Goal: Task Accomplishment & Management: Manage account settings

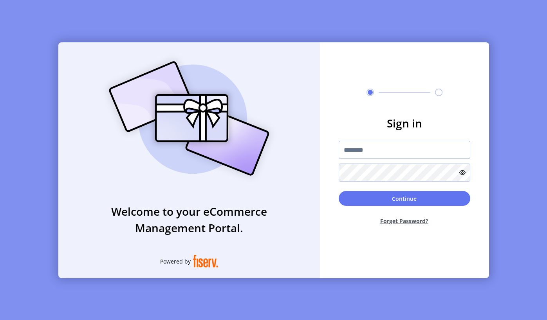
click at [407, 147] on input "text" at bounding box center [405, 150] width 132 height 18
type input "**********"
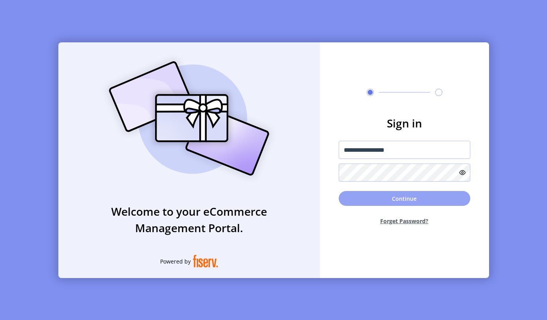
click at [393, 199] on button "Continue" at bounding box center [405, 198] width 132 height 15
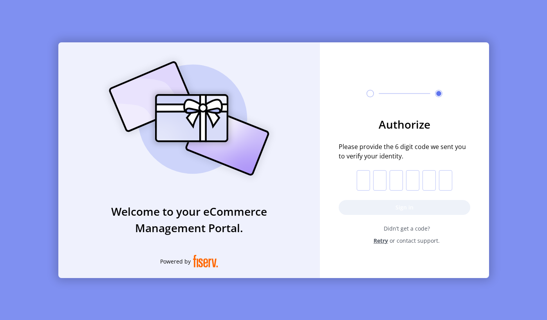
click at [361, 180] on input "text" at bounding box center [363, 180] width 13 height 20
paste input "*"
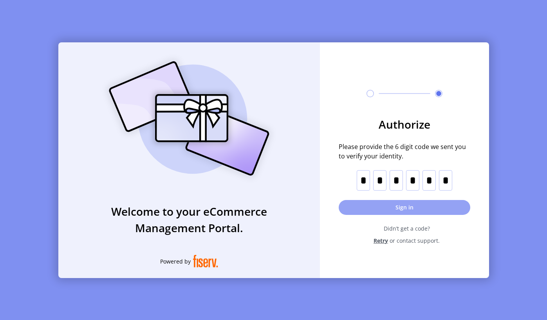
type input "*"
click at [425, 212] on button "Sign in" at bounding box center [405, 207] width 132 height 15
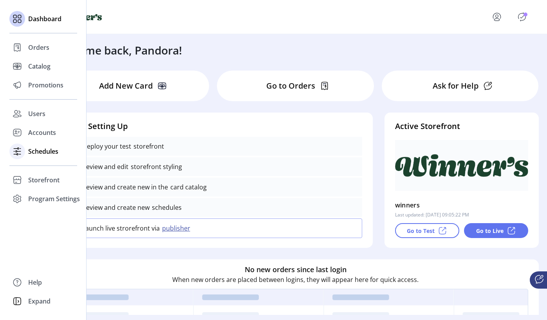
click at [17, 153] on icon at bounding box center [17, 154] width 1 height 2
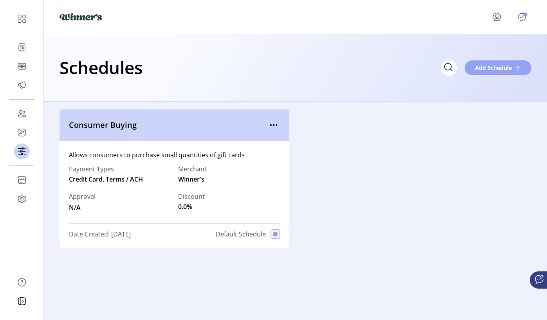
click at [491, 64] on span "Add Schedule" at bounding box center [493, 67] width 37 height 8
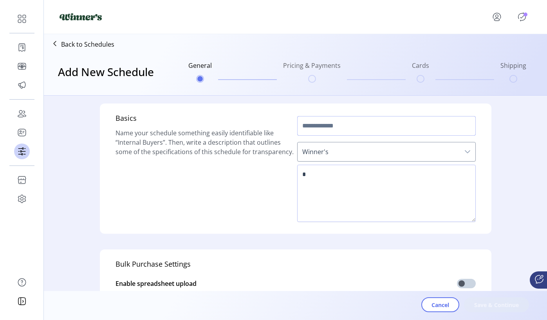
click at [336, 122] on input "text" at bounding box center [386, 126] width 179 height 20
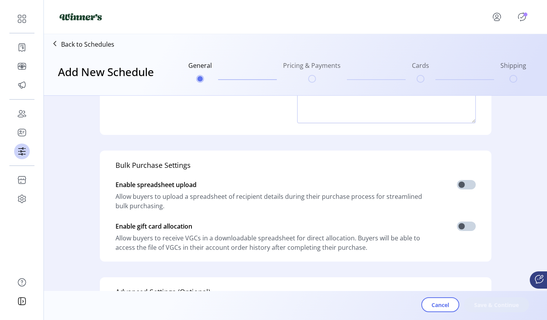
scroll to position [101, 0]
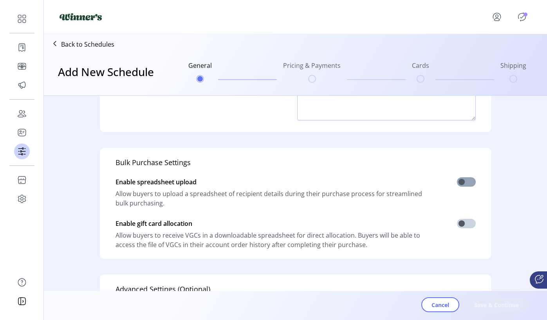
type input "**********"
click at [465, 183] on span at bounding box center [466, 181] width 19 height 9
click at [462, 224] on span at bounding box center [466, 223] width 19 height 9
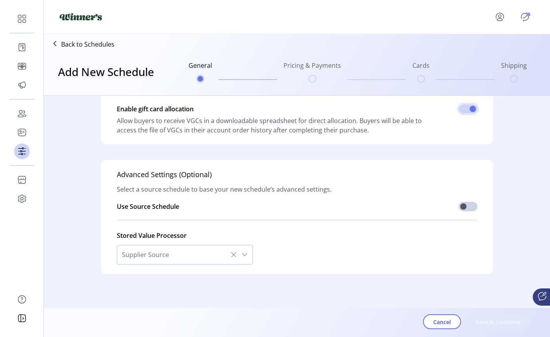
scroll to position [222, 0]
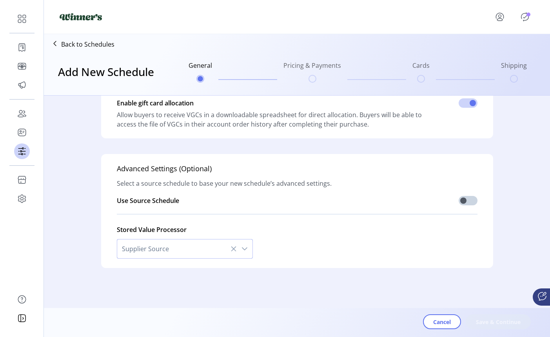
click at [206, 248] on span "Supplier Source" at bounding box center [177, 248] width 120 height 19
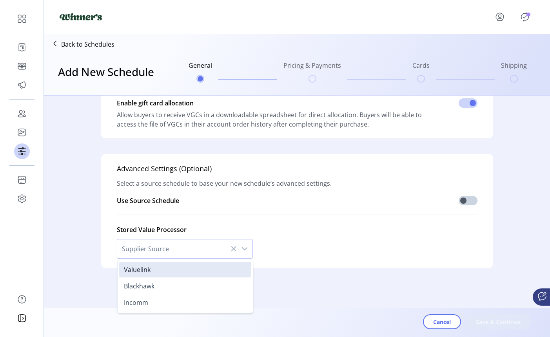
click at [333, 269] on div "**********" at bounding box center [297, 75] width 502 height 402
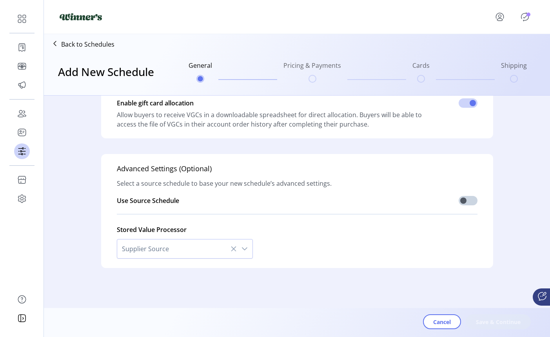
click at [182, 248] on span "Supplier Source" at bounding box center [177, 248] width 120 height 19
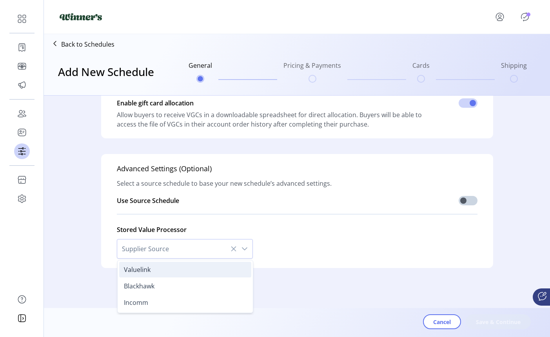
click at [164, 272] on li "Valuelink" at bounding box center [185, 270] width 132 height 16
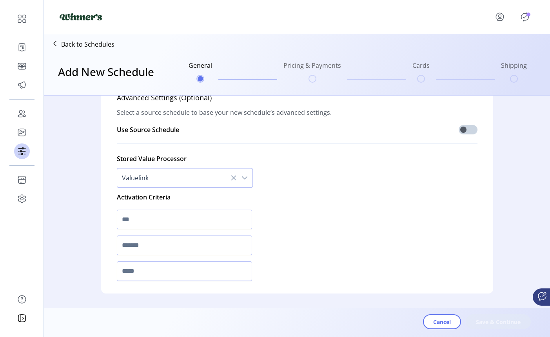
scroll to position [301, 0]
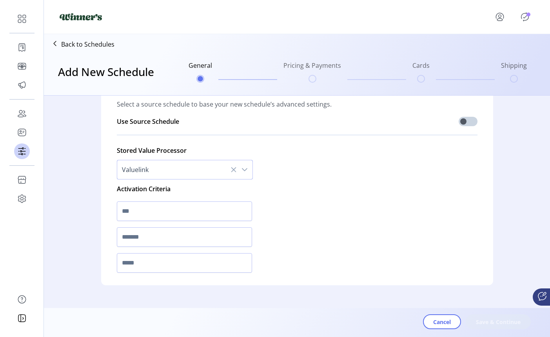
click at [230, 171] on icon at bounding box center [233, 170] width 6 height 6
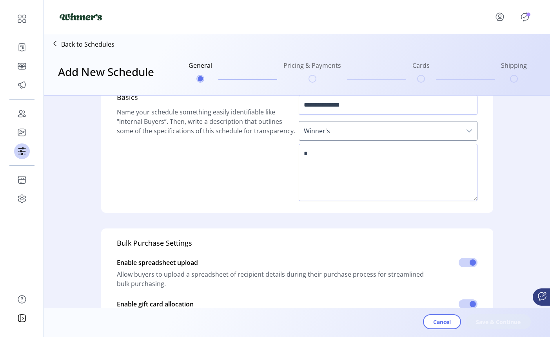
scroll to position [0, 0]
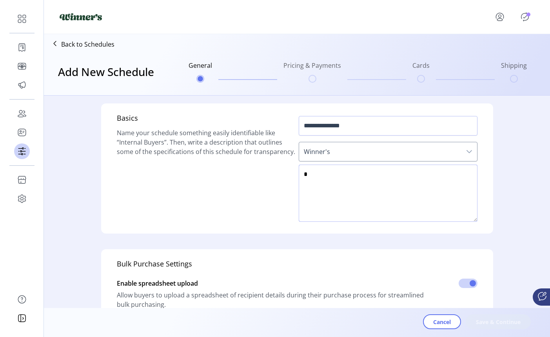
click at [409, 196] on textarea at bounding box center [388, 193] width 179 height 57
click at [321, 173] on textarea at bounding box center [388, 193] width 179 height 57
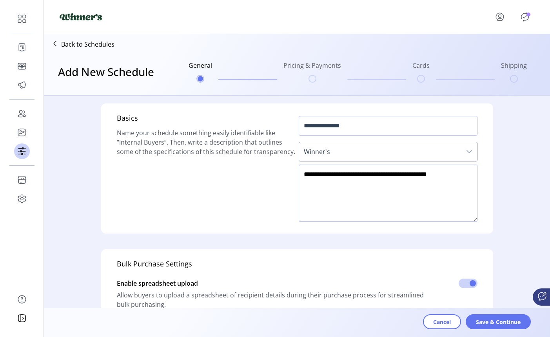
click at [426, 175] on textarea at bounding box center [388, 193] width 179 height 57
drag, startPoint x: 340, startPoint y: 175, endPoint x: 384, endPoint y: 176, distance: 43.9
click at [384, 176] on textarea at bounding box center [388, 193] width 179 height 57
click at [341, 174] on textarea at bounding box center [388, 193] width 179 height 57
drag, startPoint x: 424, startPoint y: 176, endPoint x: 431, endPoint y: 185, distance: 11.4
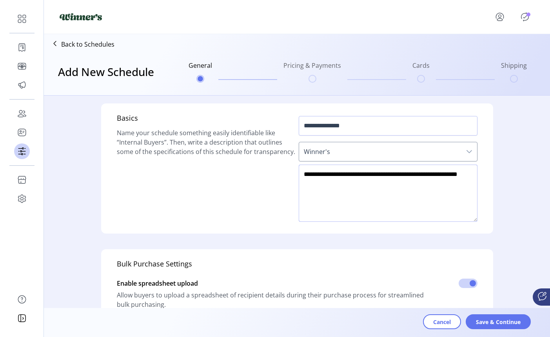
click at [432, 185] on textarea at bounding box center [388, 193] width 179 height 57
type textarea "**********"
click at [501, 272] on span "Save & Continue" at bounding box center [498, 322] width 45 height 8
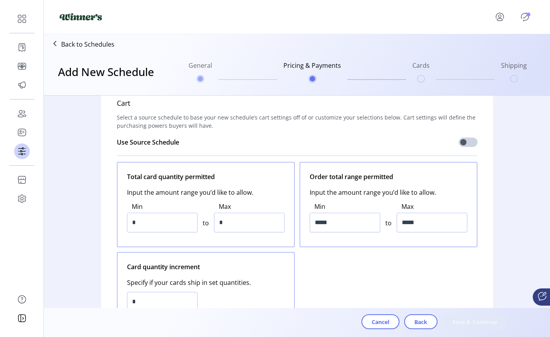
scroll to position [18, 0]
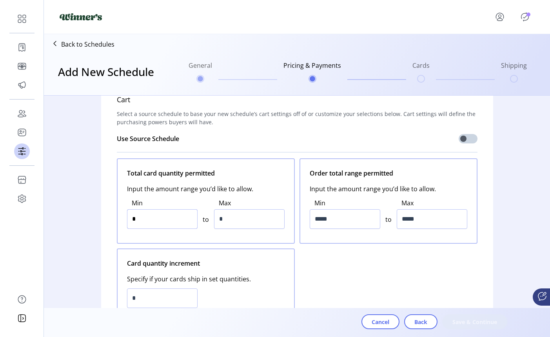
click at [162, 220] on input "*" at bounding box center [162, 219] width 71 height 20
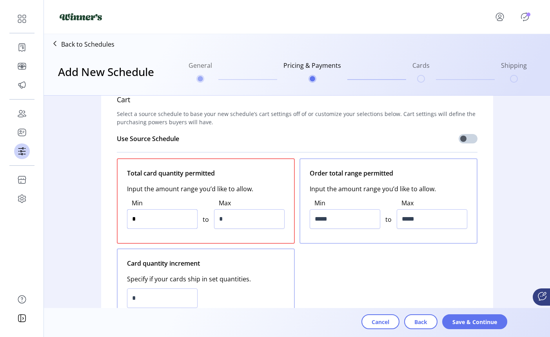
type input "**"
drag, startPoint x: 248, startPoint y: 217, endPoint x: 210, endPoint y: 218, distance: 37.7
click at [210, 218] on div "Min ** to Max *" at bounding box center [206, 214] width 158 height 40
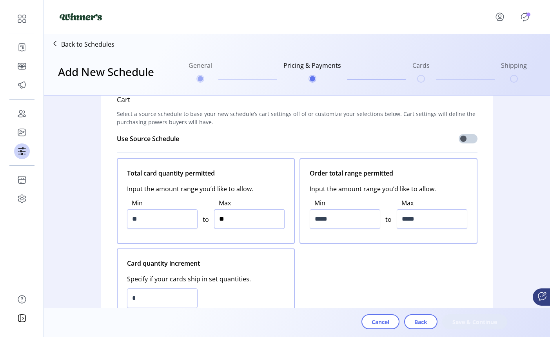
type input "***"
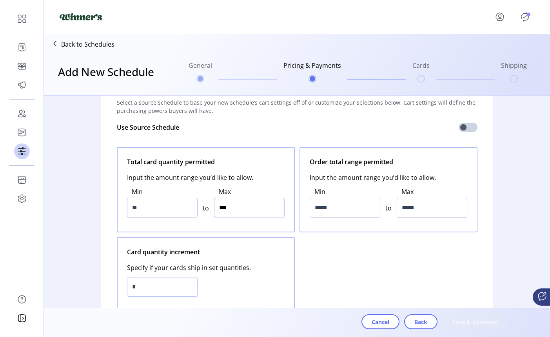
scroll to position [30, 0]
click at [352, 209] on input "*****" at bounding box center [345, 207] width 71 height 20
click at [317, 209] on input "*****" at bounding box center [345, 207] width 71 height 20
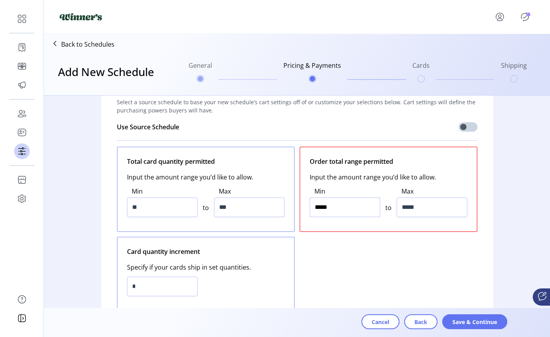
type input "******"
click at [412, 207] on input "*****" at bounding box center [432, 207] width 71 height 20
click at [404, 208] on input "*****" at bounding box center [432, 207] width 71 height 20
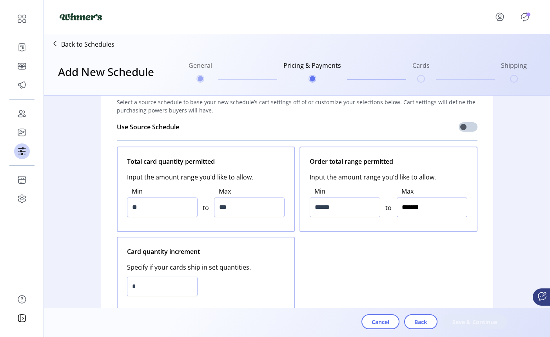
type input "*********"
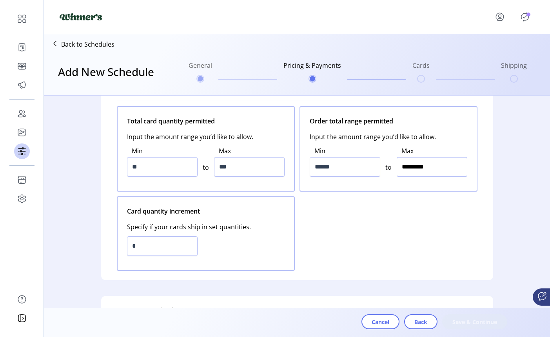
scroll to position [68, 0]
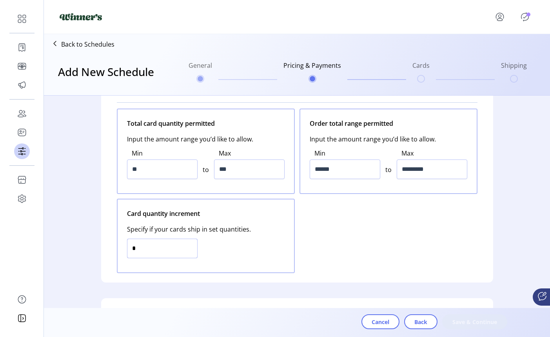
drag, startPoint x: 167, startPoint y: 247, endPoint x: 129, endPoint y: 250, distance: 37.7
click at [129, 250] on input "*" at bounding box center [162, 249] width 71 height 20
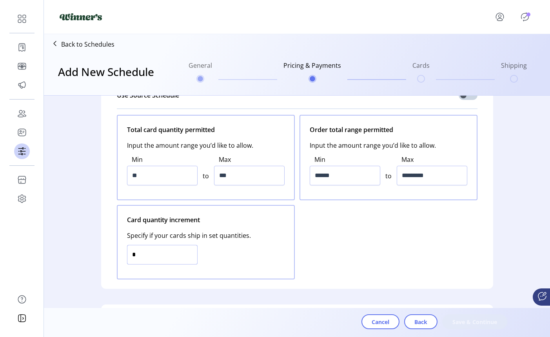
scroll to position [61, 0]
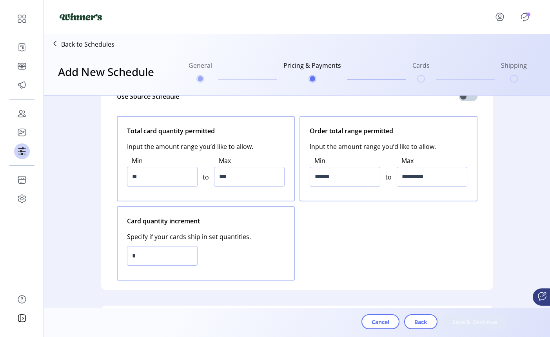
click at [367, 232] on div "Total card quantity permitted Input the amount range you’d like to allow. Min *…" at bounding box center [297, 198] width 361 height 165
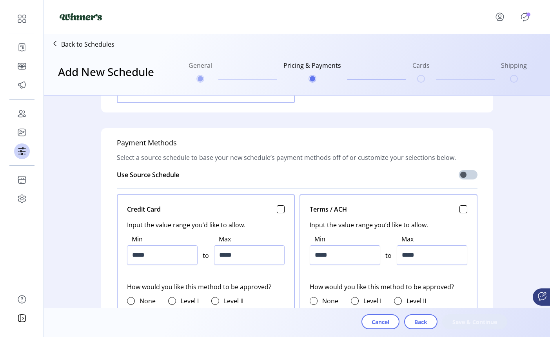
scroll to position [255, 0]
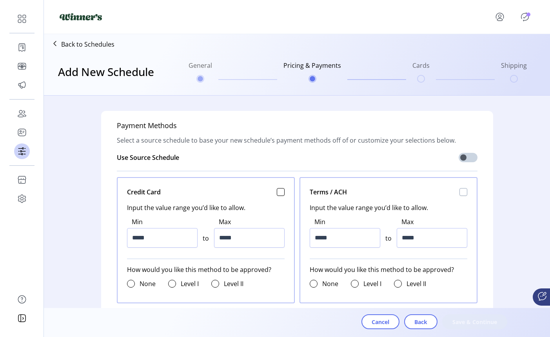
click at [460, 193] on div at bounding box center [463, 192] width 8 height 8
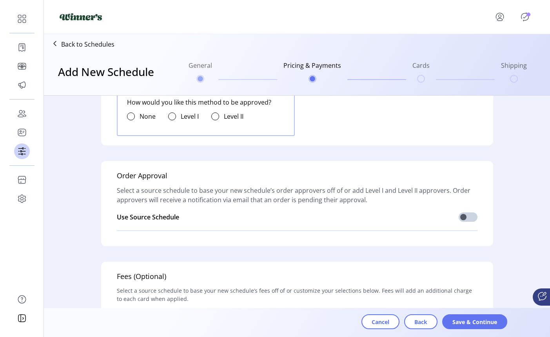
scroll to position [686, 0]
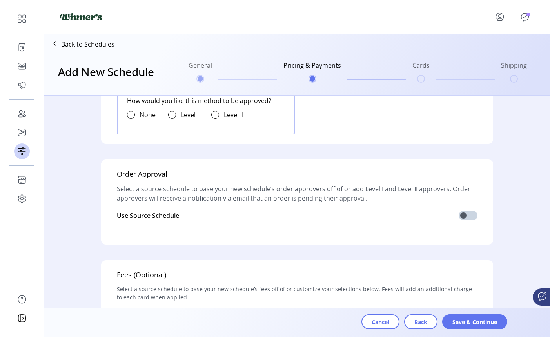
click at [413, 194] on span "Select a source schedule to base your new schedule’s order approvers off of or …" at bounding box center [297, 193] width 361 height 19
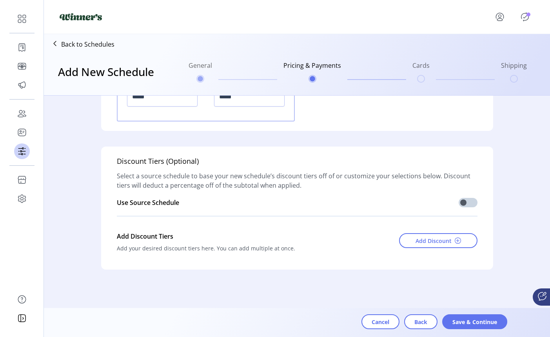
scroll to position [1075, 0]
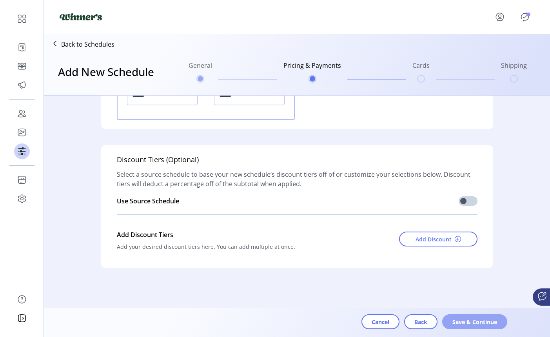
click at [465, 272] on span "Save & Continue" at bounding box center [474, 322] width 45 height 8
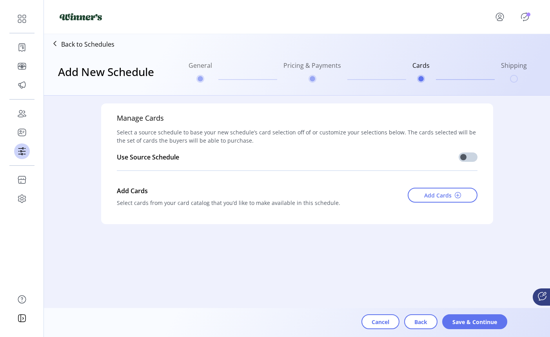
scroll to position [0, 0]
click at [436, 196] on span "Add Cards" at bounding box center [437, 195] width 27 height 8
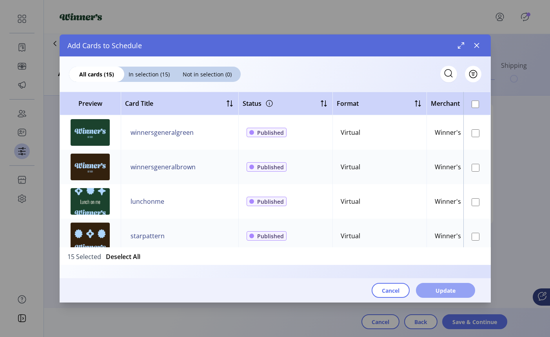
click at [446, 272] on span "Update" at bounding box center [445, 290] width 20 height 8
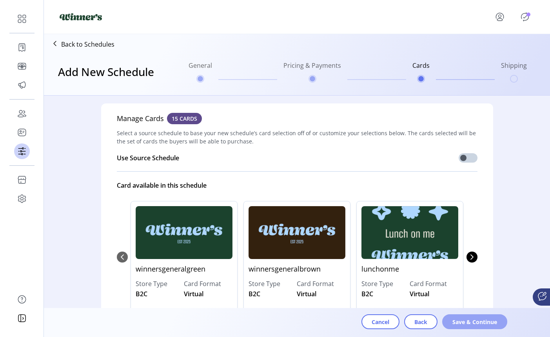
click at [477, 272] on span "Save & Continue" at bounding box center [474, 322] width 45 height 8
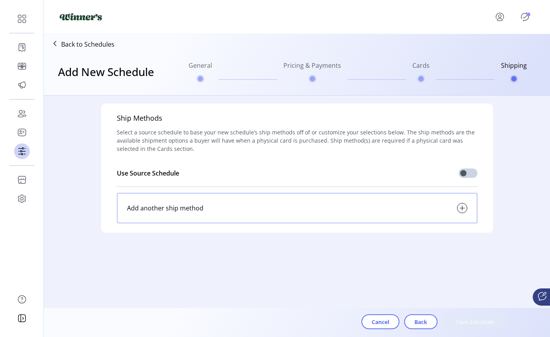
click at [439, 205] on div "Add another ship method" at bounding box center [297, 208] width 361 height 31
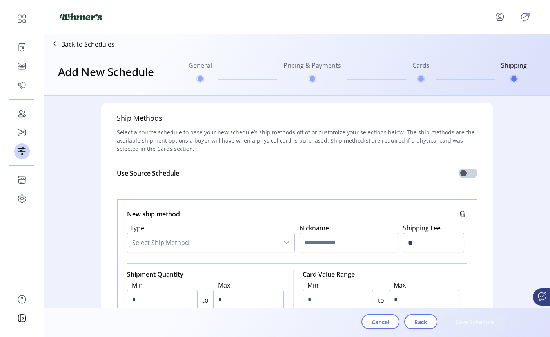
scroll to position [27, 0]
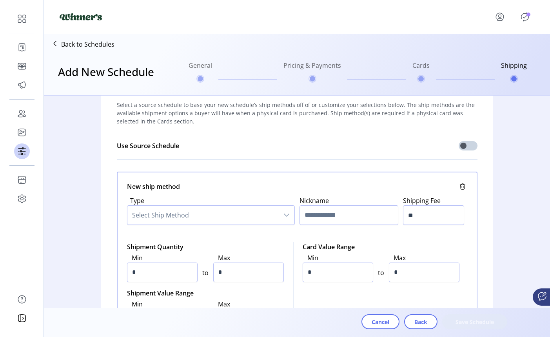
click at [284, 214] on icon "dropdown trigger" at bounding box center [286, 215] width 5 height 3
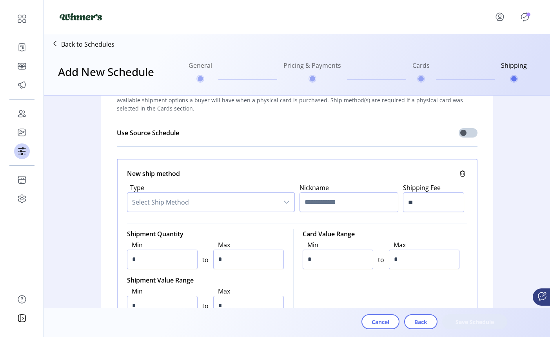
scroll to position [42, 0]
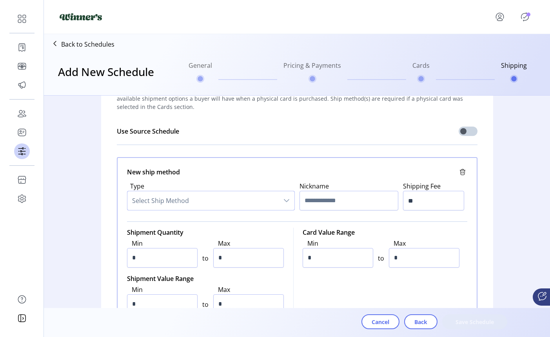
click at [282, 193] on div "dropdown trigger" at bounding box center [287, 200] width 16 height 19
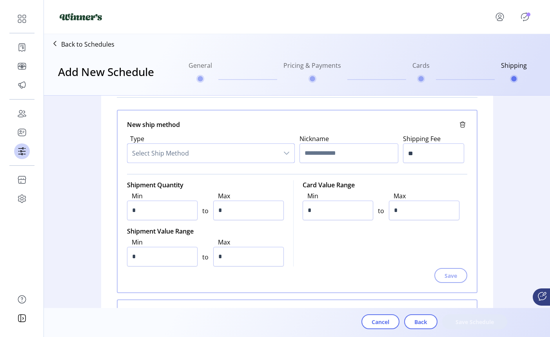
scroll to position [96, 0]
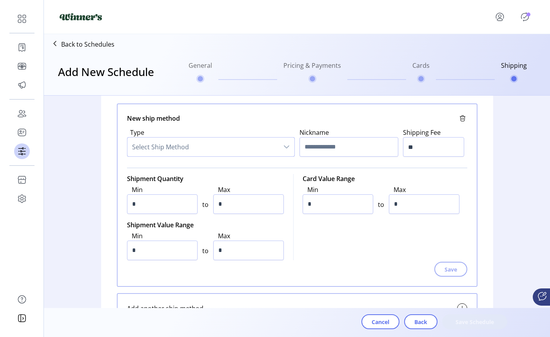
click at [248, 145] on span "Select Ship Method" at bounding box center [202, 147] width 151 height 19
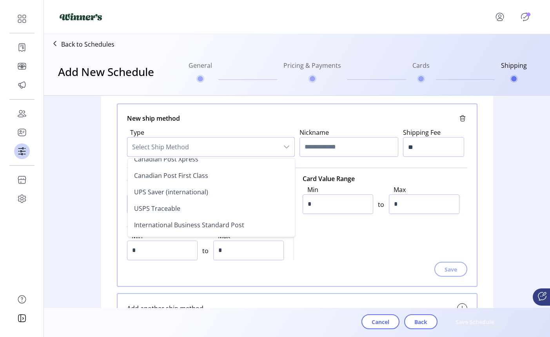
scroll to position [590, 0]
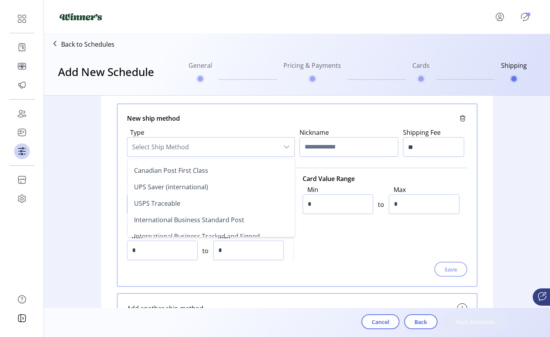
click at [212, 148] on span "Select Ship Method" at bounding box center [202, 147] width 151 height 19
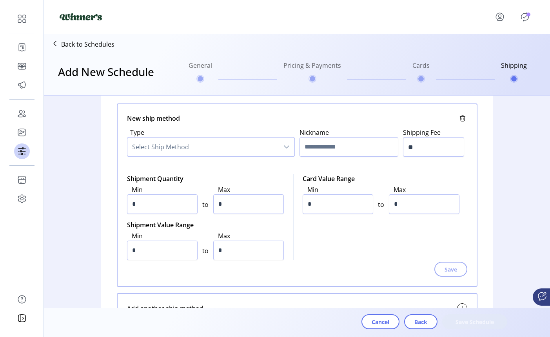
click at [208, 147] on span "Select Ship Method" at bounding box center [202, 147] width 151 height 19
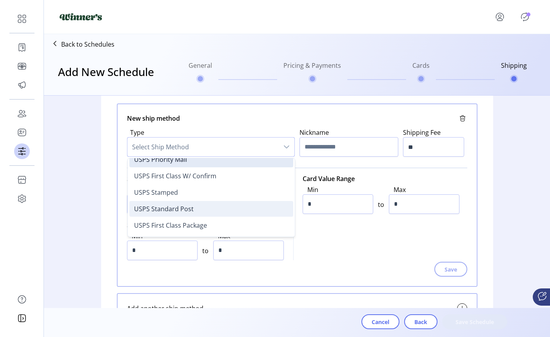
scroll to position [11, 0]
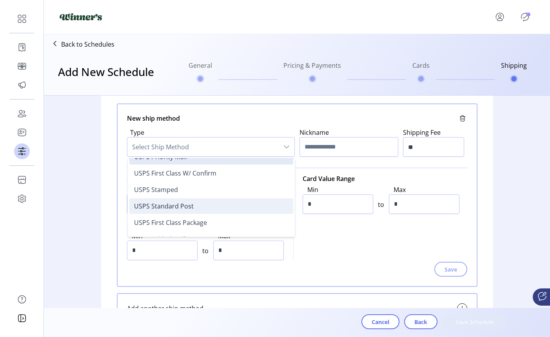
click at [222, 201] on li "USPS Standard Post" at bounding box center [211, 206] width 164 height 16
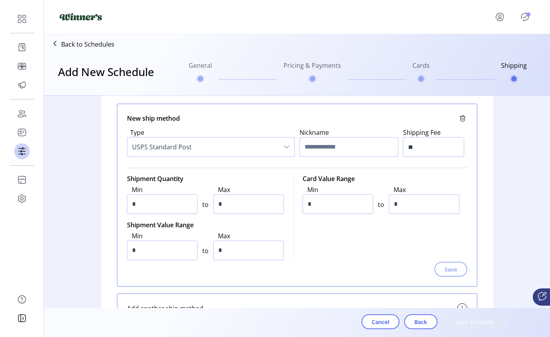
click at [341, 143] on input "text" at bounding box center [348, 147] width 99 height 20
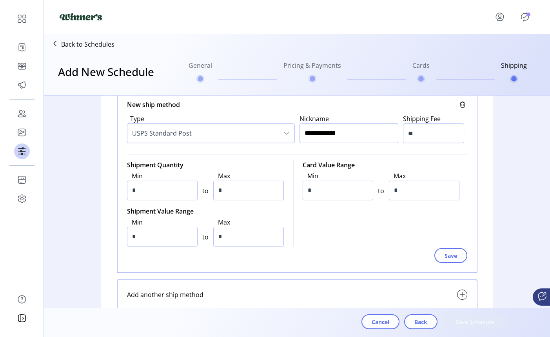
scroll to position [111, 0]
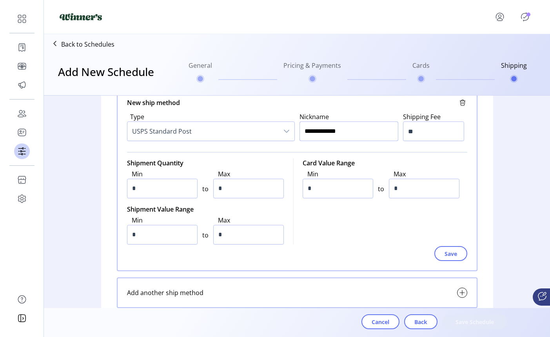
type input "**********"
click at [424, 129] on input "**" at bounding box center [433, 131] width 61 height 20
type input "**"
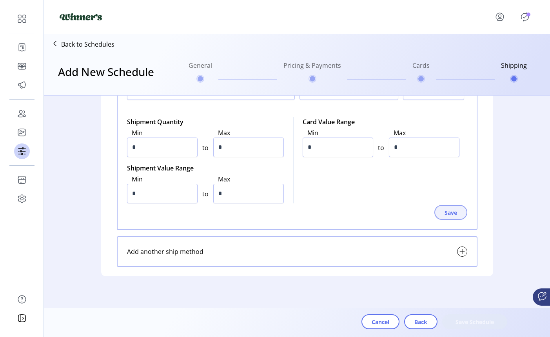
click at [444, 211] on span "Save" at bounding box center [450, 212] width 13 height 8
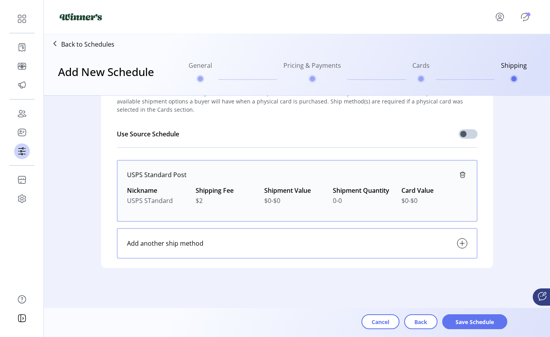
scroll to position [31, 0]
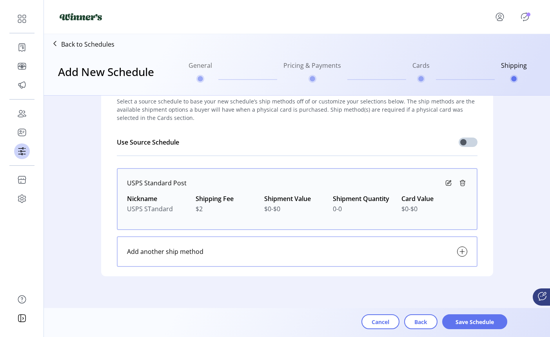
click at [449, 181] on icon at bounding box center [448, 182] width 9 height 9
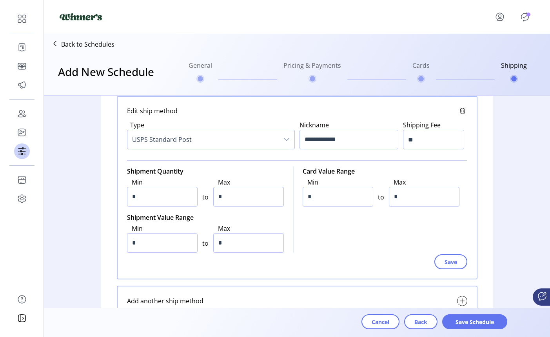
scroll to position [100, 0]
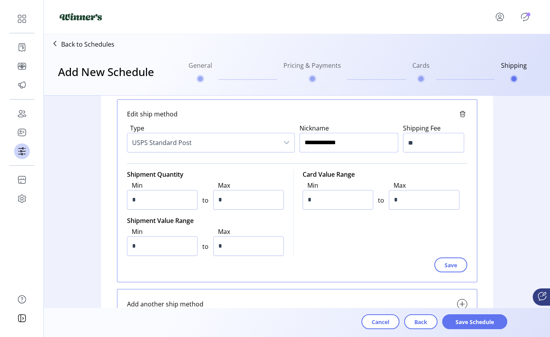
click at [327, 143] on input "**********" at bounding box center [348, 143] width 99 height 20
type input "**********"
click at [452, 264] on span "Save" at bounding box center [450, 265] width 13 height 8
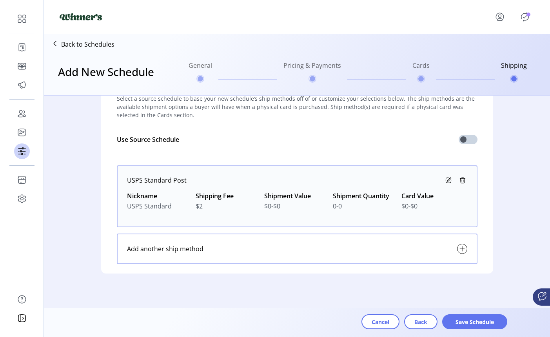
scroll to position [39, 0]
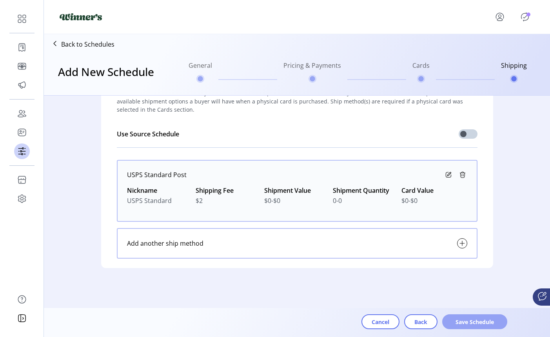
click at [486, 272] on button "Save Schedule" at bounding box center [474, 321] width 65 height 15
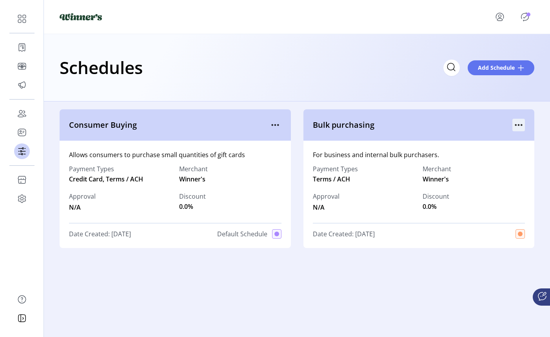
click at [520, 124] on icon "menu" at bounding box center [518, 125] width 13 height 13
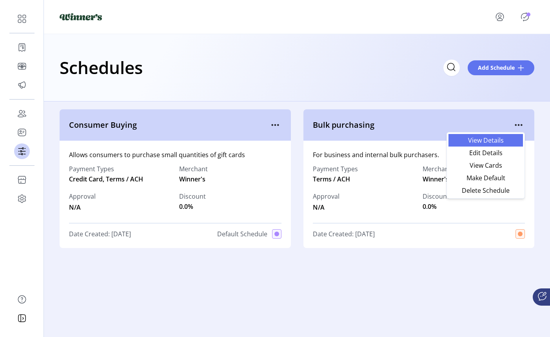
click at [496, 140] on span "View Details" at bounding box center [485, 140] width 65 height 6
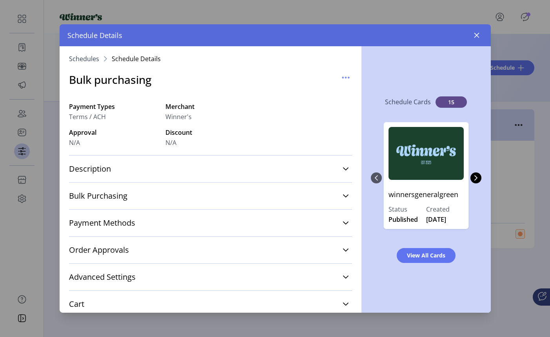
scroll to position [8, 0]
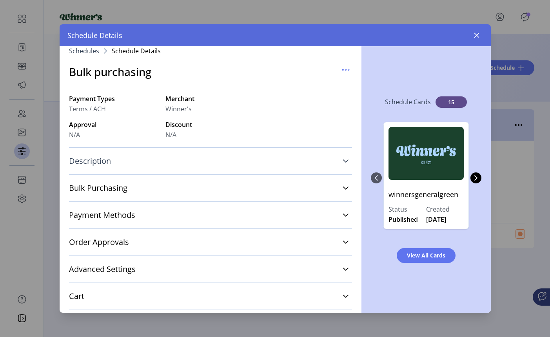
click at [223, 162] on link "Description" at bounding box center [210, 160] width 283 height 17
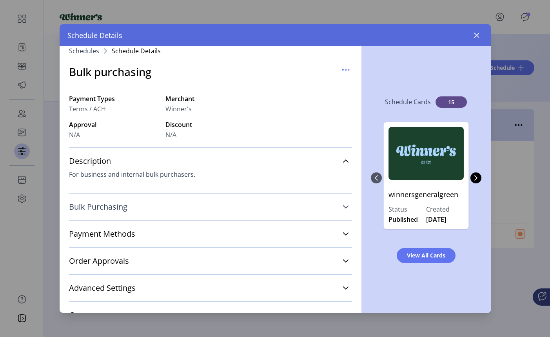
click at [211, 203] on link "Bulk Purchasing" at bounding box center [210, 206] width 283 height 17
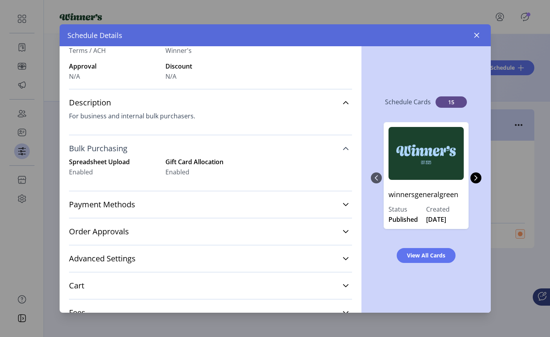
scroll to position [71, 0]
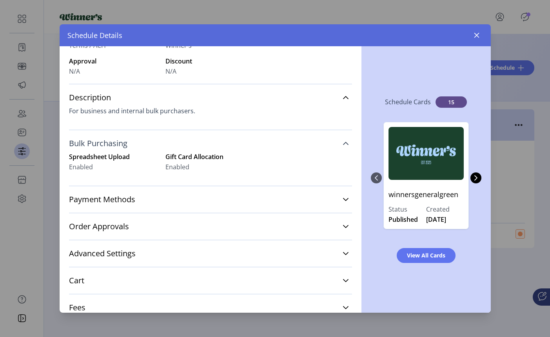
click at [211, 203] on link "Payment Methods" at bounding box center [210, 199] width 283 height 17
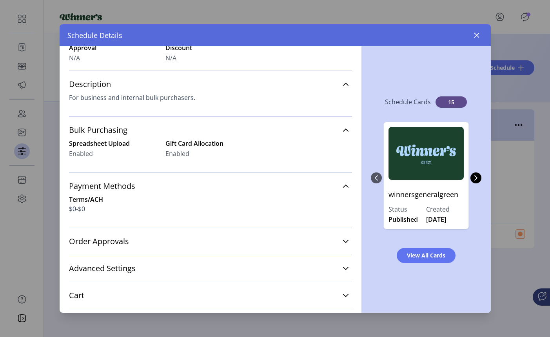
scroll to position [93, 0]
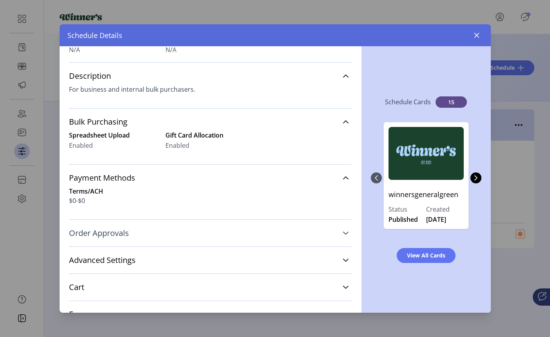
click at [199, 230] on link "Order Approvals" at bounding box center [210, 233] width 283 height 17
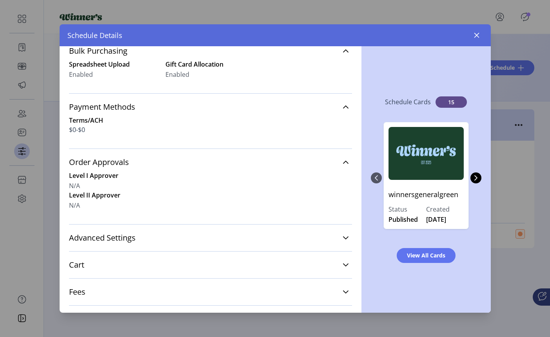
scroll to position [170, 0]
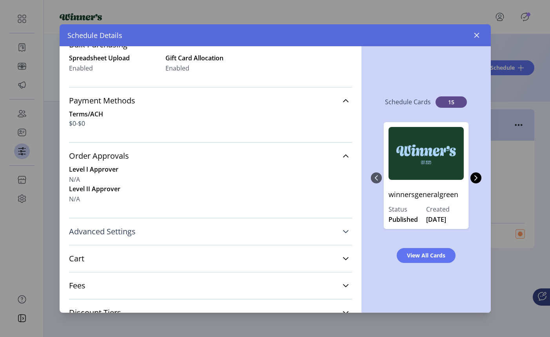
click at [187, 236] on link "Advanced Settings" at bounding box center [210, 231] width 283 height 17
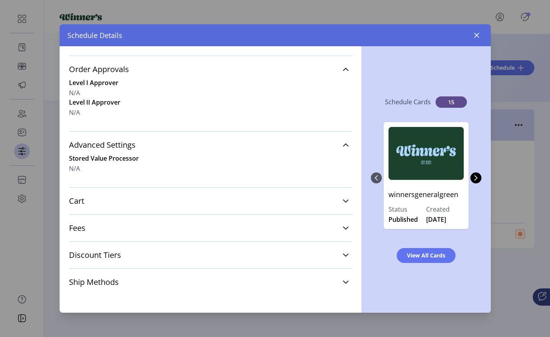
scroll to position [0, 0]
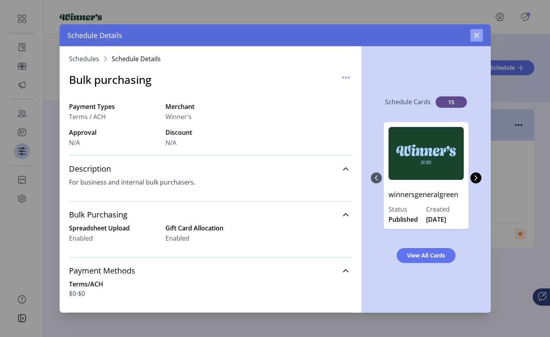
click at [476, 36] on icon "button" at bounding box center [476, 35] width 6 height 6
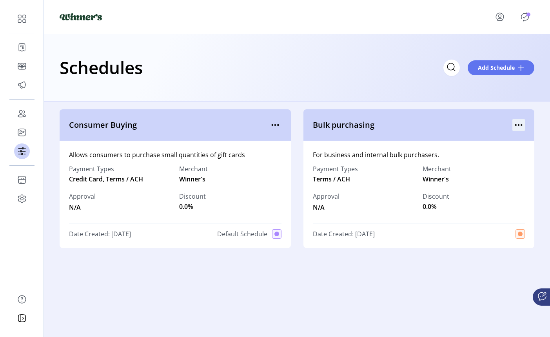
click at [519, 125] on icon "menu" at bounding box center [518, 125] width 1 height 1
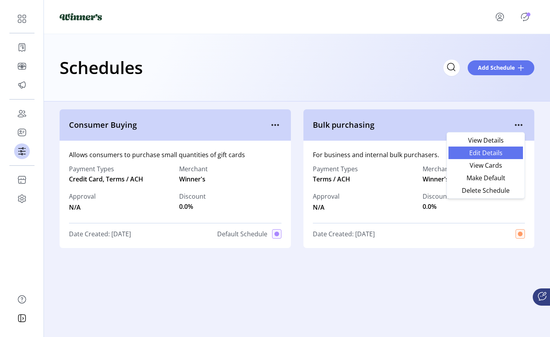
click at [496, 153] on span "Edit Details" at bounding box center [485, 153] width 65 height 6
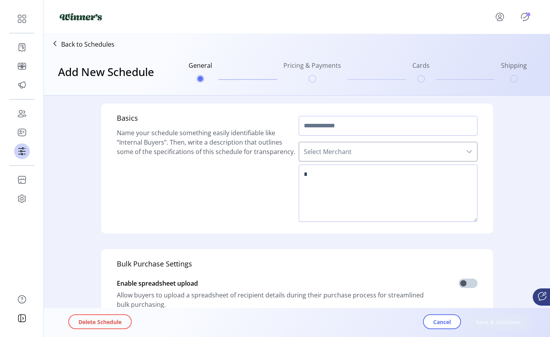
type input "**********"
type textarea "**********"
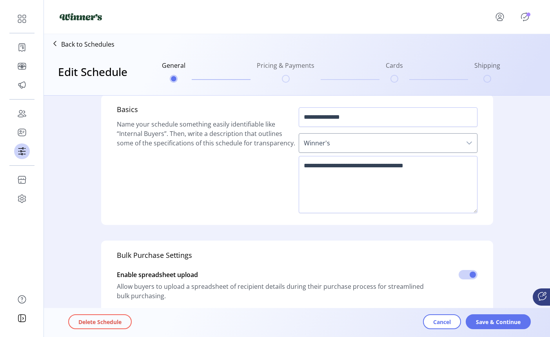
scroll to position [12, 0]
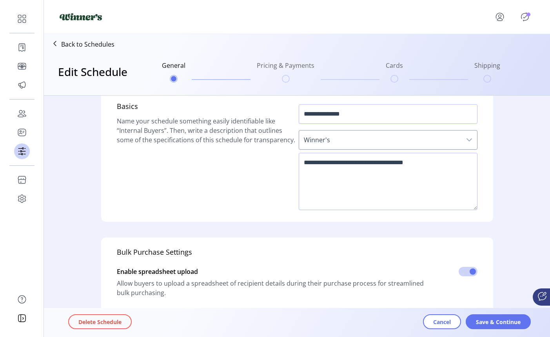
click at [328, 142] on span "Winner's" at bounding box center [380, 139] width 162 height 19
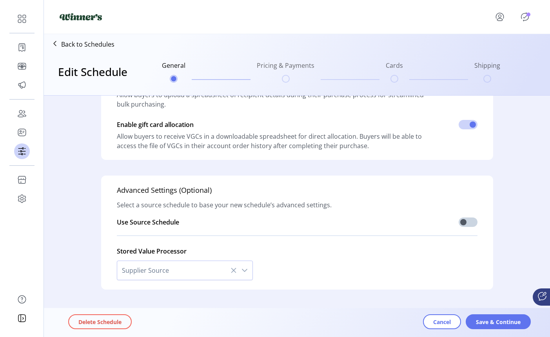
scroll to position [205, 0]
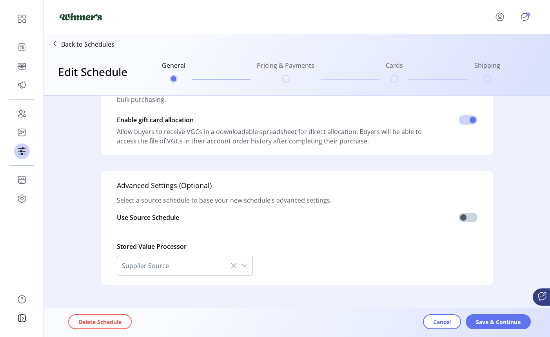
click at [242, 266] on icon "dropdown trigger" at bounding box center [244, 266] width 6 height 6
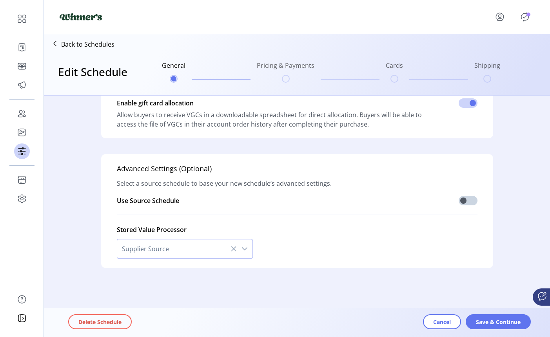
click at [245, 247] on icon "dropdown trigger" at bounding box center [244, 249] width 6 height 6
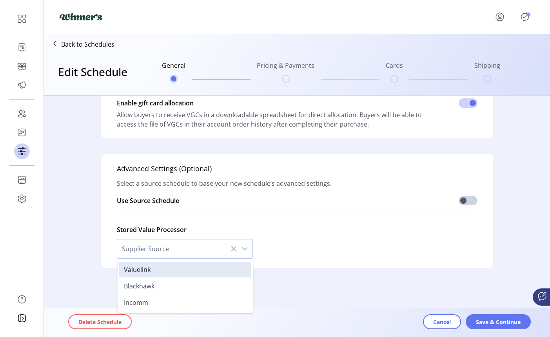
click at [320, 261] on div "Advanced Settings (Optional) Select a source schedule to base your new schedule…" at bounding box center [297, 211] width 392 height 114
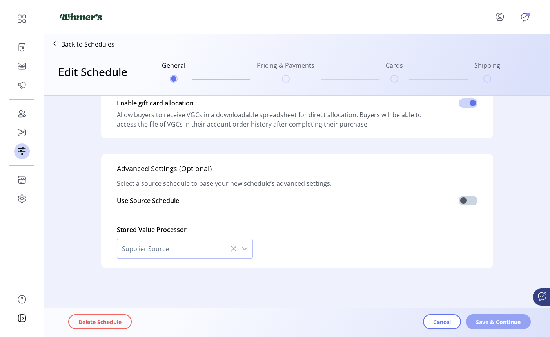
click at [484, 272] on span "Save & Continue" at bounding box center [498, 322] width 45 height 8
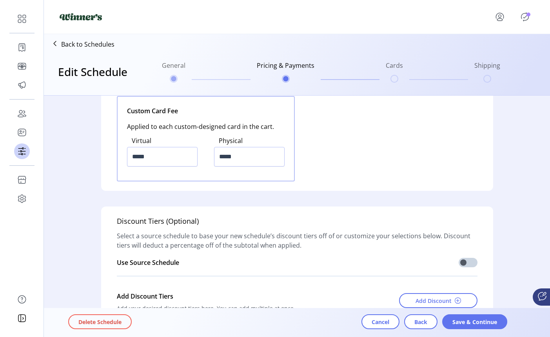
scroll to position [1075, 0]
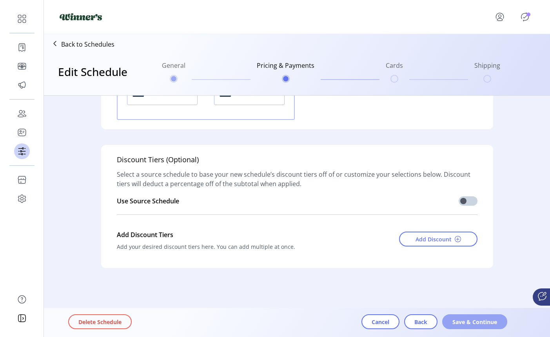
click at [469, 272] on span "Save & Continue" at bounding box center [474, 322] width 45 height 8
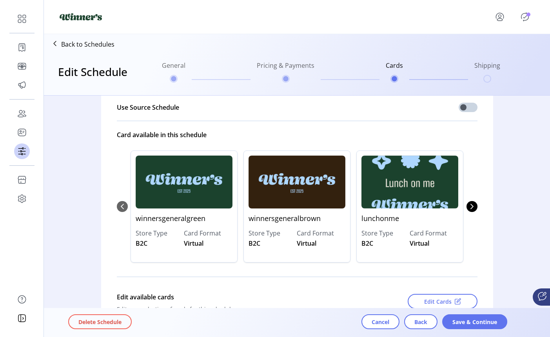
scroll to position [69, 0]
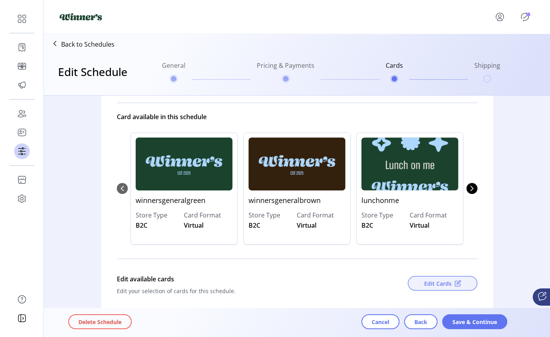
click at [444, 272] on span "Edit Cards" at bounding box center [437, 283] width 27 height 8
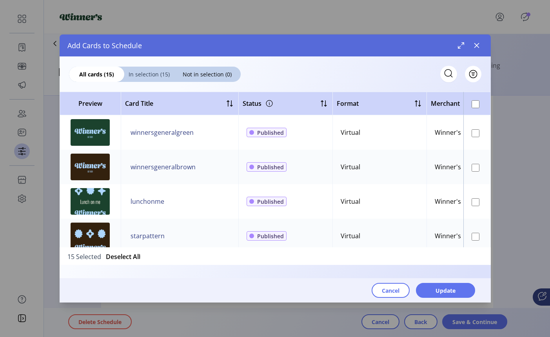
click at [155, 71] on span "In selection (15)" at bounding box center [149, 74] width 50 height 8
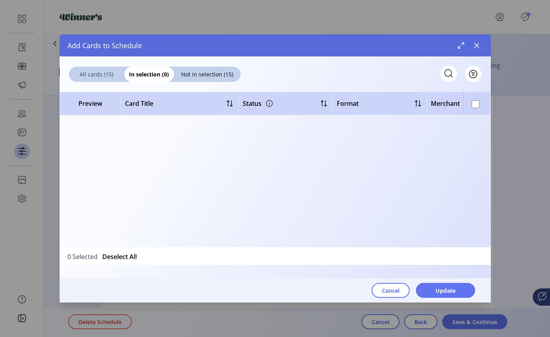
click at [94, 75] on span "All cards (15)" at bounding box center [96, 74] width 55 height 8
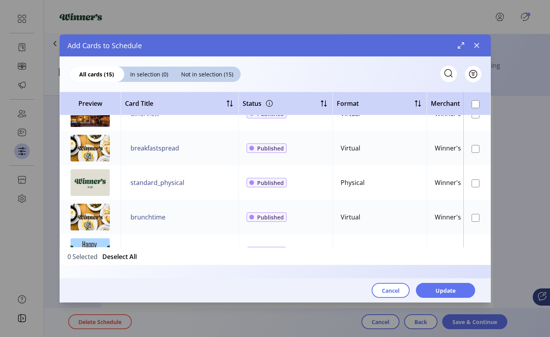
scroll to position [392, 0]
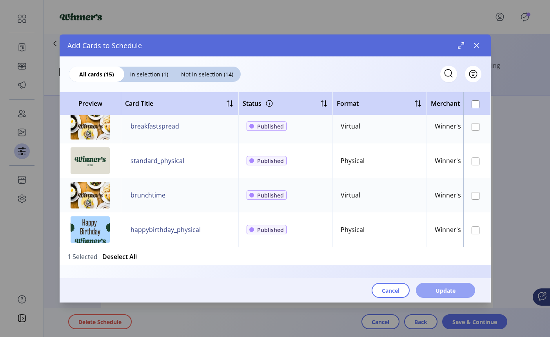
click at [451, 272] on span "Update" at bounding box center [445, 290] width 20 height 8
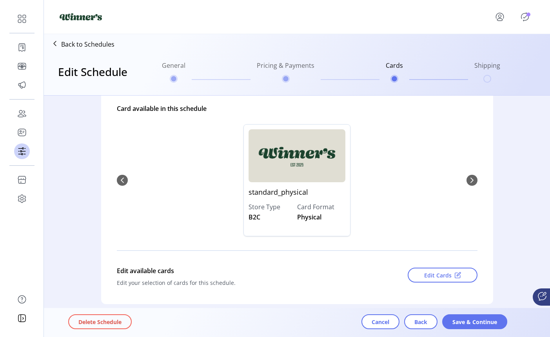
scroll to position [74, 0]
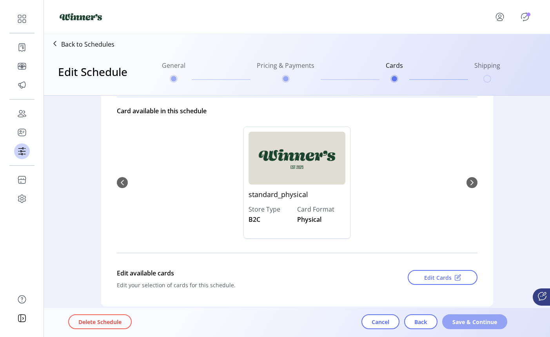
click at [451, 272] on button "Save & Continue" at bounding box center [474, 321] width 65 height 15
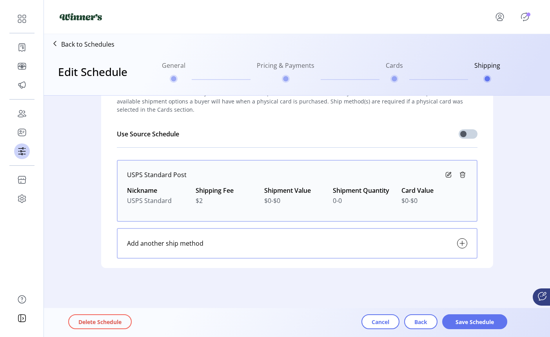
scroll to position [39, 0]
click at [491, 272] on span "Save Schedule" at bounding box center [474, 322] width 45 height 8
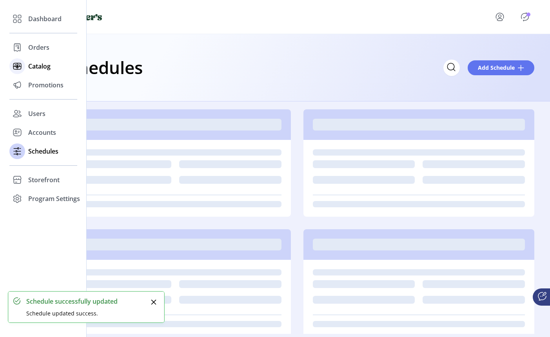
click at [20, 67] on icon at bounding box center [17, 66] width 13 height 13
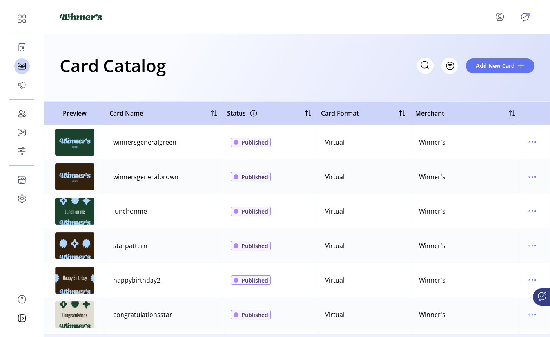
click at [158, 143] on div "winnersgeneralgreen" at bounding box center [144, 142] width 63 height 9
click at [526, 140] on icon "menu" at bounding box center [532, 142] width 13 height 13
click at [494, 163] on link "View Details" at bounding box center [495, 157] width 74 height 13
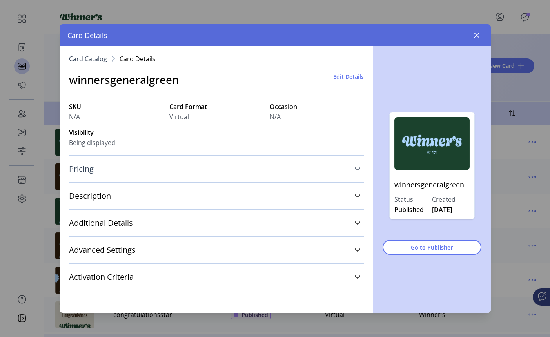
click at [171, 171] on link "Pricing" at bounding box center [216, 168] width 295 height 17
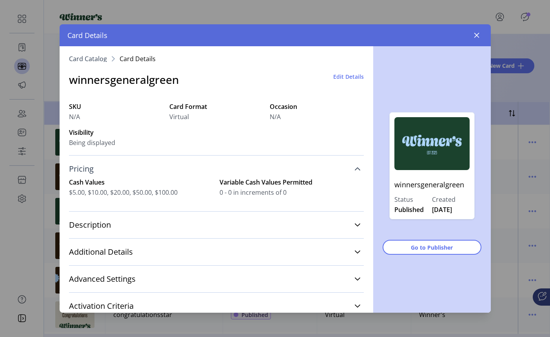
click at [171, 171] on link "Pricing" at bounding box center [216, 168] width 295 height 17
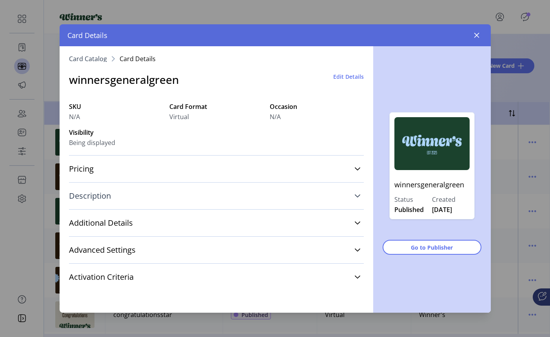
click at [166, 197] on link "Description" at bounding box center [216, 195] width 295 height 17
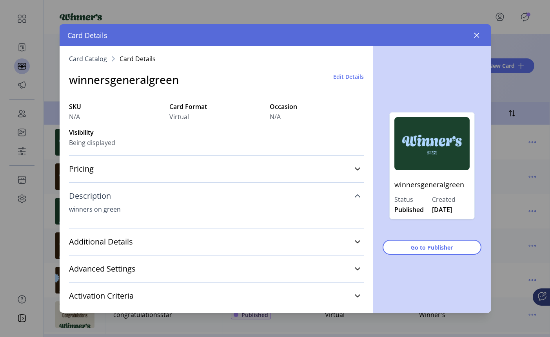
click at [166, 197] on link "Description" at bounding box center [216, 195] width 295 height 17
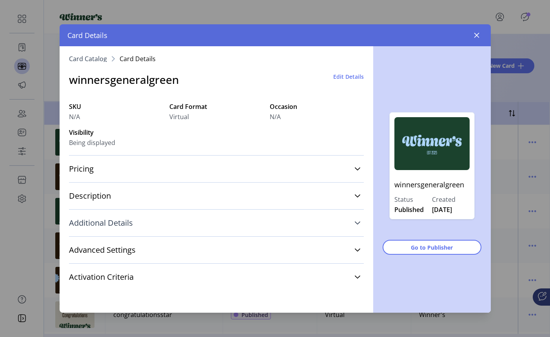
click at [161, 216] on link "Additional Details" at bounding box center [216, 222] width 295 height 17
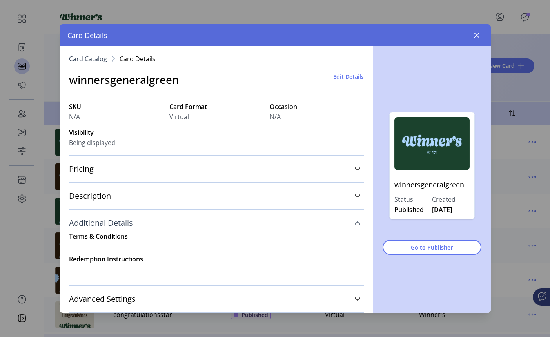
click at [161, 216] on link "Additional Details" at bounding box center [216, 222] width 295 height 17
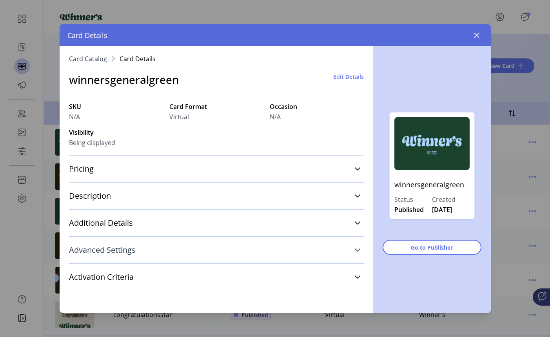
click at [150, 251] on link "Advanced Settings" at bounding box center [216, 249] width 295 height 17
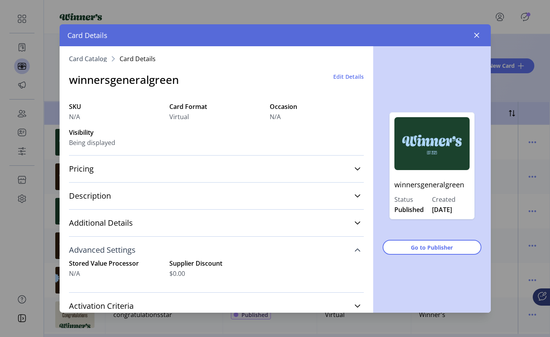
scroll to position [24, 0]
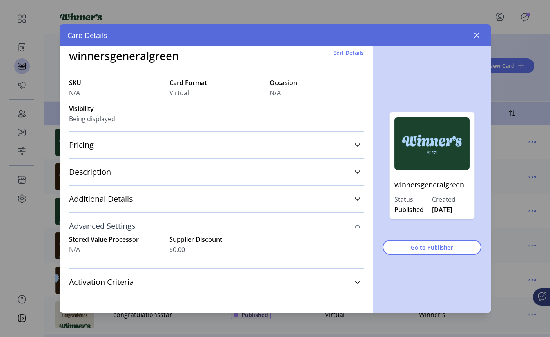
click at [153, 233] on link "Advanced Settings" at bounding box center [216, 225] width 295 height 17
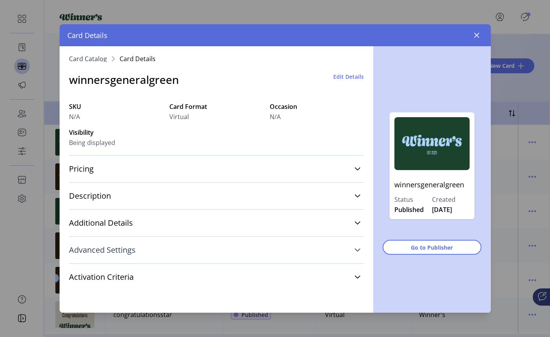
scroll to position [0, 0]
click at [150, 272] on link "Activation Criteria" at bounding box center [216, 276] width 295 height 17
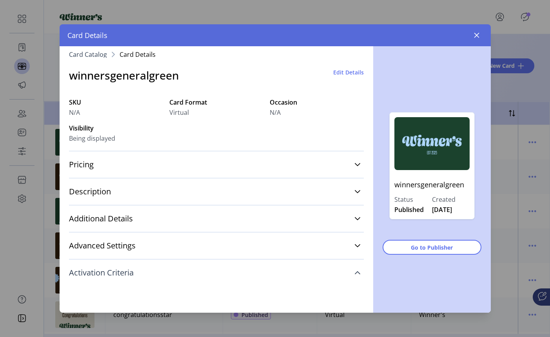
scroll to position [4, 0]
click at [150, 272] on link "Activation Criteria" at bounding box center [216, 273] width 295 height 17
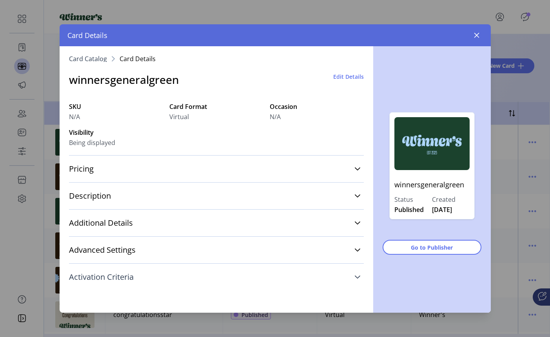
scroll to position [0, 0]
click at [475, 35] on icon "button" at bounding box center [476, 35] width 6 height 6
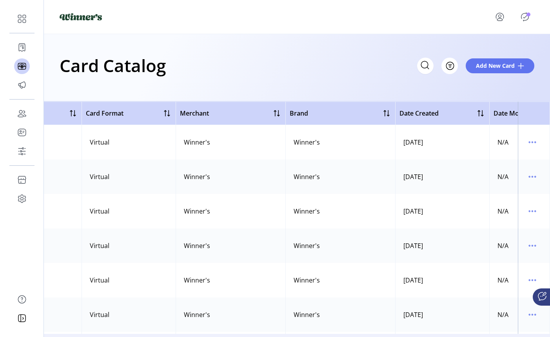
scroll to position [0, 304]
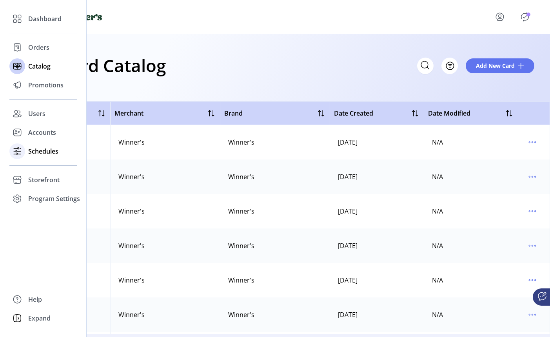
click at [13, 151] on icon at bounding box center [17, 151] width 13 height 13
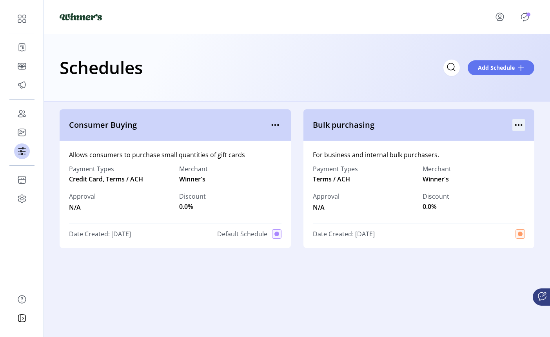
click at [514, 126] on icon "menu" at bounding box center [518, 125] width 13 height 13
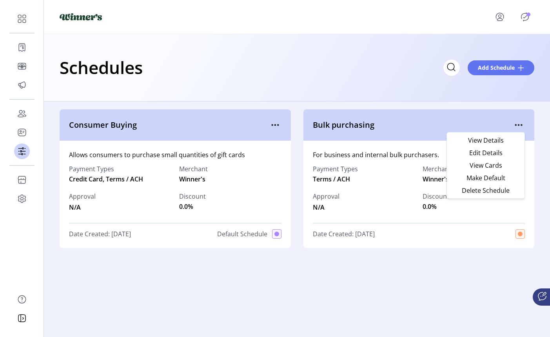
click at [452, 272] on div "Consumer Buying Allows consumers to purchase small quantities of gift cards Pay…" at bounding box center [297, 217] width 506 height 232
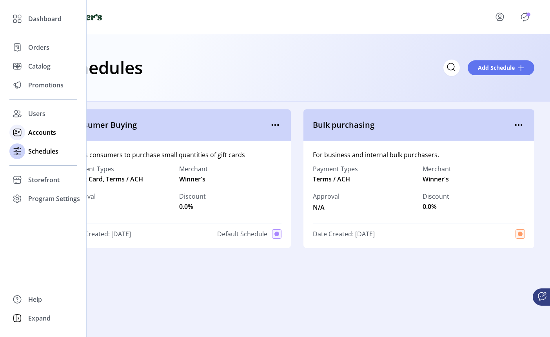
click at [20, 129] on icon at bounding box center [17, 132] width 13 height 13
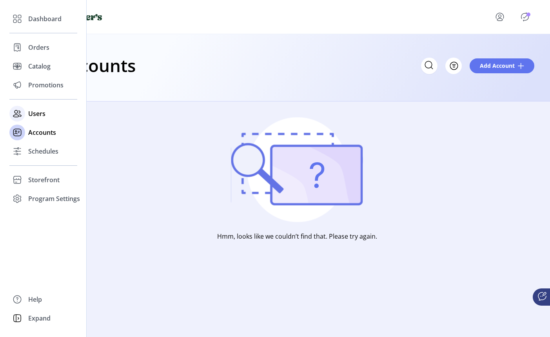
click at [16, 116] on icon at bounding box center [17, 113] width 13 height 13
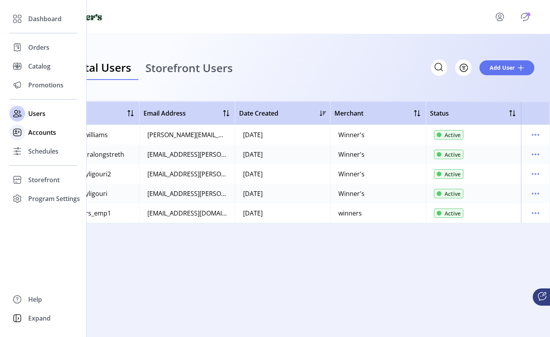
click at [16, 136] on icon at bounding box center [17, 132] width 13 height 13
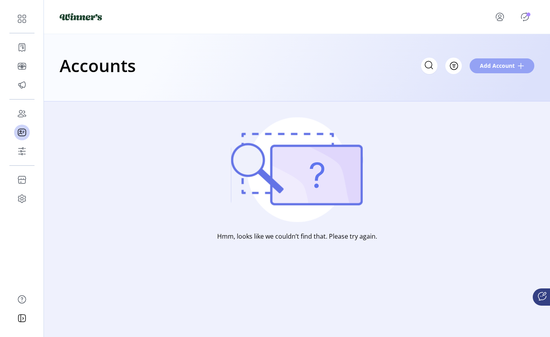
click at [503, 69] on span "Add Account" at bounding box center [497, 66] width 35 height 8
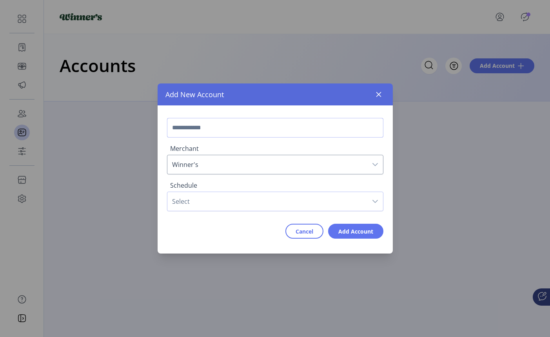
click at [214, 128] on input "text" at bounding box center [275, 128] width 216 height 20
type input "********"
click at [196, 201] on span "Select" at bounding box center [267, 201] width 200 height 19
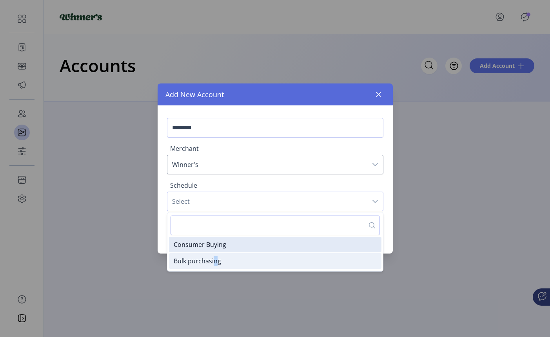
click at [215, 261] on span "Bulk purchasing" at bounding box center [197, 261] width 47 height 9
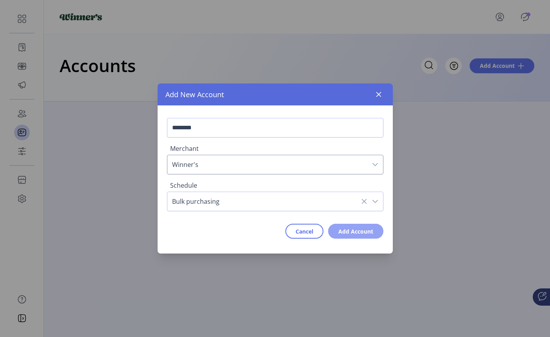
click at [344, 230] on span "Add Account" at bounding box center [355, 231] width 35 height 8
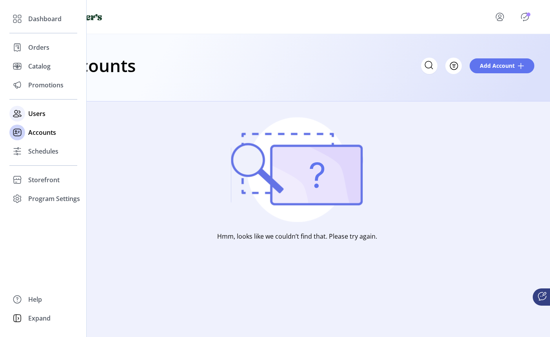
click at [20, 117] on icon at bounding box center [17, 113] width 13 height 13
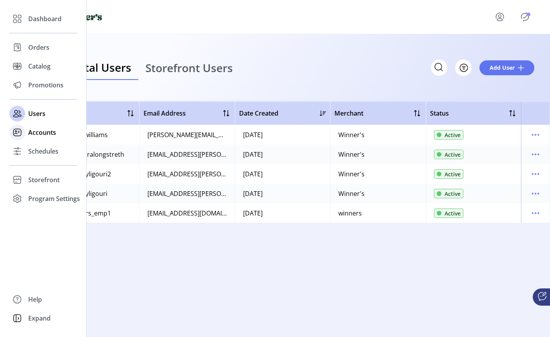
click at [19, 134] on icon at bounding box center [17, 132] width 13 height 13
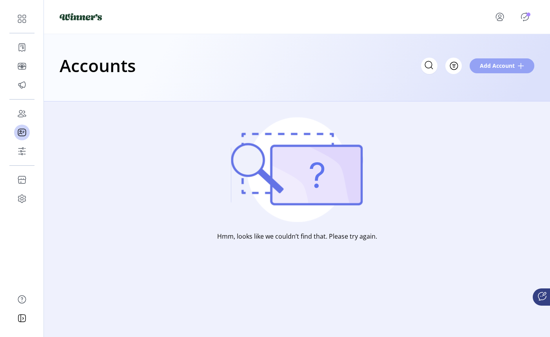
click at [514, 67] on span "Add Account" at bounding box center [497, 66] width 35 height 8
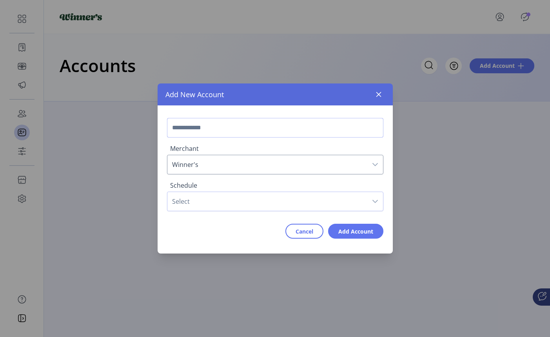
click at [323, 129] on input "text" at bounding box center [275, 128] width 216 height 20
click at [337, 110] on div "Merchant Winner's Schedule Select Cancel Add Account" at bounding box center [275, 176] width 235 height 143
click at [378, 94] on icon "button" at bounding box center [378, 94] width 5 height 5
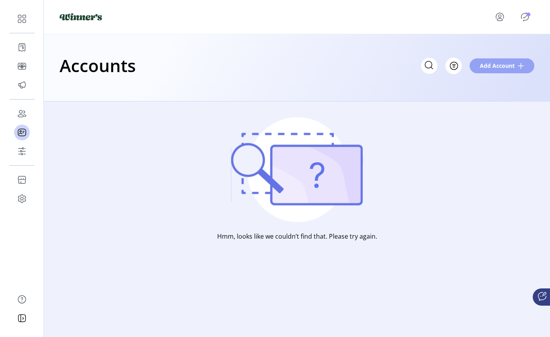
click at [510, 63] on span "Add Account" at bounding box center [497, 66] width 35 height 8
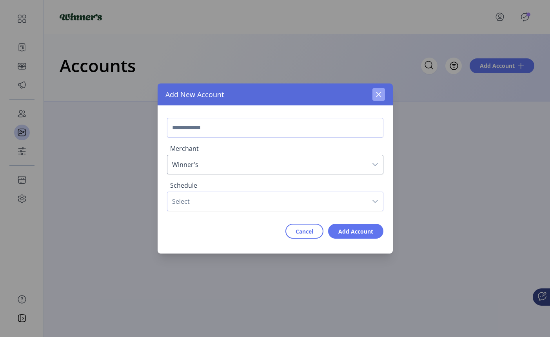
click at [380, 96] on icon "button" at bounding box center [378, 94] width 5 height 5
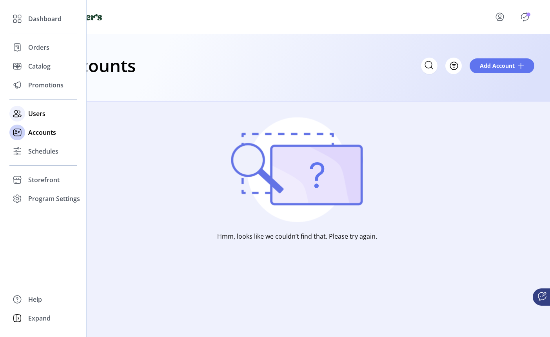
click at [22, 114] on icon at bounding box center [17, 113] width 13 height 13
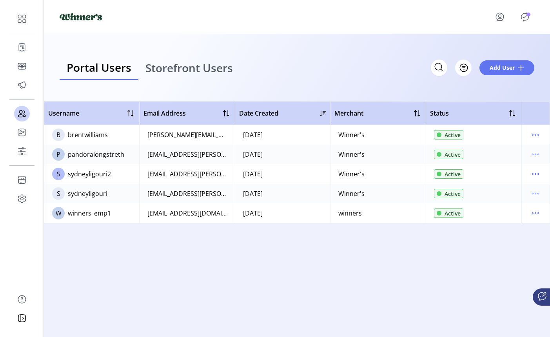
click at [197, 68] on span "Storefront Users" at bounding box center [188, 67] width 87 height 11
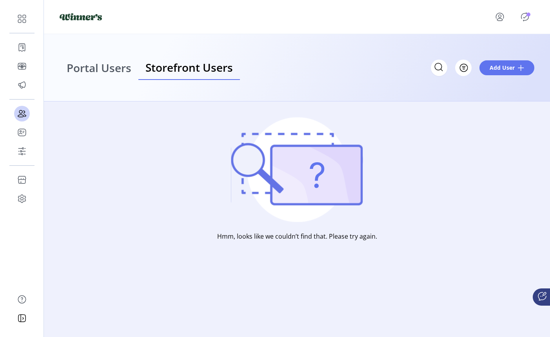
click at [83, 70] on span "Portal Users" at bounding box center [99, 67] width 65 height 11
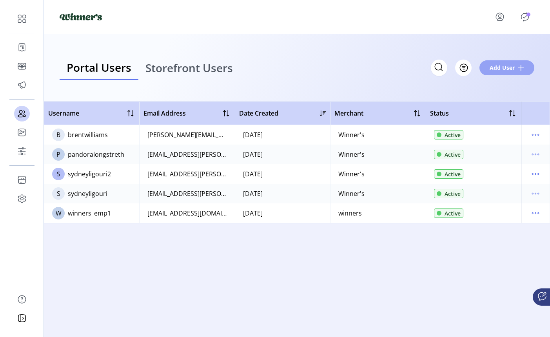
click at [505, 69] on span "Add User" at bounding box center [501, 67] width 25 height 8
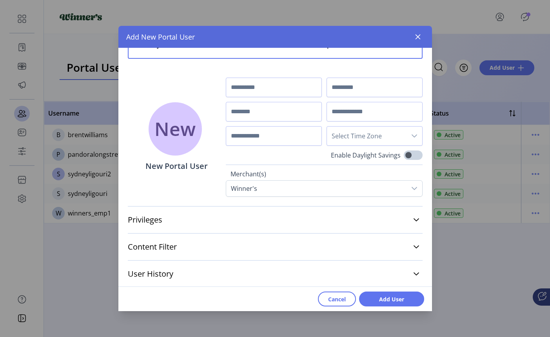
scroll to position [28, 0]
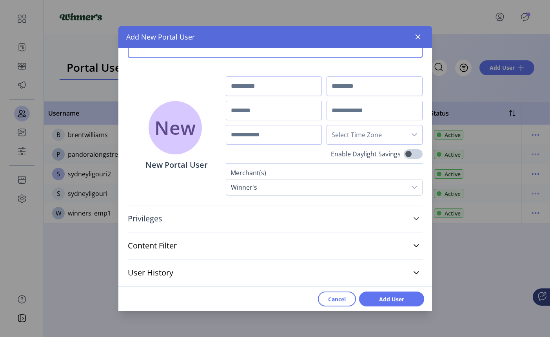
click at [225, 226] on link "Privileges" at bounding box center [275, 218] width 295 height 17
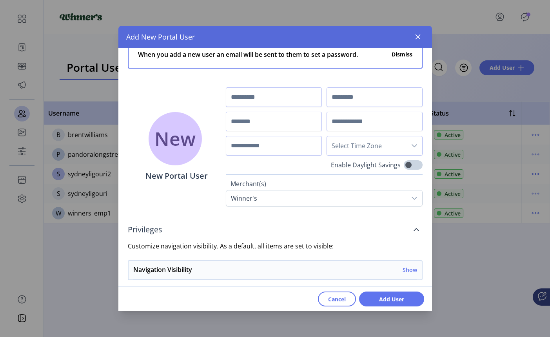
scroll to position [0, 0]
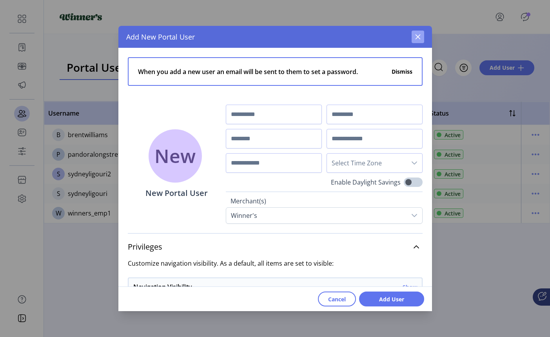
click at [419, 36] on icon "button" at bounding box center [418, 37] width 6 height 6
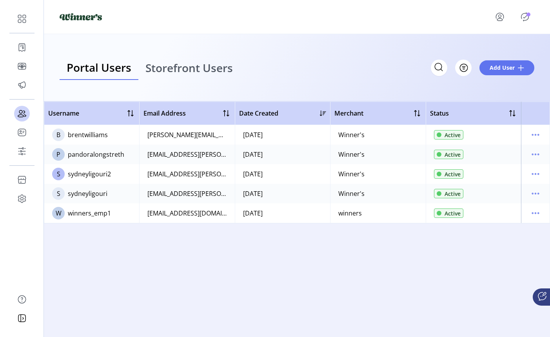
click at [189, 66] on span "Storefront Users" at bounding box center [188, 67] width 87 height 11
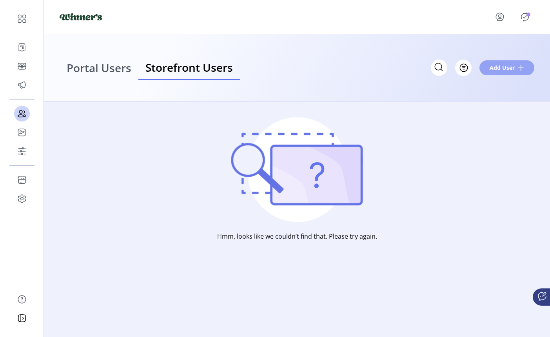
click at [511, 67] on span "Add User" at bounding box center [501, 67] width 25 height 8
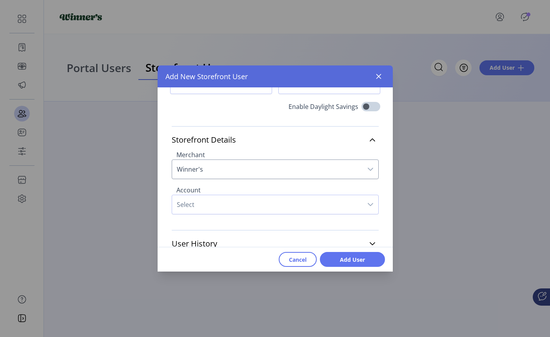
scroll to position [80, 0]
click at [296, 210] on span "Select" at bounding box center [267, 203] width 190 height 19
click at [367, 203] on icon "dropdown trigger" at bounding box center [370, 203] width 6 height 6
click at [374, 74] on button "button" at bounding box center [378, 76] width 13 height 13
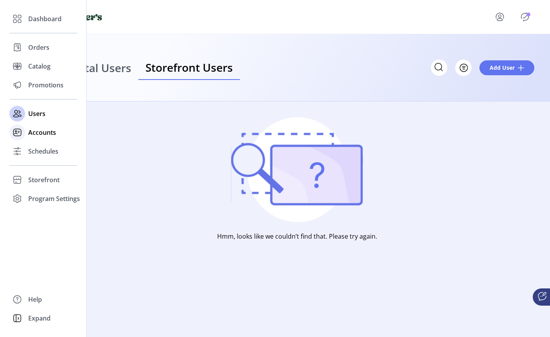
click at [19, 136] on rect at bounding box center [16, 132] width 7 height 7
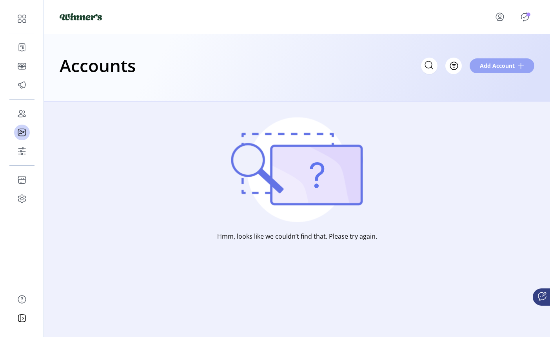
click at [502, 64] on span "Add Account" at bounding box center [497, 66] width 35 height 8
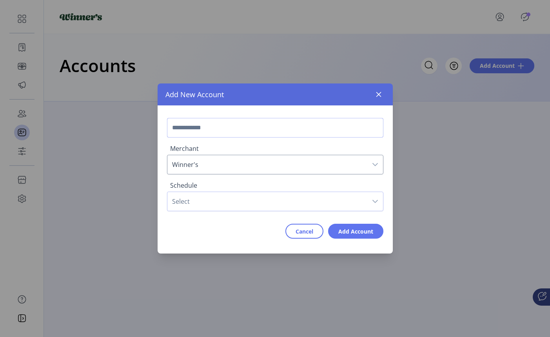
click at [221, 130] on input "text" at bounding box center [275, 128] width 216 height 20
type input "********"
click at [204, 205] on span "Select" at bounding box center [267, 201] width 200 height 19
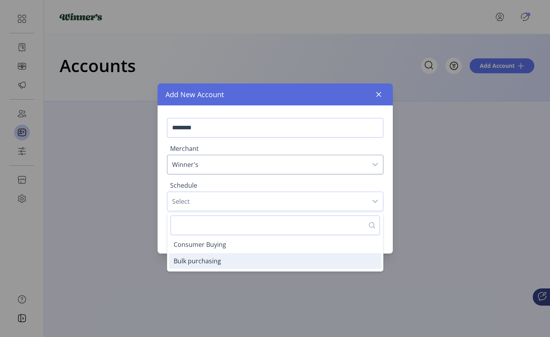
click at [210, 260] on span "Bulk purchasing" at bounding box center [197, 261] width 47 height 9
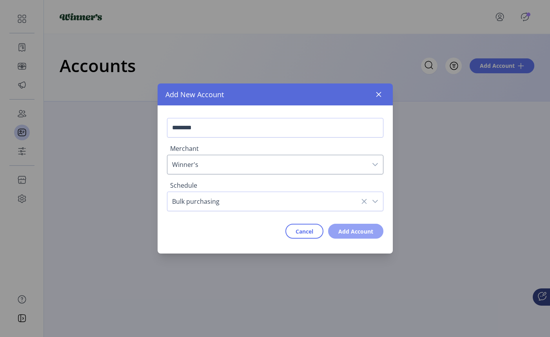
click at [351, 229] on span "Add Account" at bounding box center [355, 231] width 35 height 8
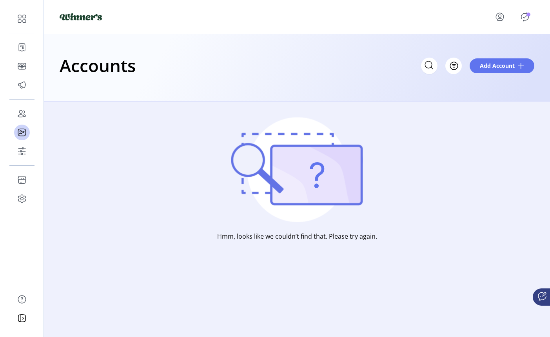
click at [526, 16] on icon "Publisher Panel" at bounding box center [524, 17] width 13 height 13
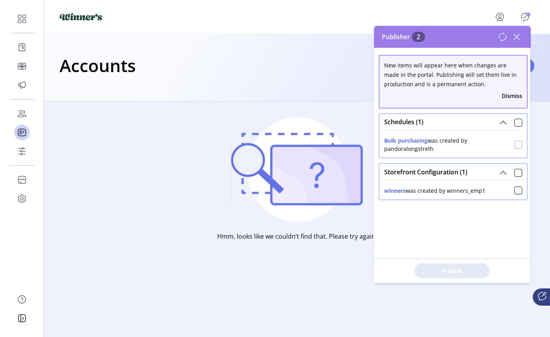
click at [514, 146] on div at bounding box center [518, 145] width 8 height 8
click at [463, 271] on span "Publish 1 Items" at bounding box center [451, 271] width 55 height 8
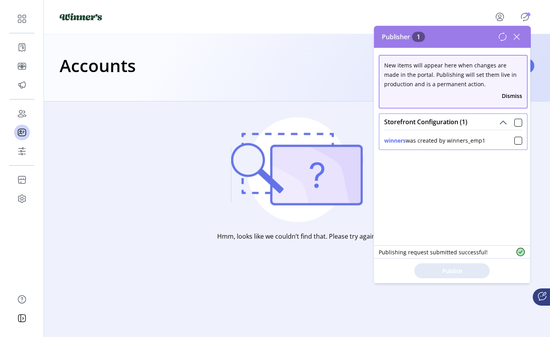
click at [298, 94] on div "Accounts Filter Add Account" at bounding box center [297, 67] width 506 height 67
click at [260, 95] on div "Accounts Filter Add Account" at bounding box center [297, 67] width 506 height 67
click at [518, 36] on icon at bounding box center [516, 37] width 13 height 13
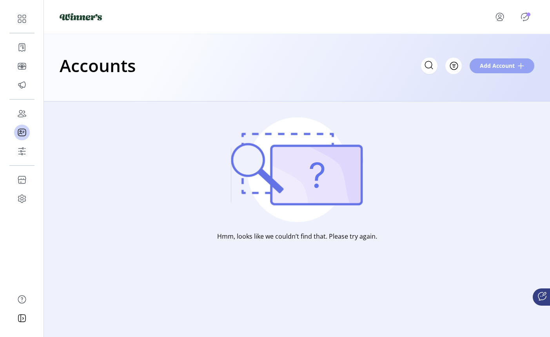
click at [510, 69] on span "Add Account" at bounding box center [497, 66] width 35 height 8
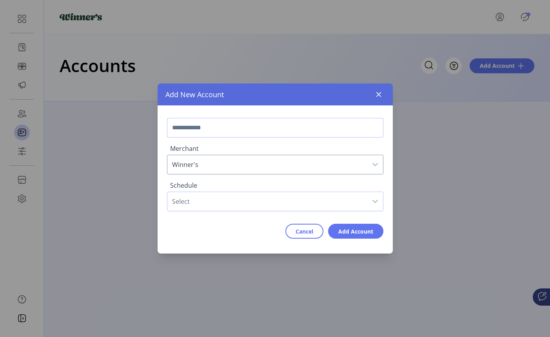
click at [252, 135] on input "text" at bounding box center [275, 128] width 216 height 20
type input "********"
click at [242, 210] on span "Select" at bounding box center [267, 201] width 200 height 19
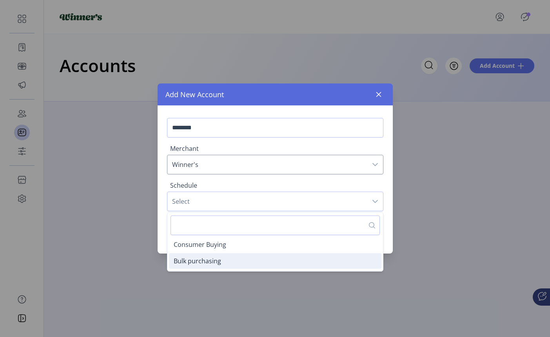
click at [221, 257] on li "Bulk purchasing" at bounding box center [275, 261] width 212 height 16
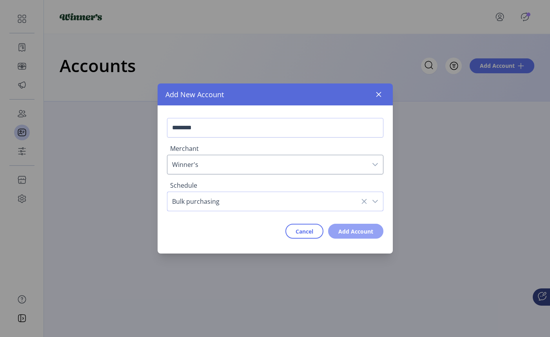
click at [349, 228] on span "Add Account" at bounding box center [355, 231] width 35 height 8
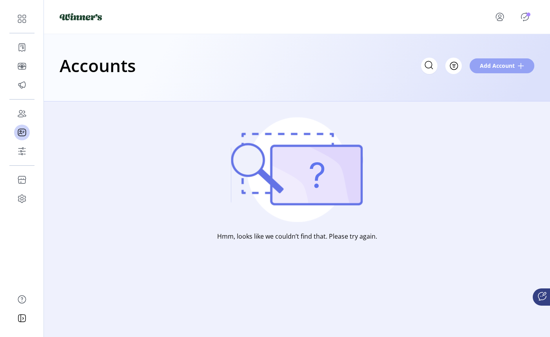
click at [486, 67] on span "Add Account" at bounding box center [497, 66] width 35 height 8
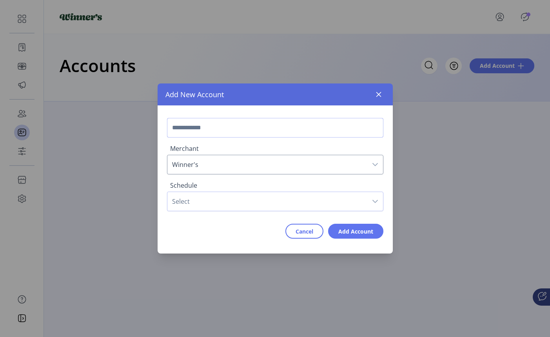
click at [270, 131] on input "text" at bounding box center [275, 128] width 216 height 20
type input "****"
click at [222, 208] on span "Select" at bounding box center [267, 201] width 200 height 19
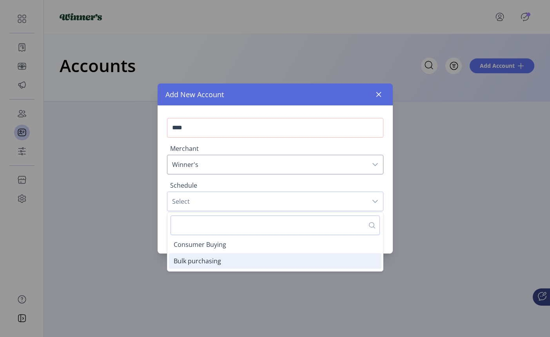
click at [211, 258] on span "Bulk purchasing" at bounding box center [197, 261] width 47 height 9
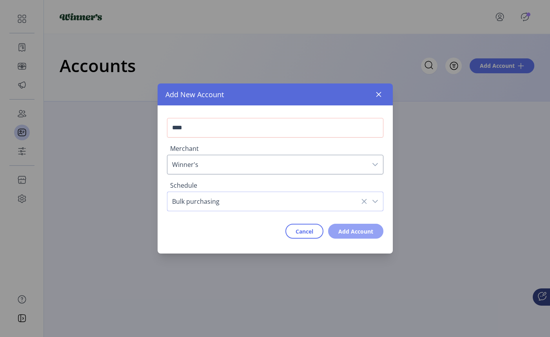
click at [339, 234] on span "Add Account" at bounding box center [355, 231] width 35 height 8
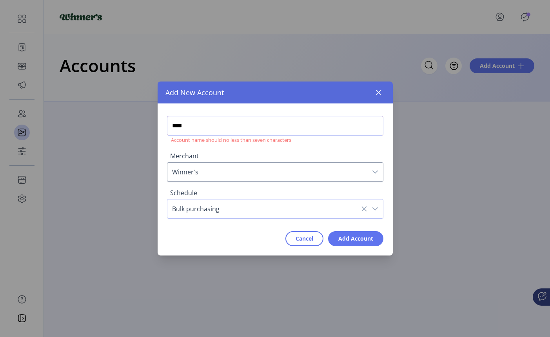
click at [312, 122] on input "****" at bounding box center [275, 126] width 216 height 20
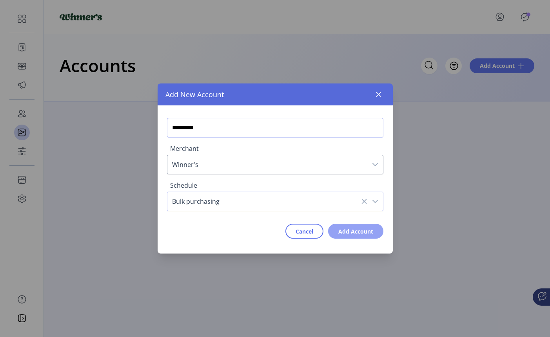
type input "*********"
click at [368, 230] on span "Add Account" at bounding box center [355, 231] width 35 height 8
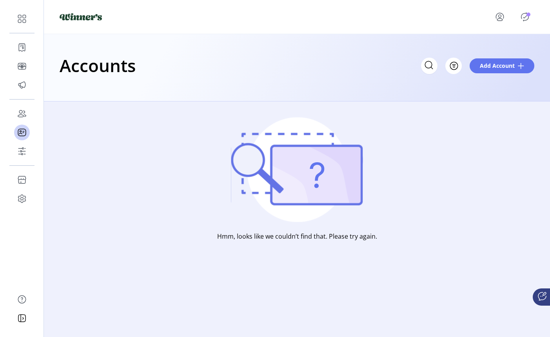
click at [496, 17] on icon "menu" at bounding box center [499, 17] width 13 height 13
click at [485, 52] on span "Sign Out" at bounding box center [484, 51] width 59 height 6
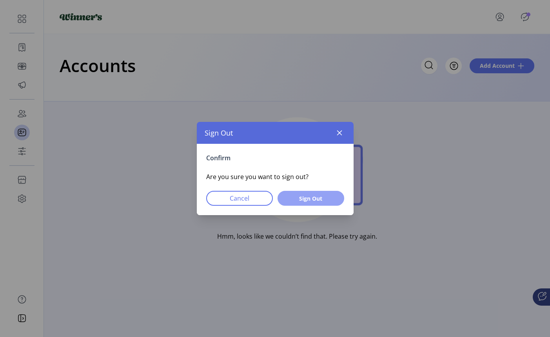
click at [321, 199] on span "Sign Out" at bounding box center [311, 198] width 46 height 8
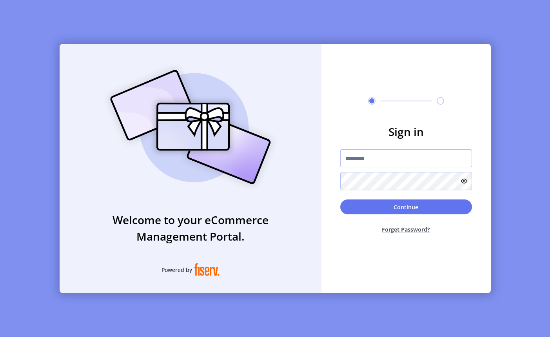
click at [363, 161] on input "text" at bounding box center [406, 158] width 132 height 18
type input "*********"
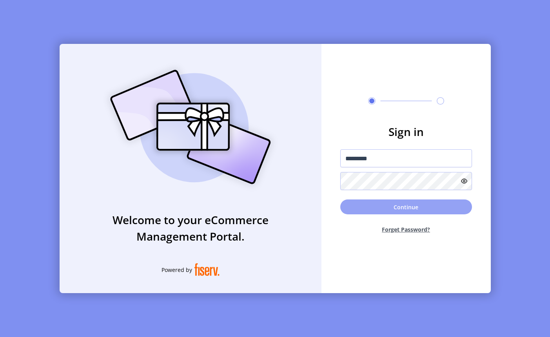
click at [386, 209] on button "Continue" at bounding box center [406, 206] width 132 height 15
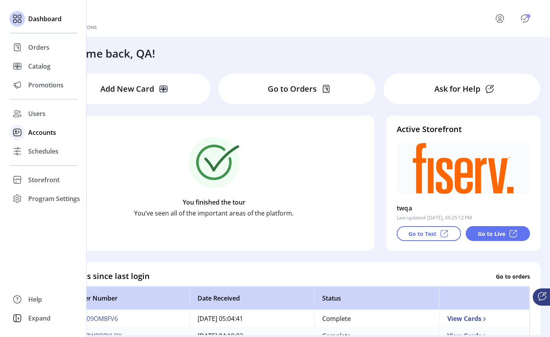
click at [16, 134] on icon at bounding box center [17, 132] width 13 height 13
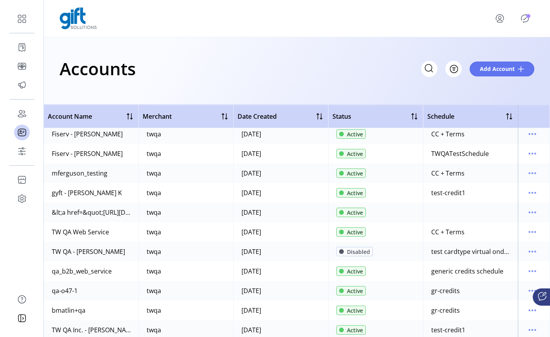
scroll to position [0, 4]
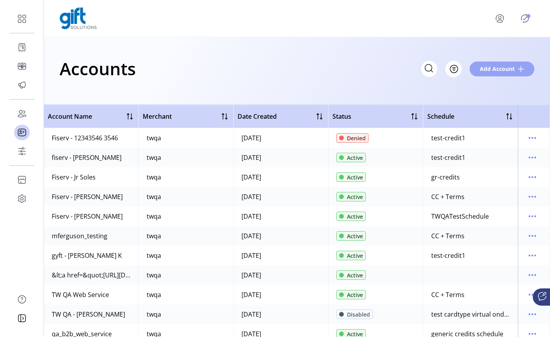
click at [503, 70] on span "Add Account" at bounding box center [497, 69] width 35 height 8
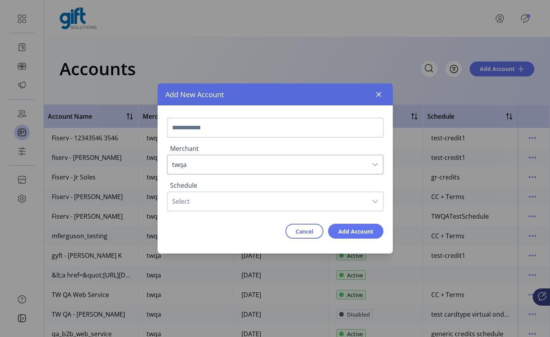
click at [220, 128] on input "text" at bounding box center [275, 128] width 216 height 20
type input "**********"
click at [210, 205] on span "Select" at bounding box center [267, 201] width 200 height 19
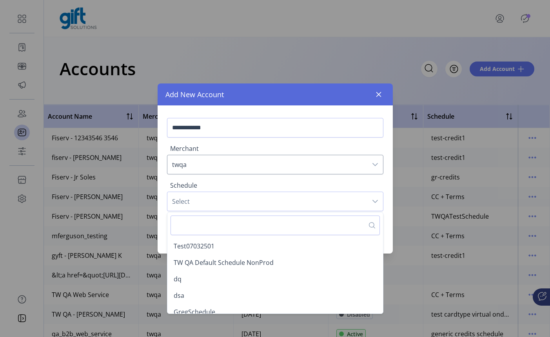
scroll to position [2, 0]
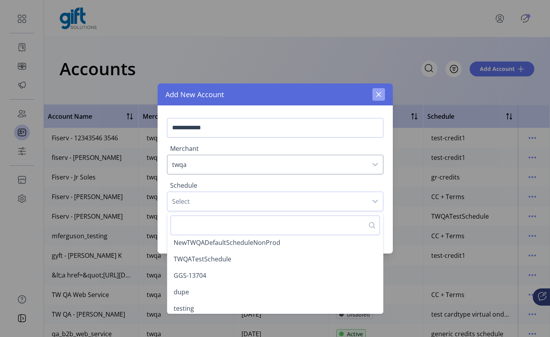
click at [381, 93] on icon "button" at bounding box center [378, 94] width 6 height 6
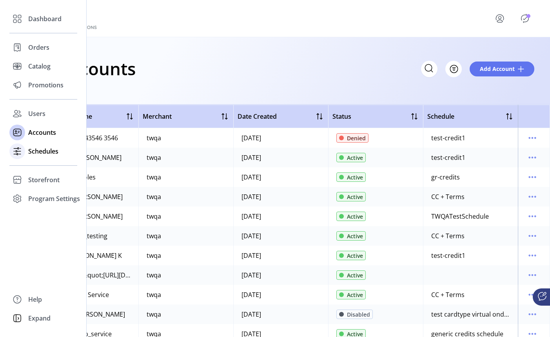
click at [22, 149] on icon at bounding box center [17, 151] width 13 height 13
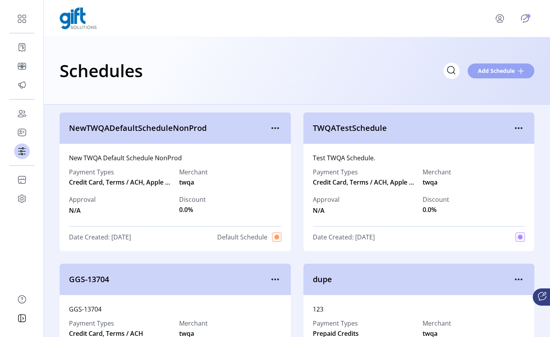
click at [493, 74] on span "Add Schedule" at bounding box center [496, 71] width 37 height 8
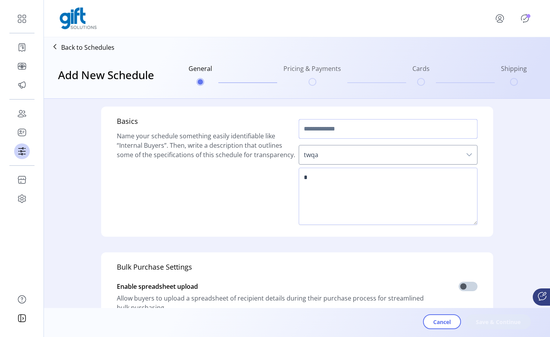
click at [357, 129] on input "text" at bounding box center [388, 129] width 179 height 20
type input "**********"
click at [368, 154] on span "twqa" at bounding box center [380, 154] width 162 height 19
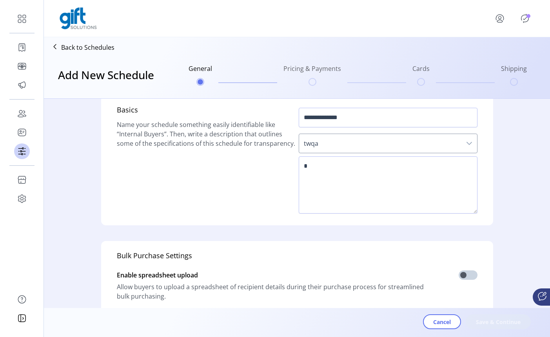
scroll to position [25, 0]
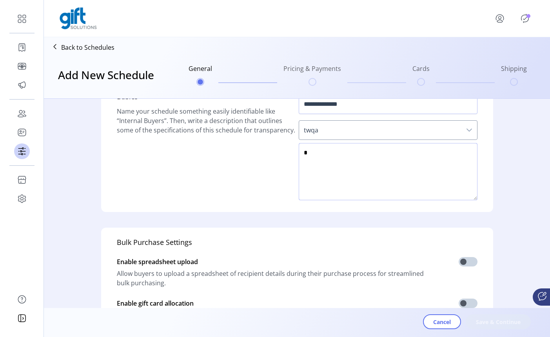
click at [344, 163] on textarea at bounding box center [388, 171] width 179 height 57
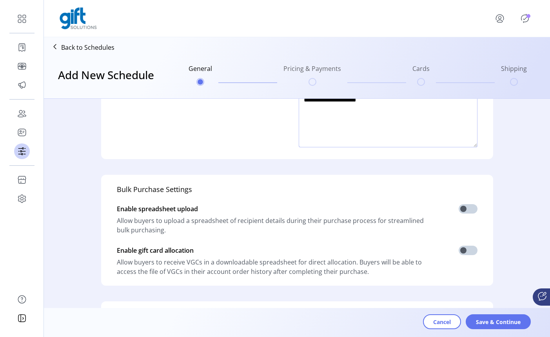
scroll to position [85, 0]
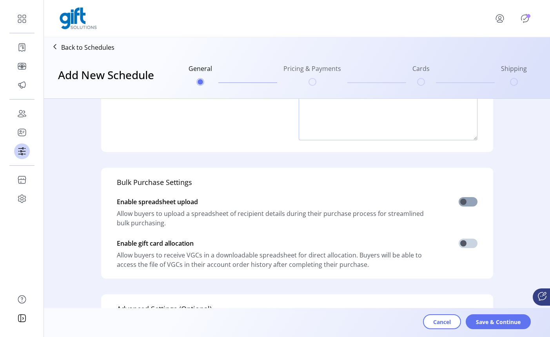
type textarea "**********"
click at [463, 203] on span at bounding box center [467, 201] width 19 height 9
click at [464, 245] on span at bounding box center [467, 243] width 19 height 9
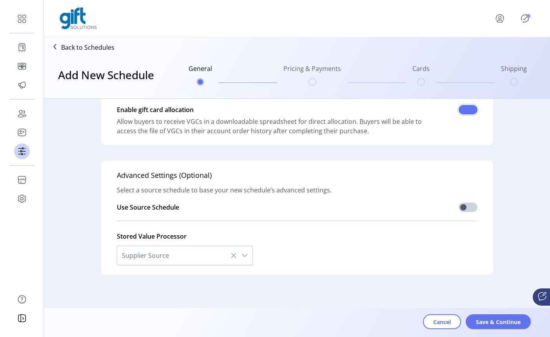
scroll to position [219, 0]
click at [466, 208] on span at bounding box center [467, 206] width 19 height 9
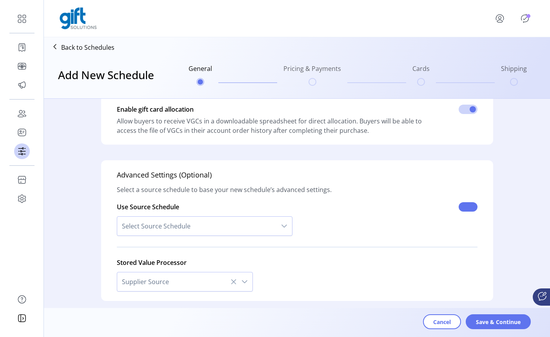
click at [466, 208] on span at bounding box center [467, 206] width 19 height 9
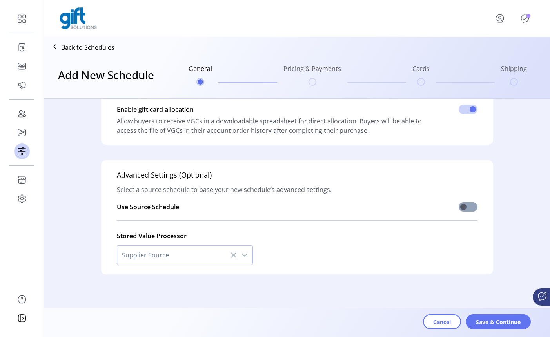
click at [466, 208] on span at bounding box center [467, 206] width 19 height 9
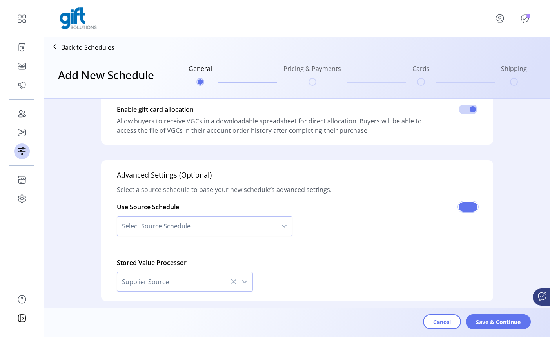
click at [466, 208] on span at bounding box center [467, 206] width 19 height 9
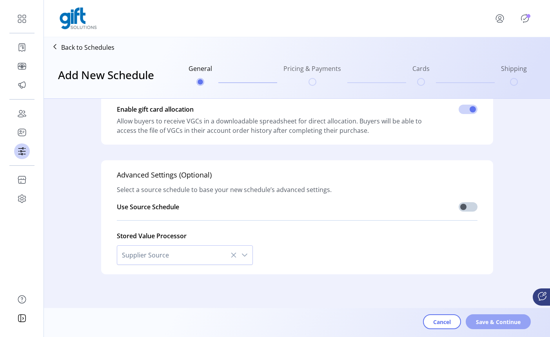
click at [500, 321] on span "Save & Continue" at bounding box center [498, 322] width 45 height 8
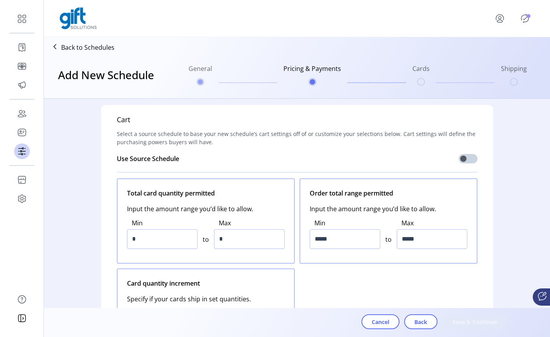
scroll to position [0, 0]
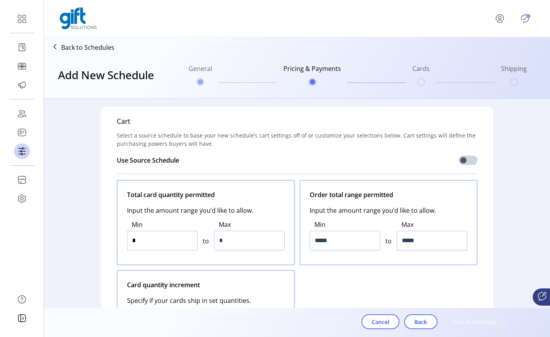
click at [174, 241] on input "*" at bounding box center [162, 241] width 71 height 20
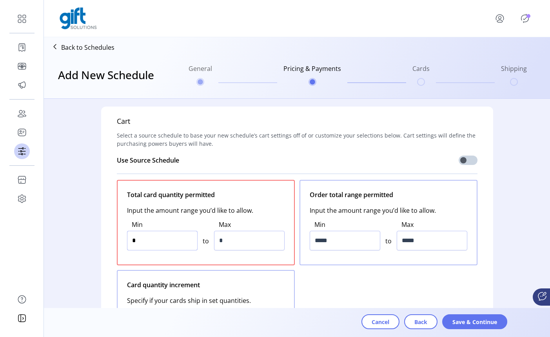
type input "**"
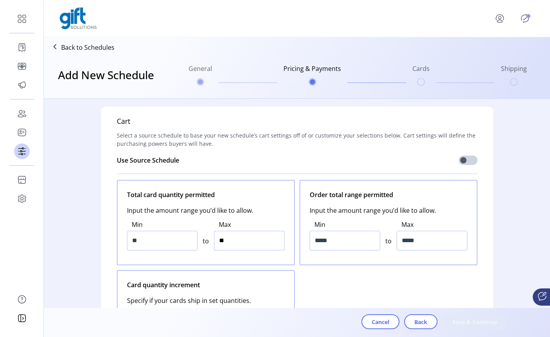
type input "***"
type input "******"
type input "*********"
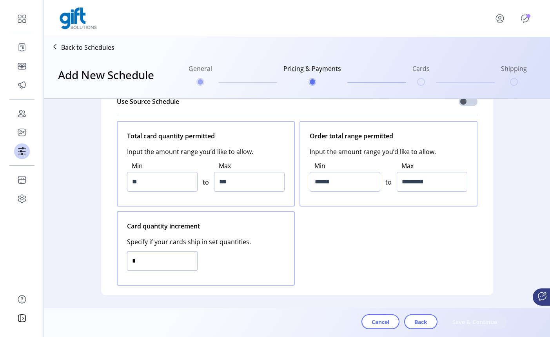
scroll to position [59, 0]
type input "**"
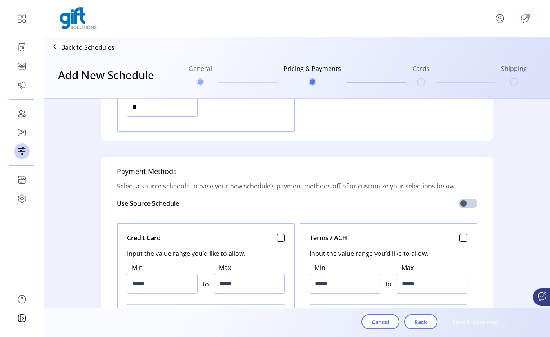
scroll to position [218, 0]
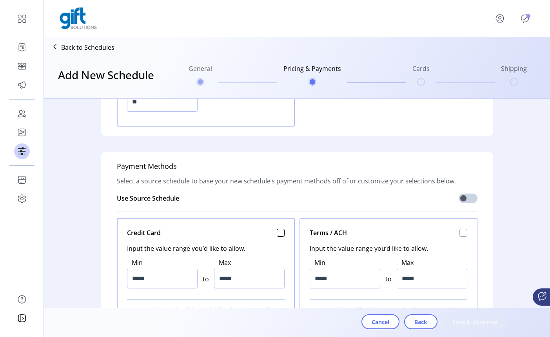
click at [460, 233] on div at bounding box center [463, 233] width 8 height 8
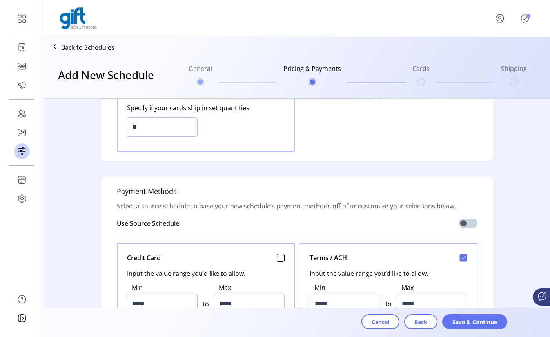
scroll to position [223, 0]
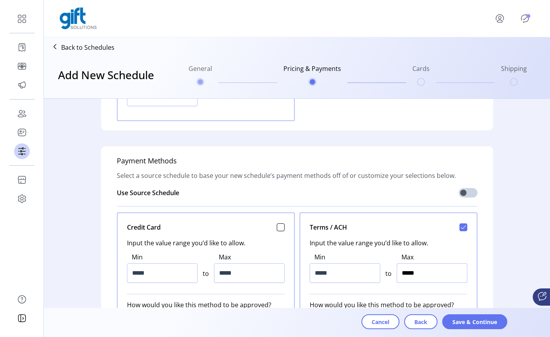
click at [418, 274] on input "*****" at bounding box center [432, 273] width 71 height 20
click at [404, 275] on input "*****" at bounding box center [432, 273] width 71 height 20
type input "*********"
click at [316, 275] on input "*****" at bounding box center [345, 273] width 71 height 20
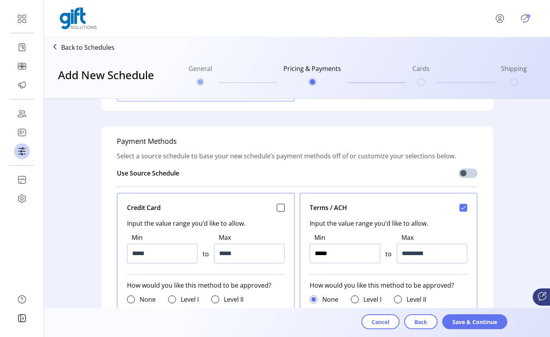
type input "******"
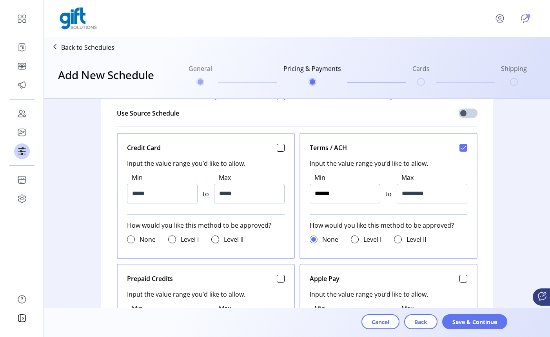
scroll to position [309, 0]
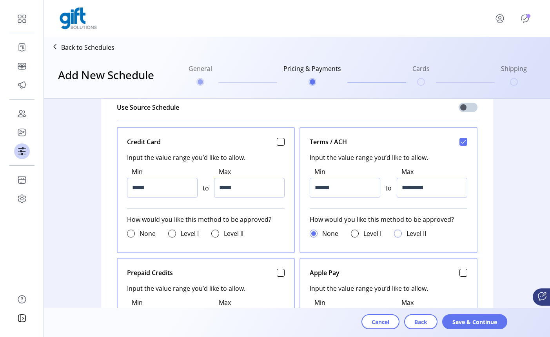
click at [394, 234] on div at bounding box center [398, 234] width 8 height 8
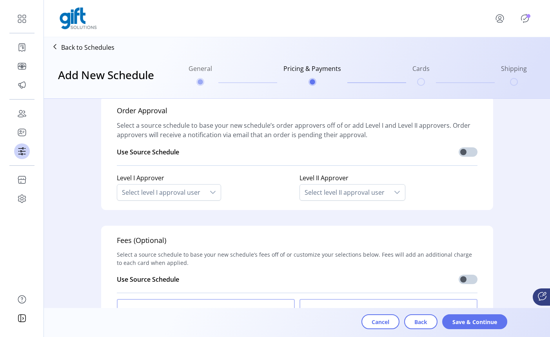
scroll to position [758, 0]
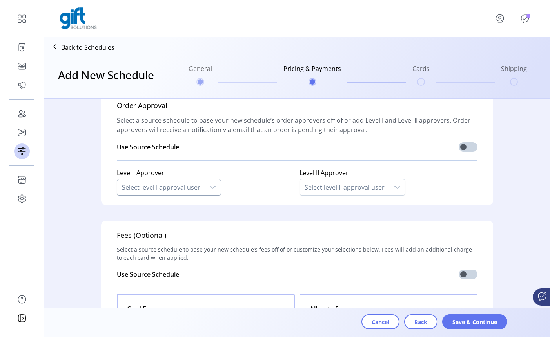
click at [191, 188] on div "Select level I approval user" at bounding box center [161, 187] width 88 height 16
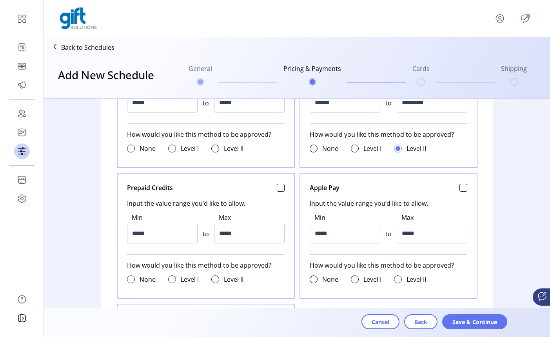
scroll to position [381, 0]
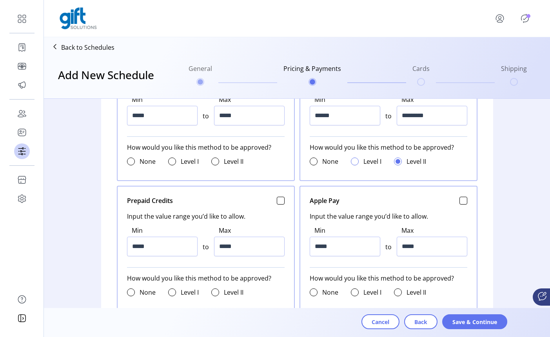
click at [352, 161] on div at bounding box center [355, 162] width 8 height 8
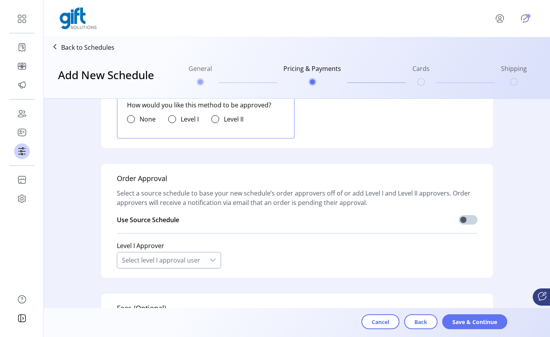
scroll to position [695, 0]
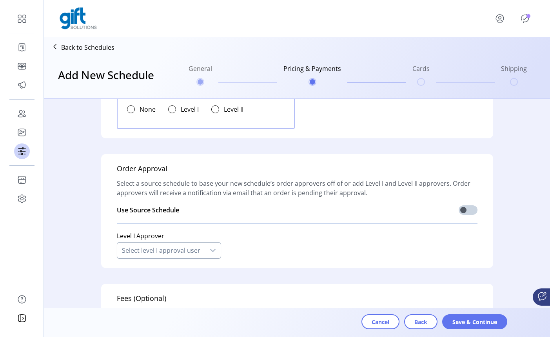
click at [199, 251] on div "Select level I approval user" at bounding box center [161, 251] width 88 height 16
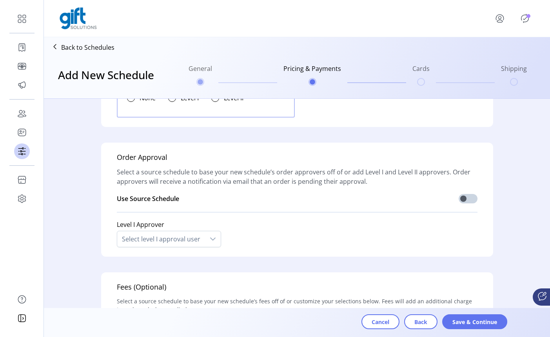
scroll to position [712, 0]
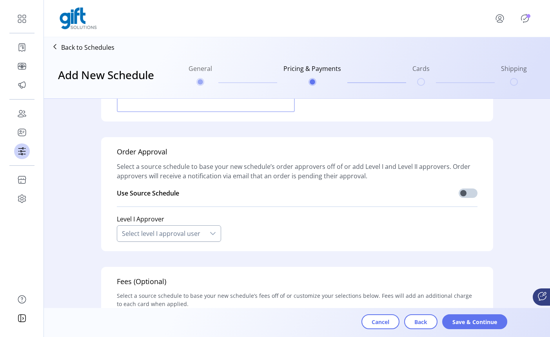
click at [205, 230] on div at bounding box center [213, 234] width 16 height 16
type input "*"
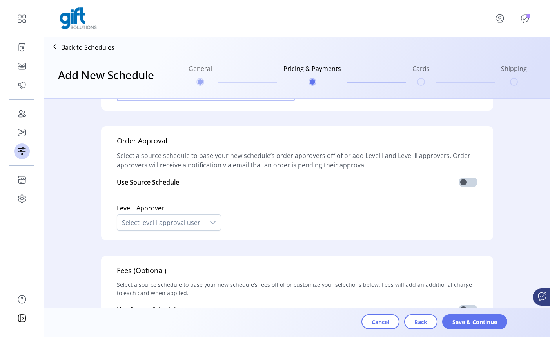
scroll to position [720, 0]
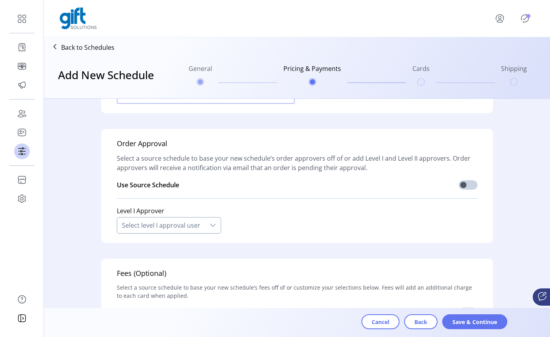
click at [166, 227] on div "Select level I approval user" at bounding box center [161, 225] width 88 height 16
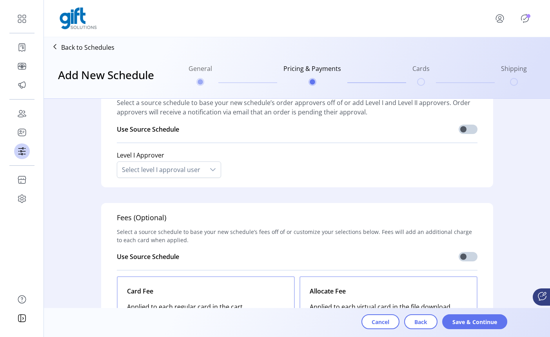
scroll to position [776, 0]
click at [189, 166] on div "Select level I approval user" at bounding box center [161, 169] width 88 height 16
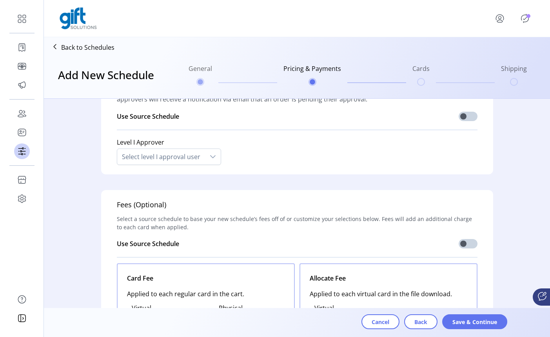
scroll to position [787, 0]
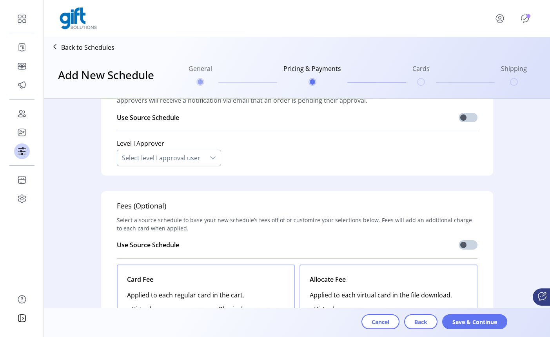
click at [190, 161] on div "Select level I approval user" at bounding box center [161, 158] width 88 height 16
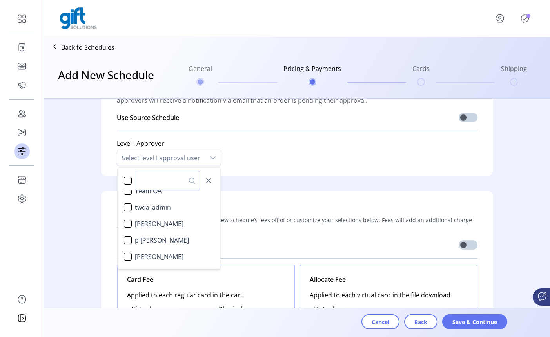
scroll to position [123, 0]
click at [178, 207] on li "twqa_admin" at bounding box center [169, 209] width 100 height 16
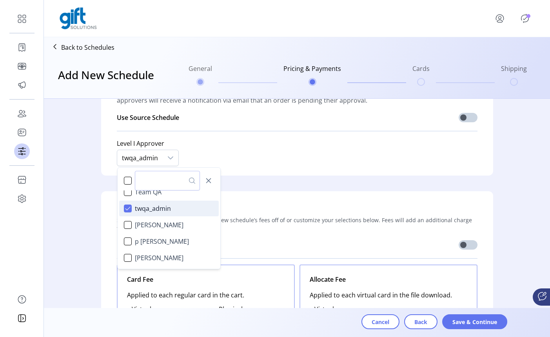
click at [280, 192] on div "Fees (Optional) Select a source schedule to base your new schedule’s fees off o…" at bounding box center [297, 320] width 392 height 258
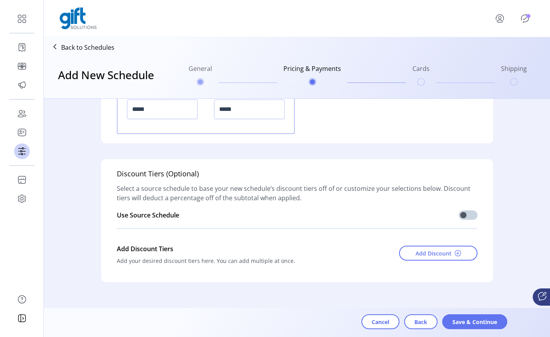
scroll to position [1096, 0]
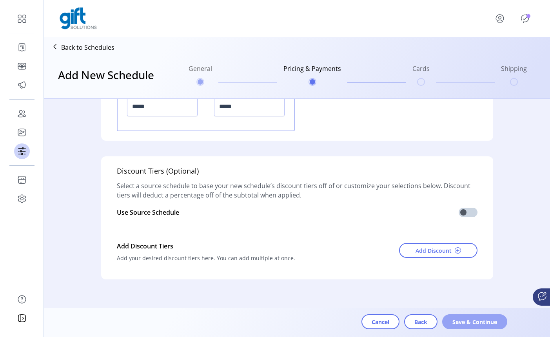
click at [467, 318] on span "Save & Continue" at bounding box center [474, 322] width 45 height 8
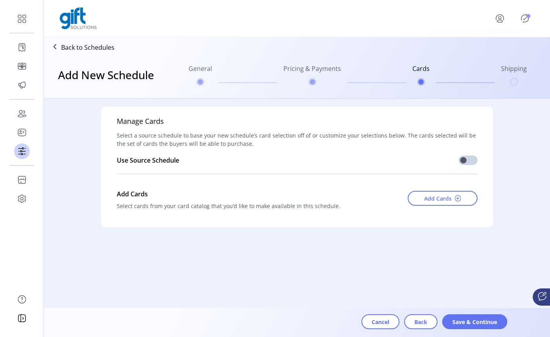
scroll to position [0, 0]
click at [434, 194] on span "Add Cards" at bounding box center [437, 198] width 27 height 8
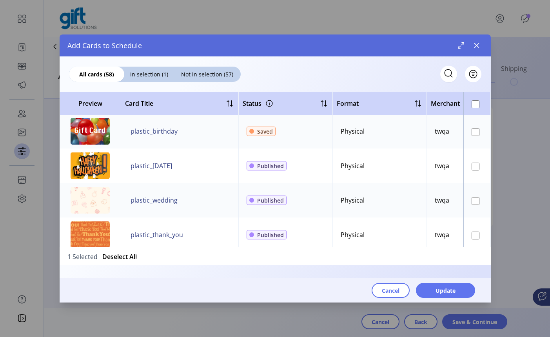
scroll to position [314, 0]
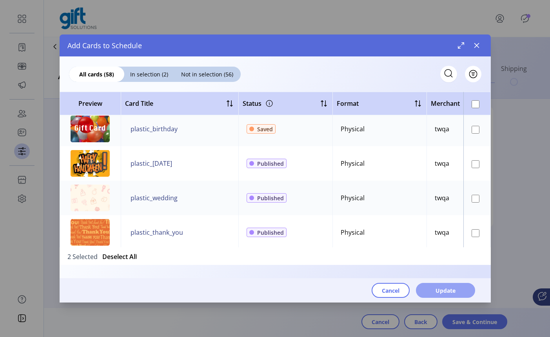
click at [454, 289] on span "Update" at bounding box center [445, 290] width 20 height 8
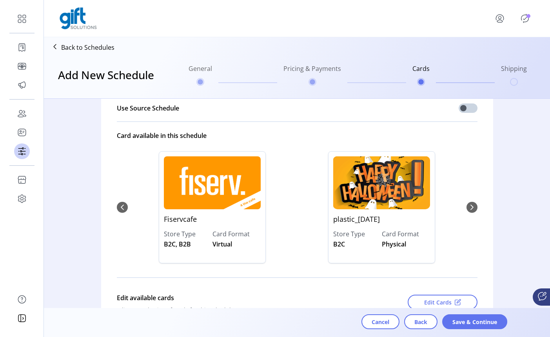
scroll to position [54, 0]
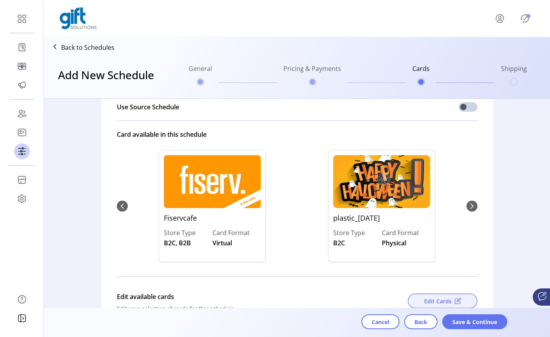
click at [458, 297] on button "Edit Cards" at bounding box center [443, 300] width 70 height 15
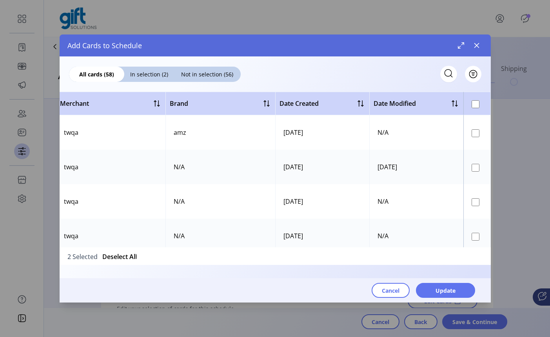
scroll to position [0, 0]
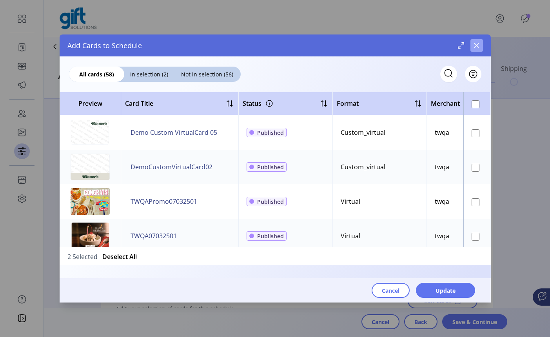
click at [476, 47] on icon "button" at bounding box center [476, 45] width 6 height 6
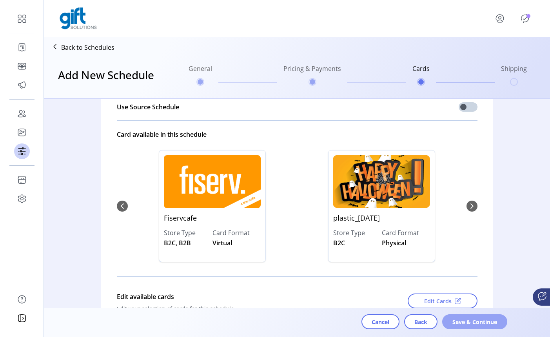
click at [476, 321] on span "Save & Continue" at bounding box center [474, 322] width 45 height 8
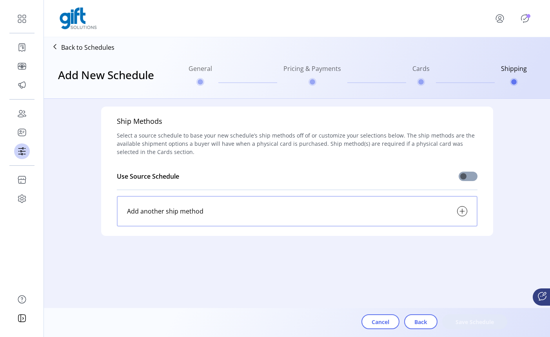
click at [469, 174] on span at bounding box center [467, 176] width 19 height 9
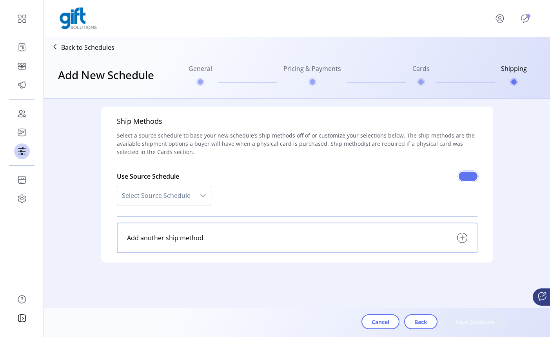
scroll to position [4, 2]
click at [204, 196] on icon "dropdown trigger" at bounding box center [203, 195] width 6 height 6
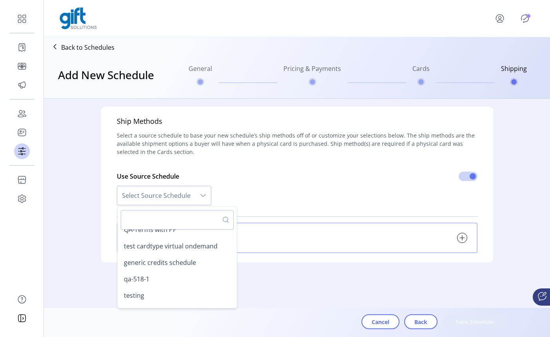
scroll to position [270, 0]
click at [281, 281] on div "Ship Methods Select a source schedule to base your new schedule’s ship methods …" at bounding box center [297, 208] width 506 height 219
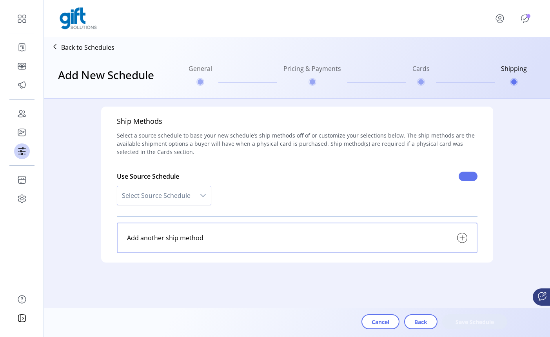
click at [469, 176] on span at bounding box center [467, 176] width 19 height 9
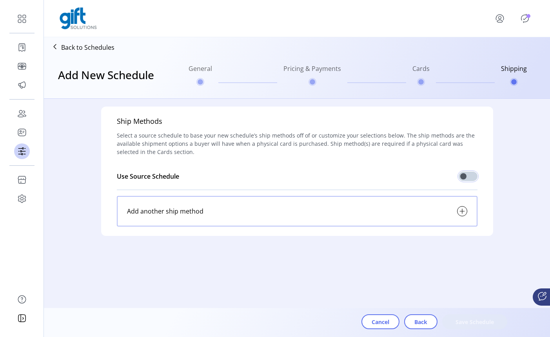
click at [404, 206] on div "Add another ship method" at bounding box center [297, 211] width 361 height 31
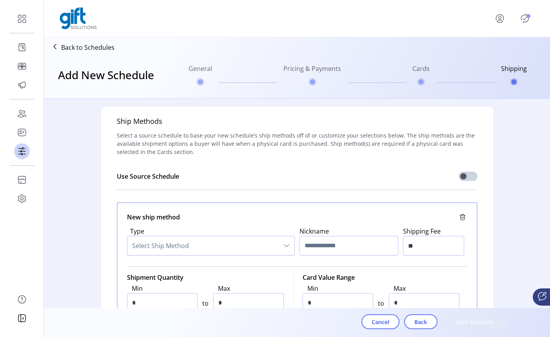
click at [248, 246] on span "Select Ship Method" at bounding box center [202, 245] width 151 height 19
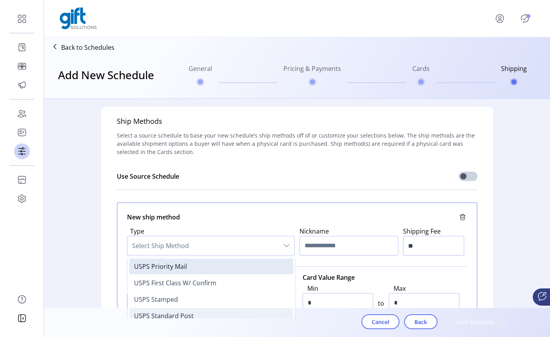
click at [213, 313] on li "USPS Standard Post" at bounding box center [211, 316] width 164 height 16
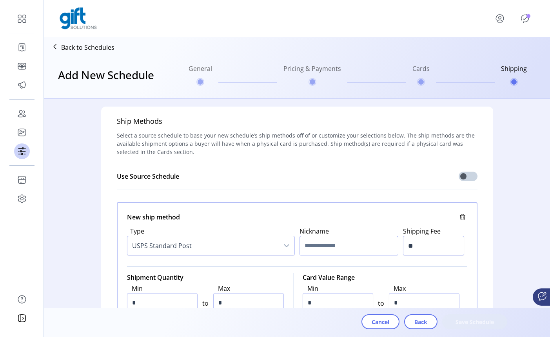
click at [341, 239] on input "text" at bounding box center [348, 246] width 99 height 20
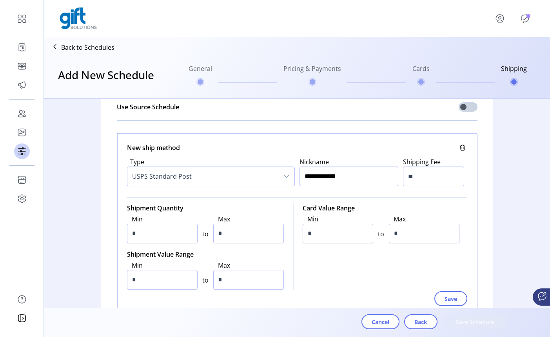
scroll to position [74, 0]
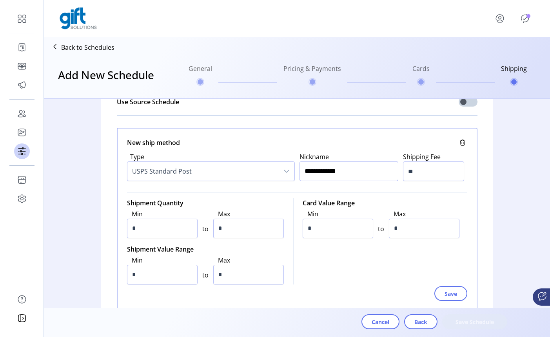
type input "**********"
click at [414, 171] on input "**" at bounding box center [433, 171] width 61 height 20
type input "**"
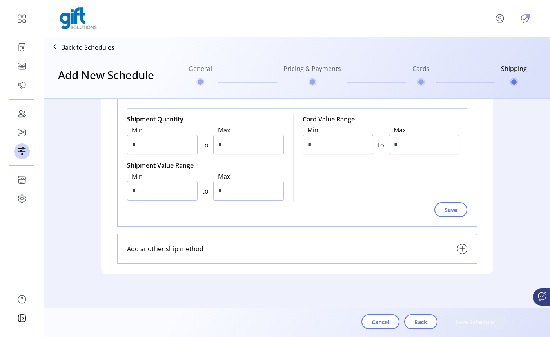
scroll to position [161, 0]
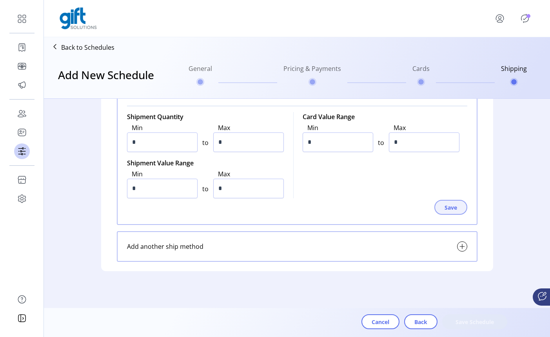
click at [451, 213] on button "Save" at bounding box center [450, 207] width 33 height 15
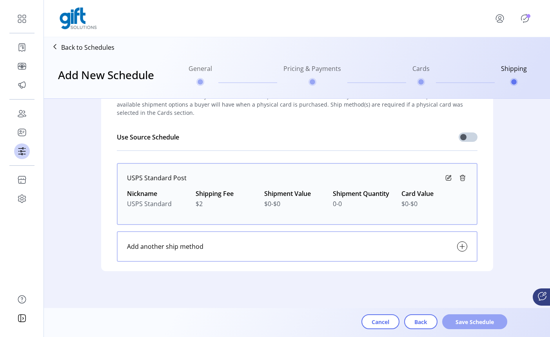
click at [478, 324] on span "Save Schedule" at bounding box center [474, 322] width 45 height 8
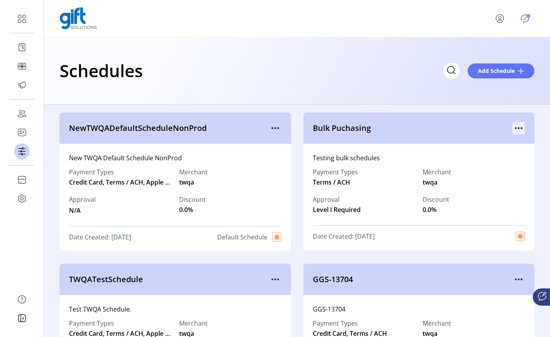
click at [515, 129] on icon "menu" at bounding box center [518, 128] width 13 height 13
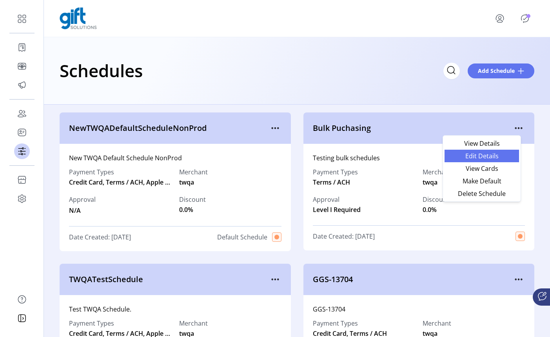
click at [490, 153] on span "Edit Details" at bounding box center [481, 156] width 65 height 6
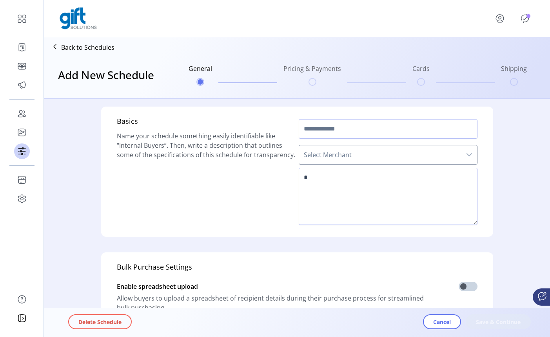
type input "**********"
type textarea "**********"
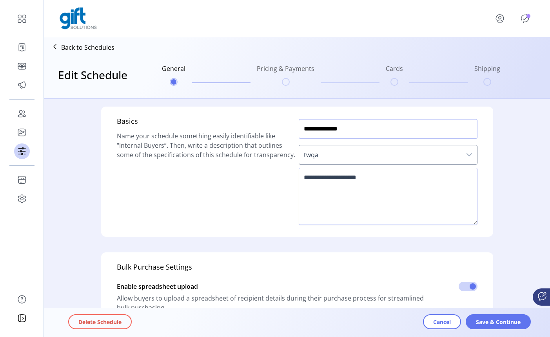
click at [324, 130] on input "**********" at bounding box center [388, 129] width 179 height 20
type input "**********"
click at [491, 323] on span "Save & Continue" at bounding box center [498, 322] width 45 height 8
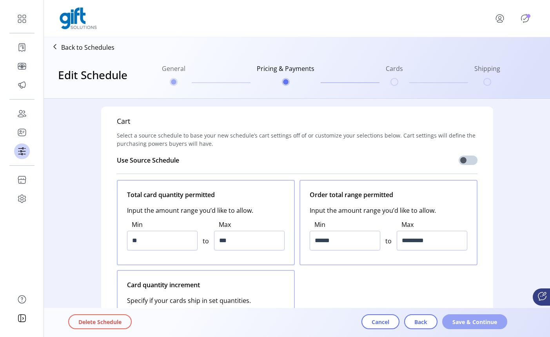
click at [473, 319] on span "Save & Continue" at bounding box center [474, 322] width 45 height 8
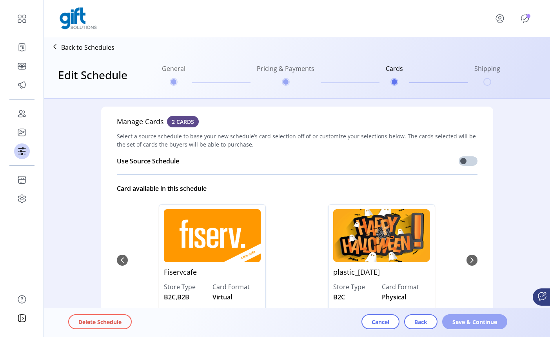
click at [485, 324] on span "Save & Continue" at bounding box center [474, 322] width 45 height 8
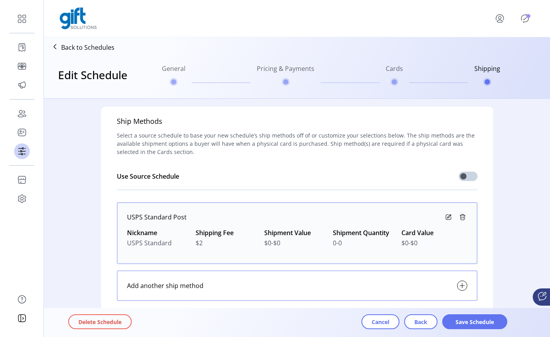
click at [485, 324] on span "Save Schedule" at bounding box center [474, 322] width 45 height 8
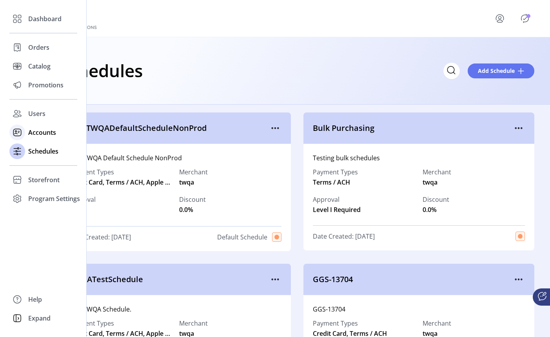
click at [24, 138] on div at bounding box center [17, 132] width 16 height 19
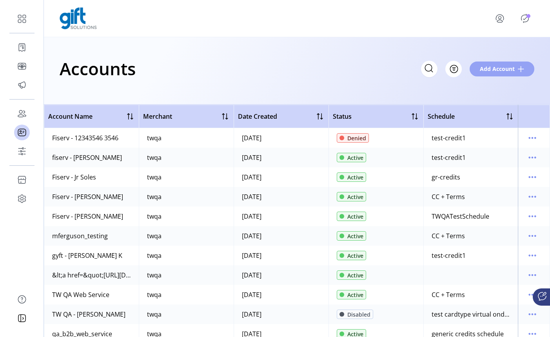
click at [495, 70] on span "Add Account" at bounding box center [497, 69] width 35 height 8
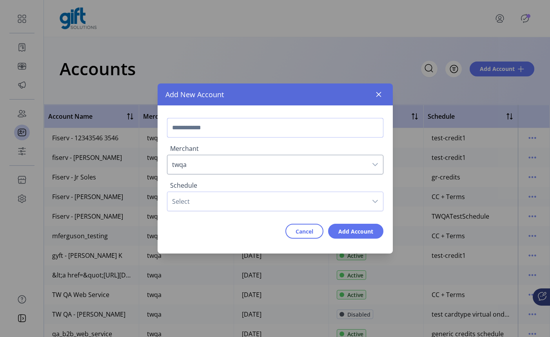
click at [251, 127] on input "text" at bounding box center [275, 128] width 216 height 20
type input "**********"
click at [216, 205] on span "Select" at bounding box center [267, 201] width 200 height 19
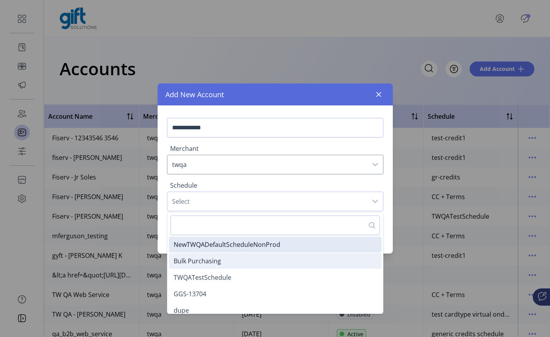
click at [217, 259] on span "Bulk Purchasing" at bounding box center [197, 261] width 47 height 9
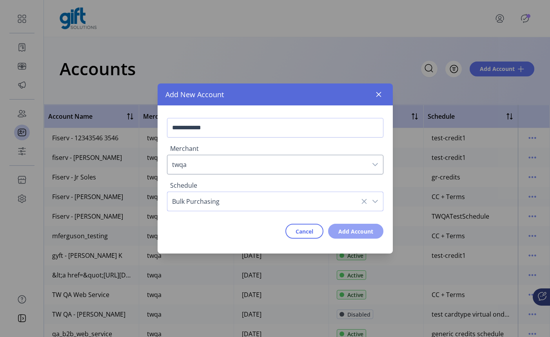
click at [347, 233] on span "Add Account" at bounding box center [355, 231] width 35 height 8
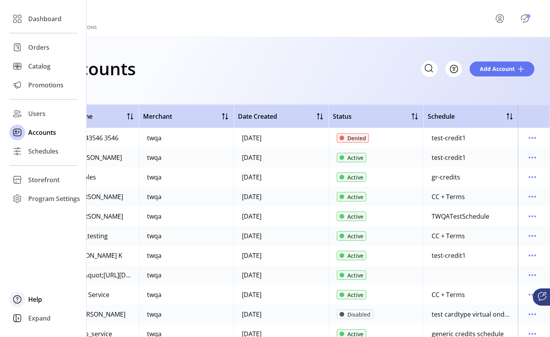
click at [21, 299] on circle at bounding box center [16, 298] width 7 height 7
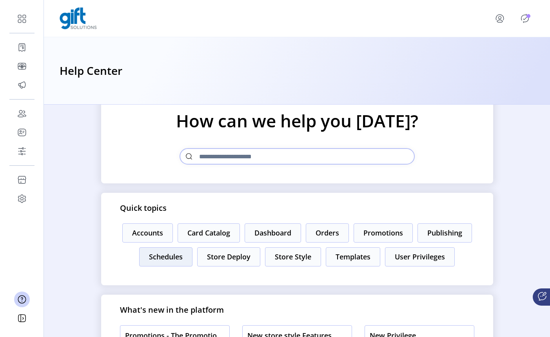
scroll to position [37, 0]
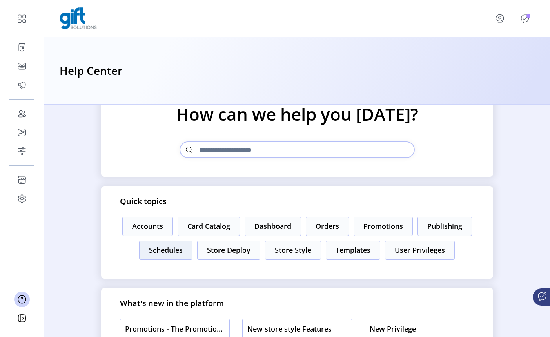
click at [167, 252] on button "Schedules" at bounding box center [165, 250] width 53 height 19
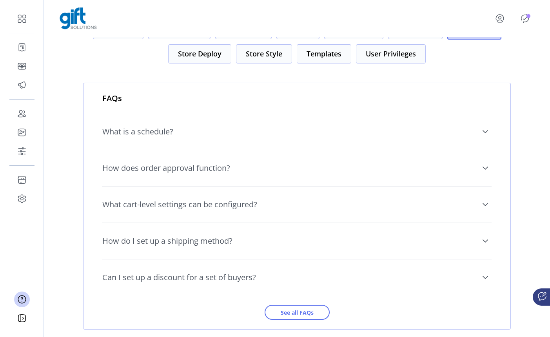
scroll to position [61, 0]
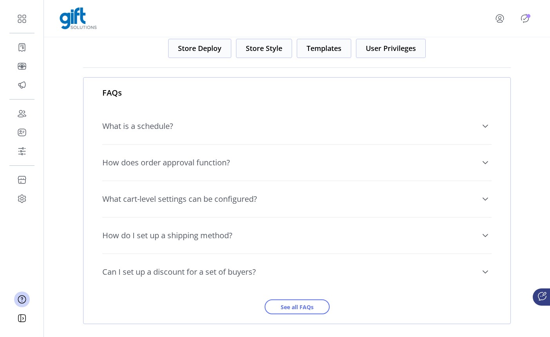
click at [140, 123] on span "What is a schedule?" at bounding box center [137, 126] width 71 height 8
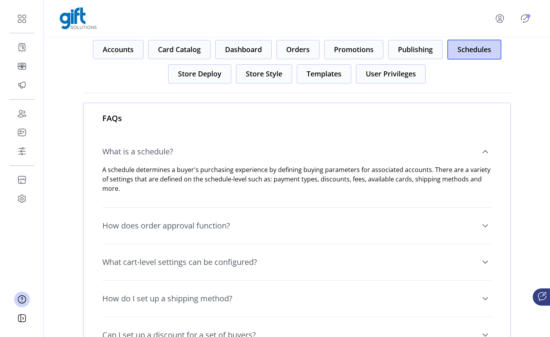
scroll to position [0, 0]
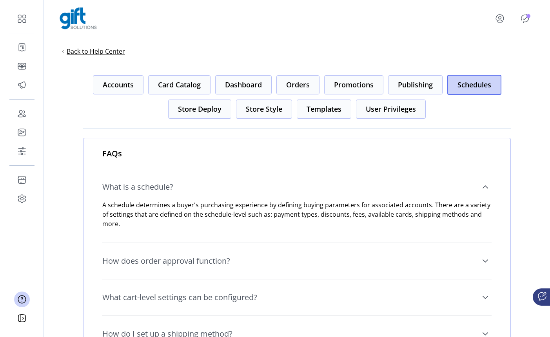
click at [100, 49] on span "Back to Help Center" at bounding box center [96, 51] width 58 height 9
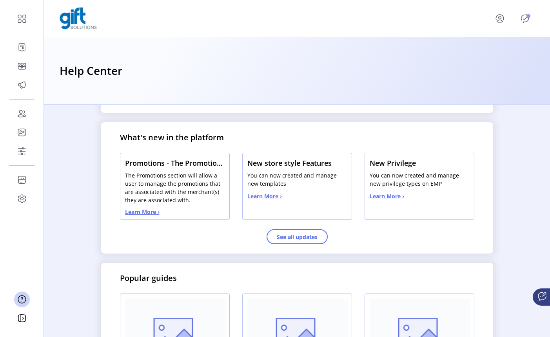
scroll to position [204, 0]
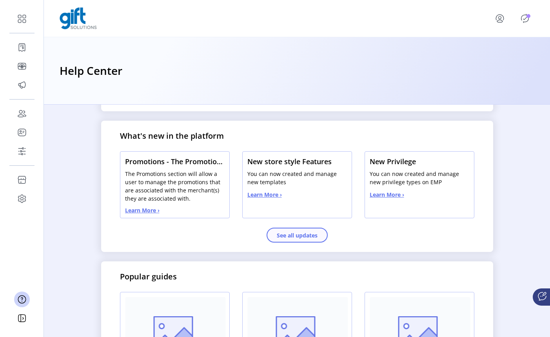
click at [282, 237] on button "See all updates" at bounding box center [296, 235] width 61 height 15
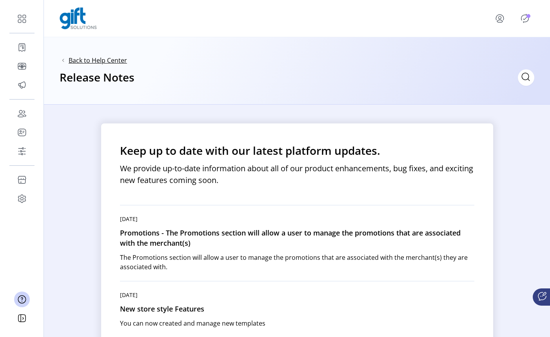
click at [74, 60] on span "Back to Help Center" at bounding box center [98, 60] width 58 height 9
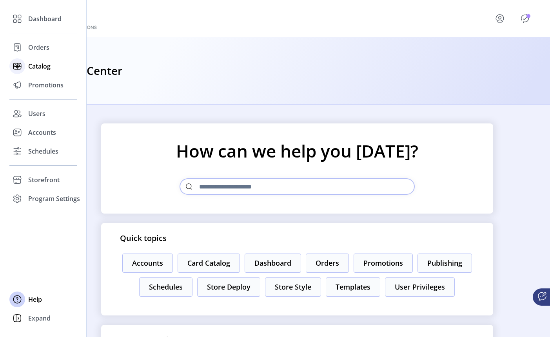
click at [18, 67] on icon at bounding box center [17, 66] width 13 height 13
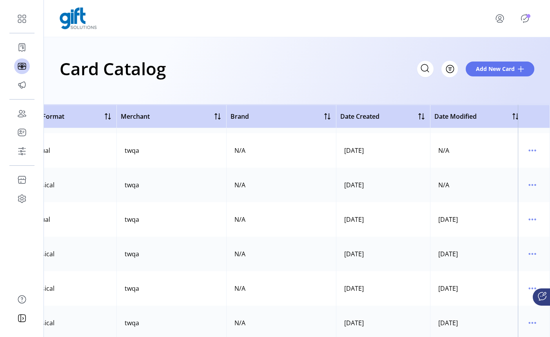
scroll to position [133, 304]
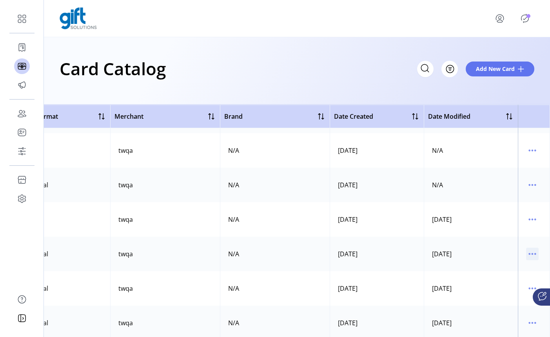
click at [534, 250] on div at bounding box center [532, 254] width 13 height 13
click at [529, 255] on icon "menu" at bounding box center [532, 254] width 13 height 13
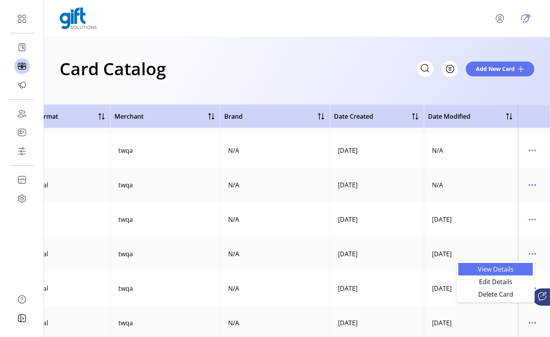
click at [496, 266] on span "View Details" at bounding box center [495, 269] width 65 height 6
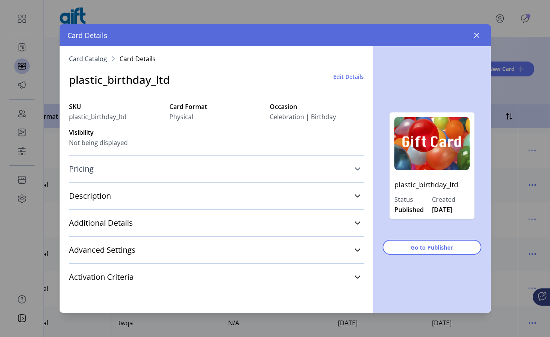
click at [136, 172] on link "Pricing" at bounding box center [216, 168] width 295 height 17
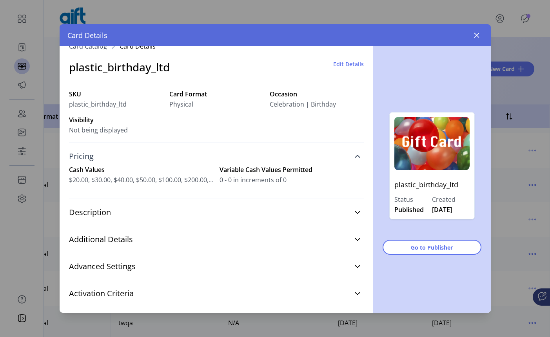
scroll to position [24, 0]
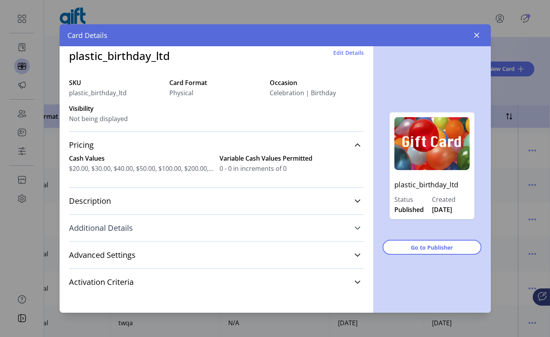
click at [133, 228] on link "Additional Details" at bounding box center [216, 227] width 295 height 17
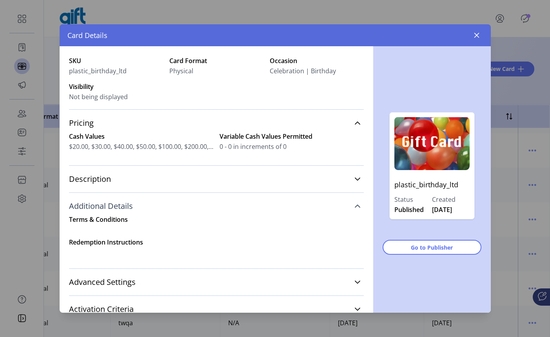
scroll to position [53, 0]
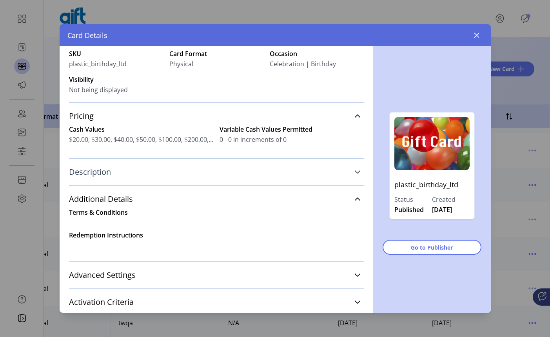
click at [101, 170] on span "Description" at bounding box center [90, 172] width 42 height 8
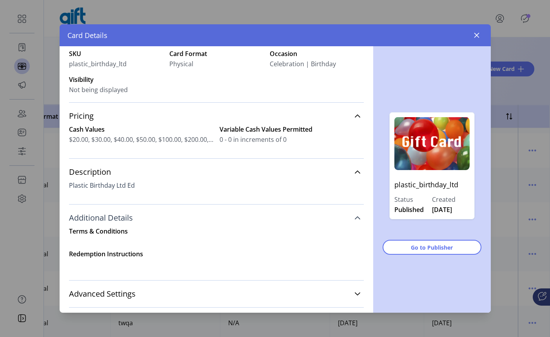
scroll to position [92, 0]
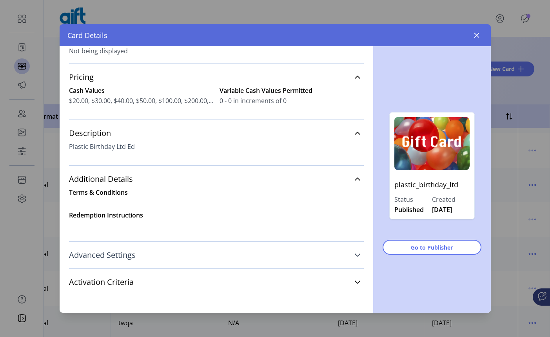
click at [131, 255] on span "Advanced Settings" at bounding box center [102, 255] width 67 height 8
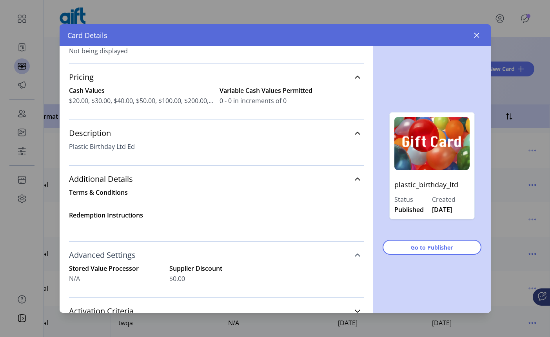
scroll to position [121, 0]
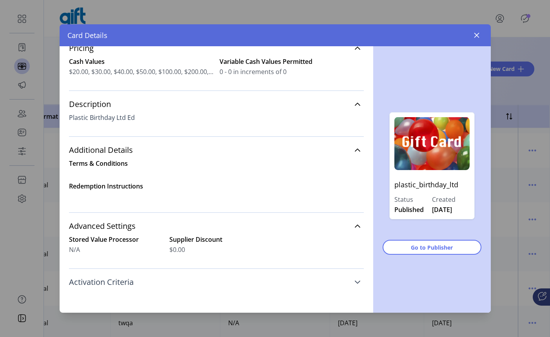
click at [132, 281] on span "Activation Criteria" at bounding box center [101, 282] width 65 height 8
click at [126, 285] on span "Activation Criteria" at bounding box center [101, 282] width 65 height 8
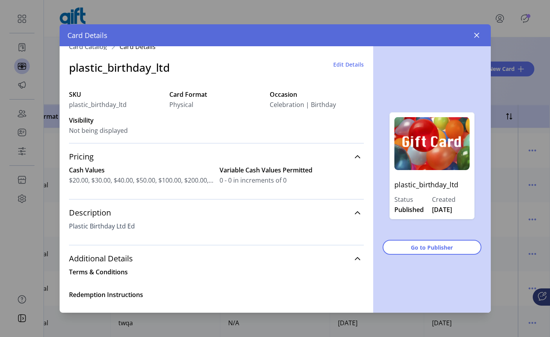
scroll to position [0, 0]
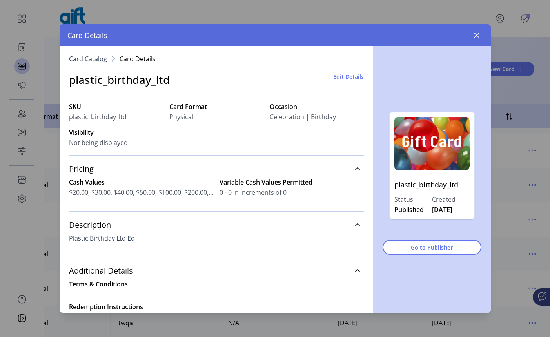
click at [346, 79] on span "Edit Details" at bounding box center [348, 76] width 31 height 8
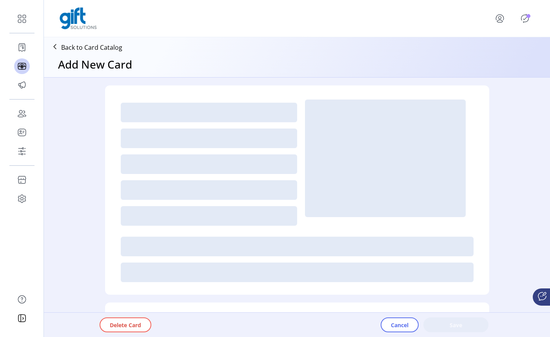
type textarea "**********"
type input "*"
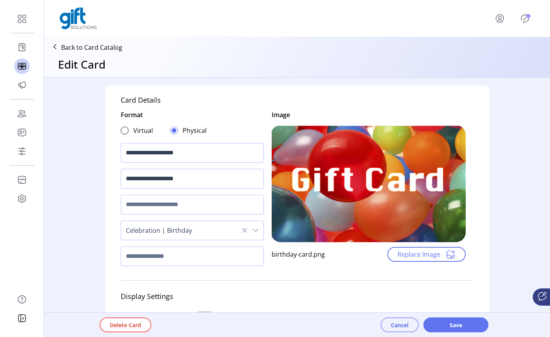
click at [396, 326] on span "Cancel" at bounding box center [400, 325] width 18 height 8
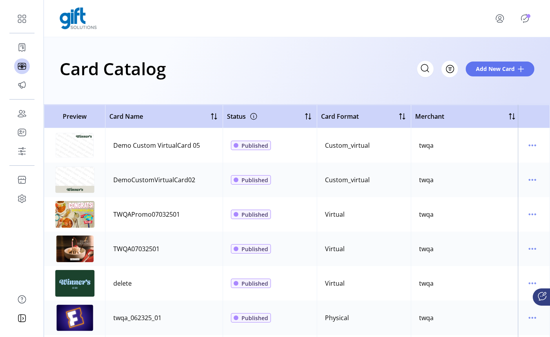
click at [498, 21] on icon "menu" at bounding box center [499, 18] width 13 height 13
click at [492, 54] on span "Sign Out" at bounding box center [484, 52] width 59 height 6
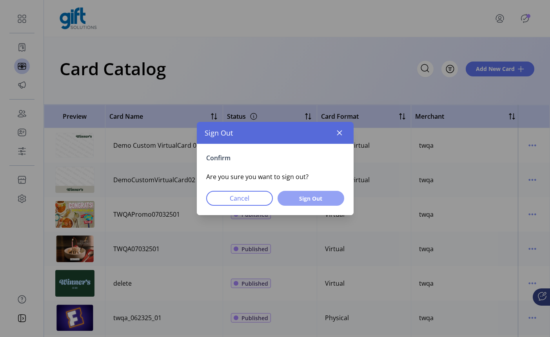
click at [313, 196] on span "Sign Out" at bounding box center [311, 198] width 46 height 8
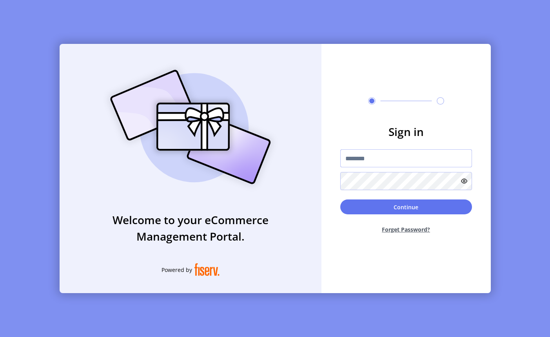
click at [434, 156] on input "text" at bounding box center [406, 158] width 132 height 18
paste input "**********"
type input "**********"
click at [429, 216] on div "Continue Forget Password?" at bounding box center [406, 219] width 132 height 40
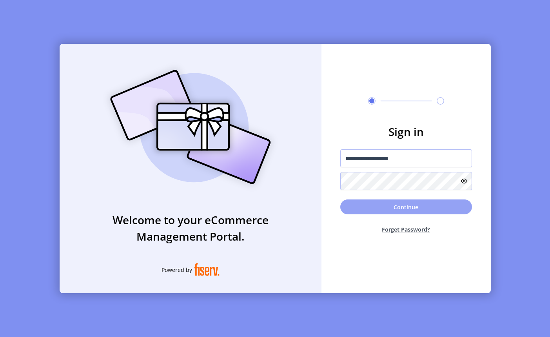
click at [426, 208] on button "Continue" at bounding box center [406, 206] width 132 height 15
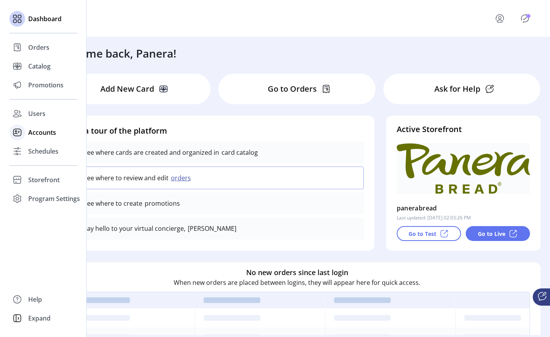
click at [18, 129] on rect at bounding box center [16, 132] width 7 height 7
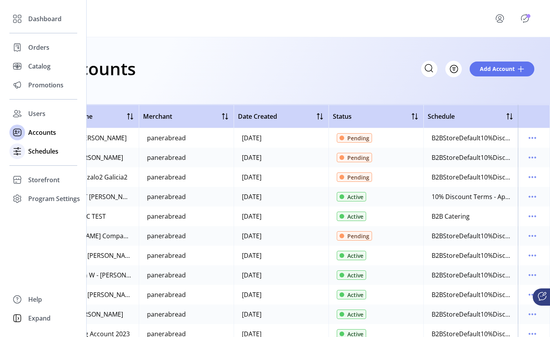
click at [19, 155] on icon at bounding box center [17, 151] width 13 height 13
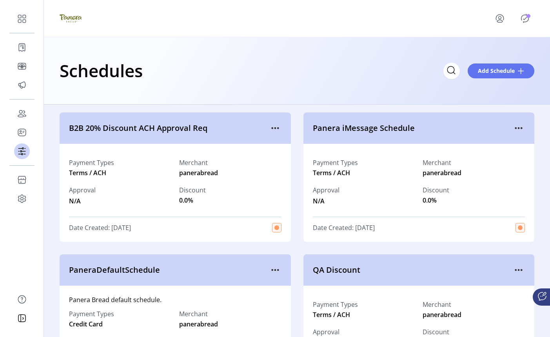
scroll to position [605, 0]
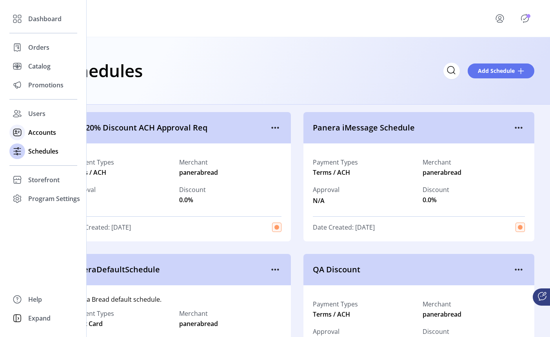
click at [18, 132] on icon at bounding box center [17, 132] width 13 height 13
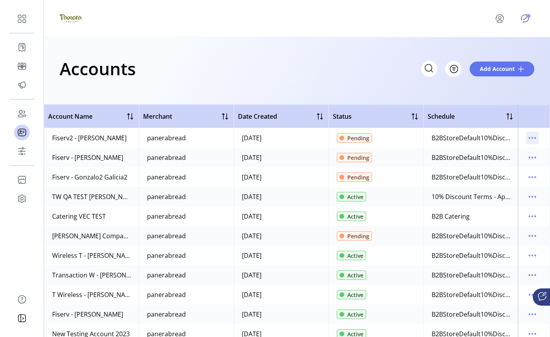
click at [534, 138] on icon "menu" at bounding box center [534, 138] width 1 height 1
click at [526, 198] on icon "menu" at bounding box center [532, 196] width 13 height 13
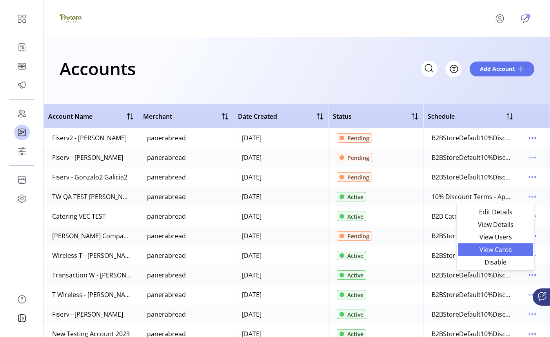
click at [512, 249] on span "View Cards" at bounding box center [495, 249] width 65 height 6
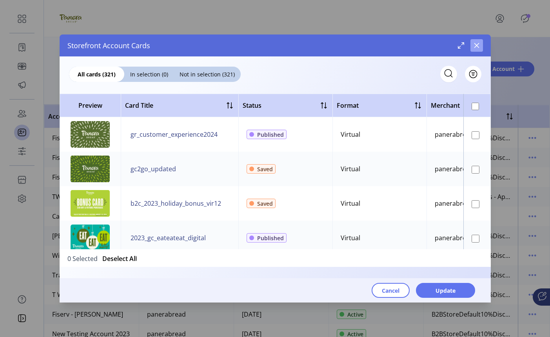
click at [478, 45] on icon "button" at bounding box center [476, 45] width 6 height 6
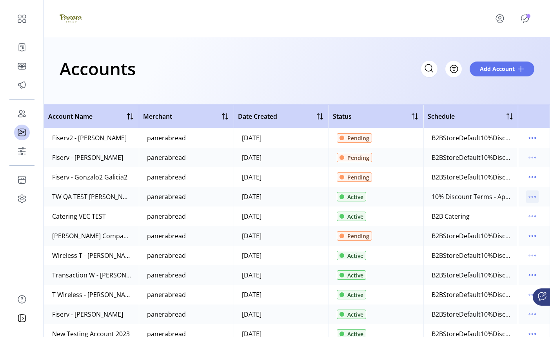
click at [526, 197] on icon "menu" at bounding box center [532, 196] width 13 height 13
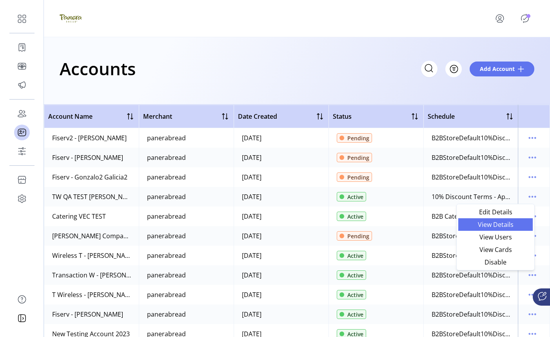
click at [507, 225] on span "View Details" at bounding box center [495, 224] width 65 height 6
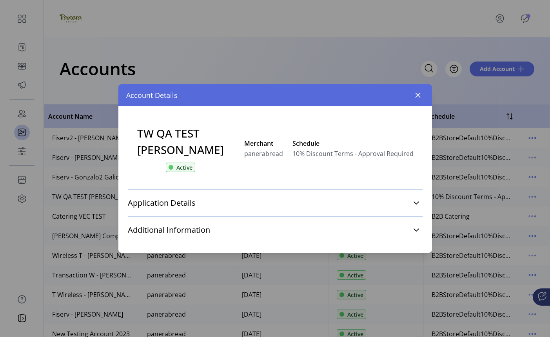
click at [312, 155] on span "10% Discount Terms - Approval Required" at bounding box center [352, 153] width 121 height 9
click at [346, 153] on span "10% Discount Terms - Approval Required" at bounding box center [352, 153] width 121 height 9
click at [351, 212] on link "Application Details" at bounding box center [275, 202] width 295 height 17
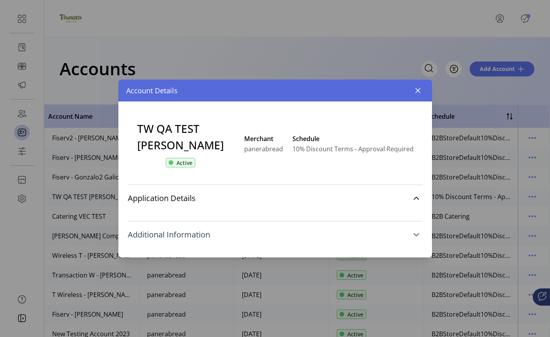
click at [335, 243] on link "Additional Information" at bounding box center [275, 234] width 295 height 17
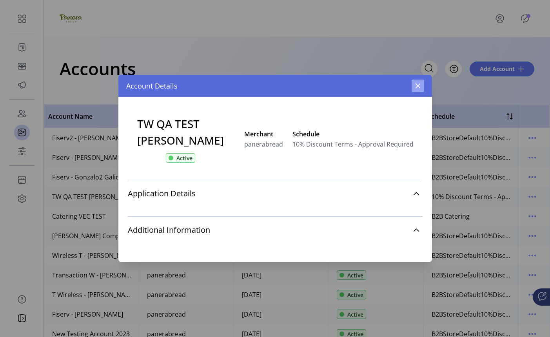
click at [417, 82] on button "button" at bounding box center [417, 86] width 13 height 13
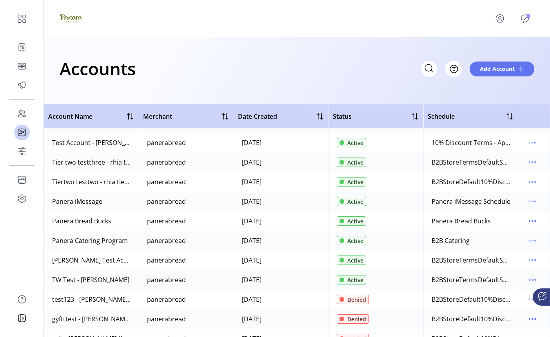
scroll to position [272, 0]
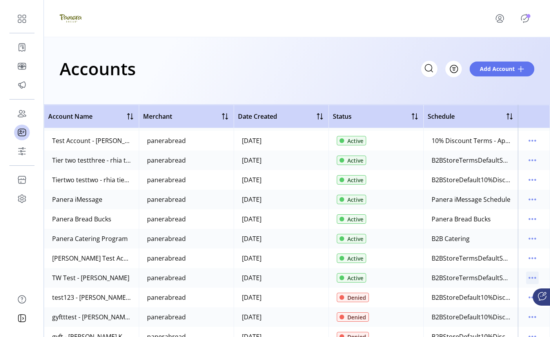
click at [532, 277] on icon "menu" at bounding box center [532, 277] width 1 height 1
click at [543, 238] on td at bounding box center [534, 239] width 32 height 20
click at [529, 258] on icon "menu" at bounding box center [532, 258] width 13 height 13
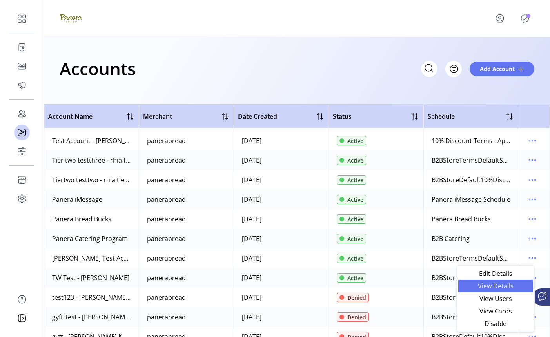
click at [513, 288] on span "View Details" at bounding box center [495, 286] width 65 height 6
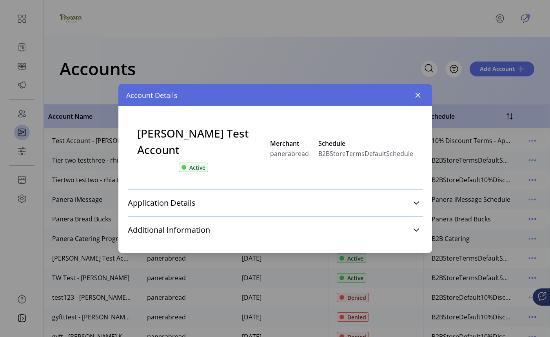
click at [343, 155] on span "B2BStoreTermsDefaultSchedule" at bounding box center [365, 153] width 95 height 9
click at [413, 101] on button "button" at bounding box center [417, 95] width 13 height 13
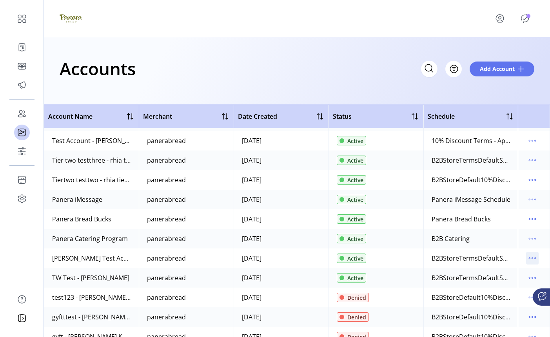
click at [529, 257] on icon "menu" at bounding box center [532, 258] width 13 height 13
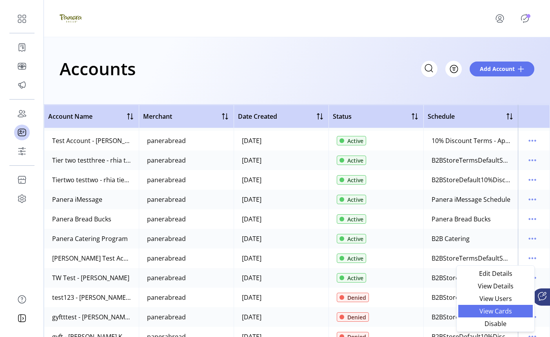
click at [507, 311] on span "View Cards" at bounding box center [495, 311] width 65 height 6
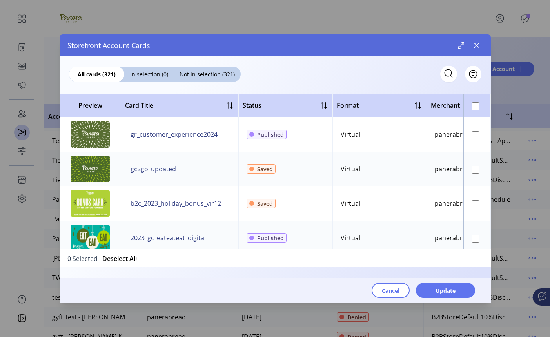
click at [483, 44] on div "Storefront Account Cards" at bounding box center [275, 45] width 431 height 22
click at [479, 47] on icon "button" at bounding box center [476, 45] width 6 height 6
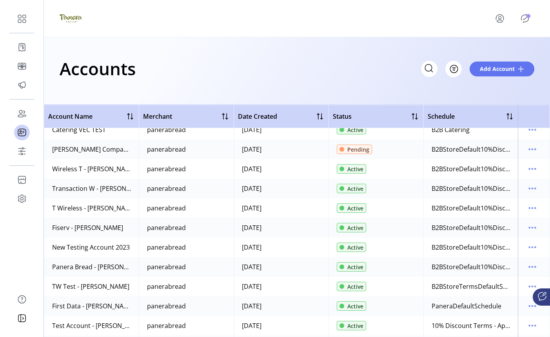
scroll to position [84, 0]
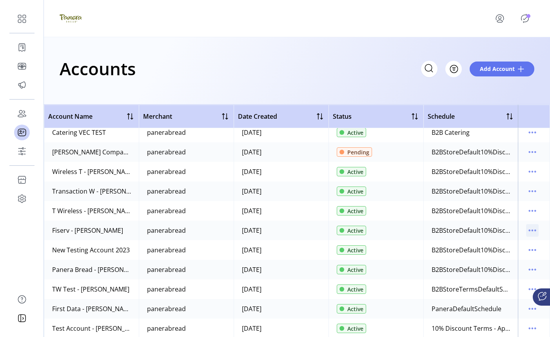
click at [527, 228] on icon "menu" at bounding box center [532, 230] width 13 height 13
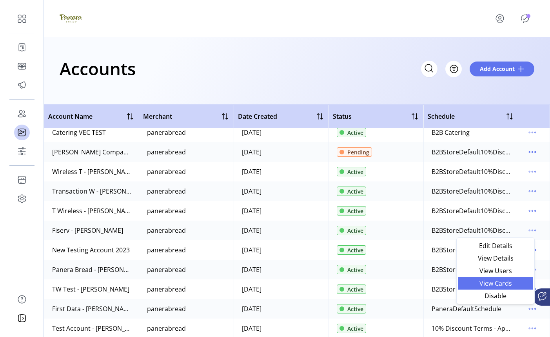
click at [512, 280] on span "View Cards" at bounding box center [495, 283] width 65 height 6
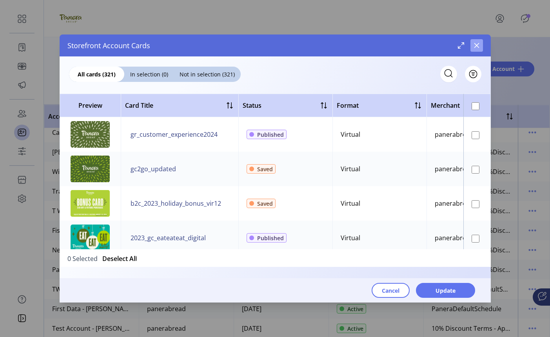
click at [478, 47] on icon "button" at bounding box center [476, 45] width 6 height 6
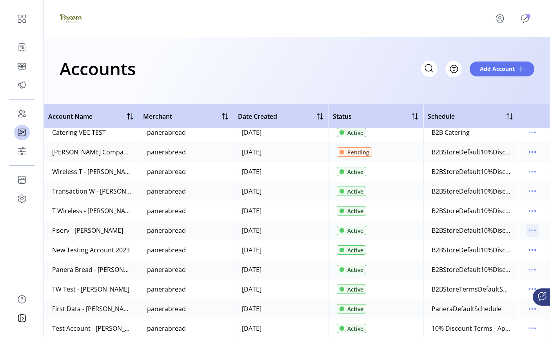
click at [530, 232] on icon "menu" at bounding box center [532, 230] width 13 height 13
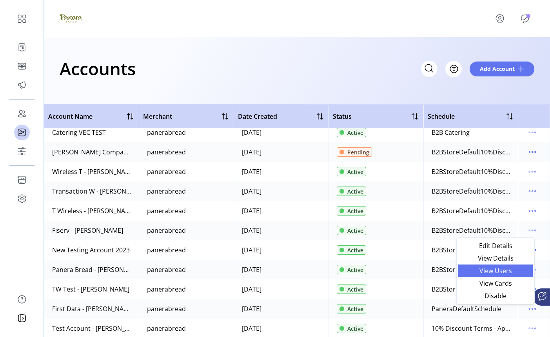
click at [504, 274] on span "View Users" at bounding box center [495, 271] width 65 height 6
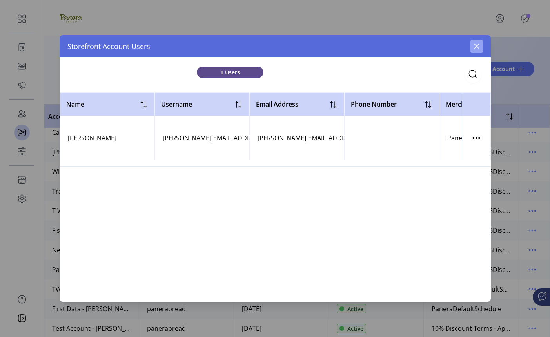
click at [477, 48] on icon "button" at bounding box center [476, 46] width 6 height 6
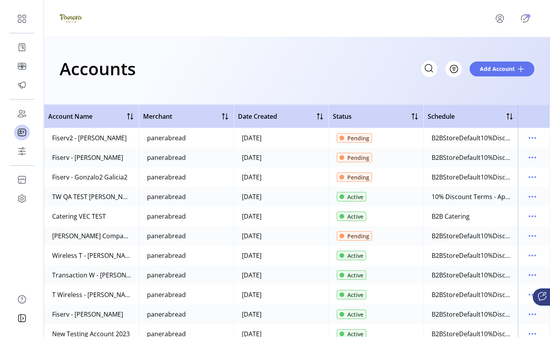
click at [498, 20] on icon "menu" at bounding box center [499, 18] width 13 height 13
click at [487, 50] on span "Sign Out" at bounding box center [484, 52] width 59 height 6
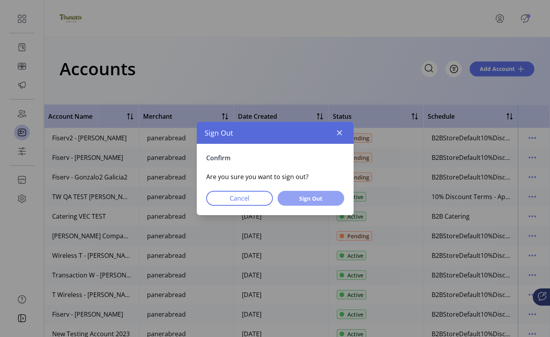
click at [315, 197] on span "Sign Out" at bounding box center [311, 198] width 46 height 8
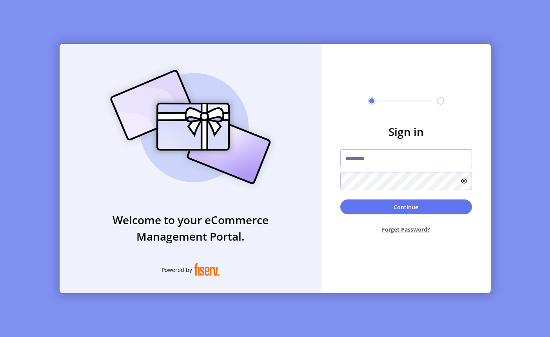
click at [390, 155] on input "text" at bounding box center [406, 158] width 132 height 18
paste input "*********"
type input "**********"
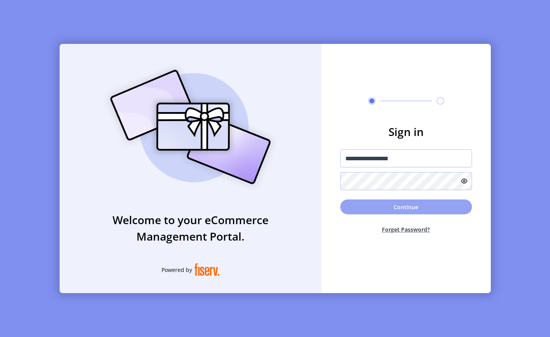
click at [436, 204] on button "Continue" at bounding box center [406, 206] width 132 height 15
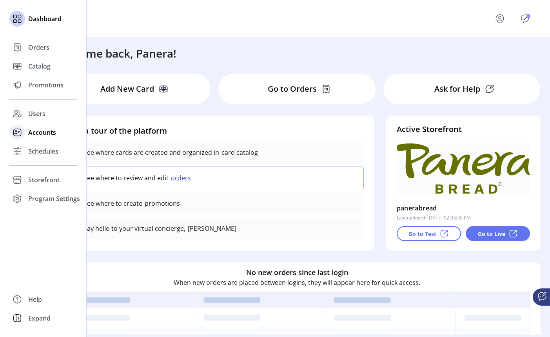
click at [19, 132] on icon at bounding box center [19, 131] width 2 height 1
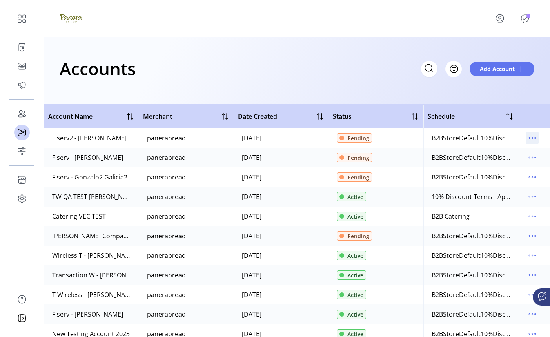
click at [529, 138] on icon "menu" at bounding box center [532, 138] width 13 height 13
click at [526, 143] on icon "menu" at bounding box center [532, 138] width 13 height 13
click at [504, 155] on span "Review" at bounding box center [495, 153] width 65 height 6
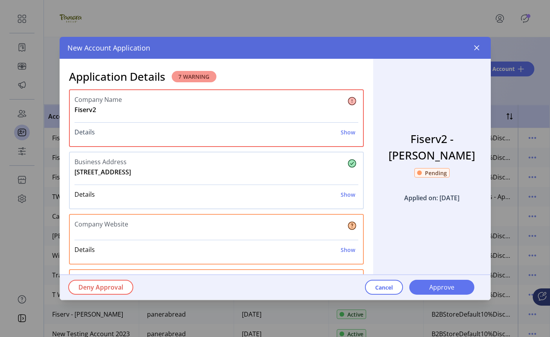
click at [346, 132] on h6 "Show" at bounding box center [348, 132] width 14 height 8
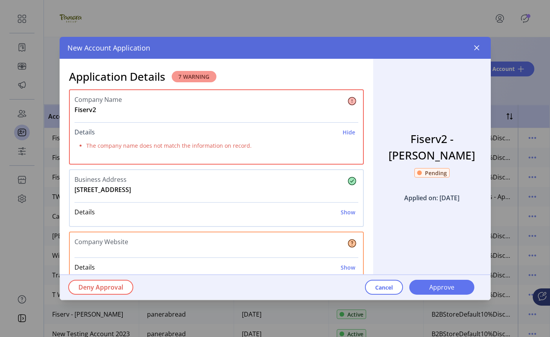
click at [346, 132] on h6 "Hide" at bounding box center [348, 132] width 13 height 8
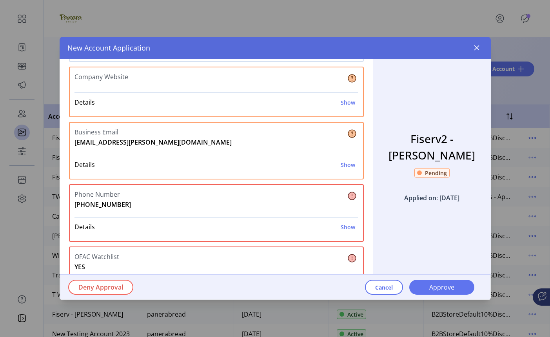
scroll to position [149, 0]
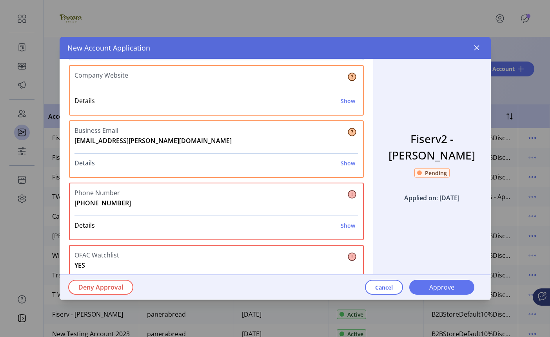
click at [346, 164] on h6 "Show" at bounding box center [348, 163] width 14 height 8
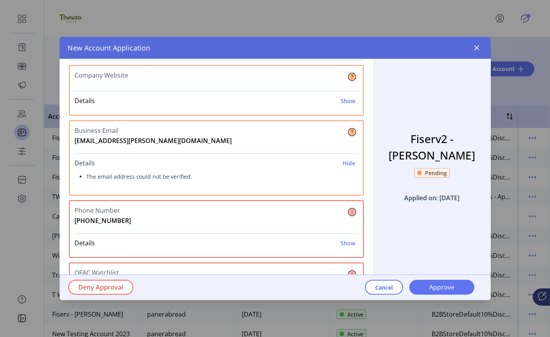
click at [346, 164] on h6 "Hide" at bounding box center [348, 163] width 13 height 8
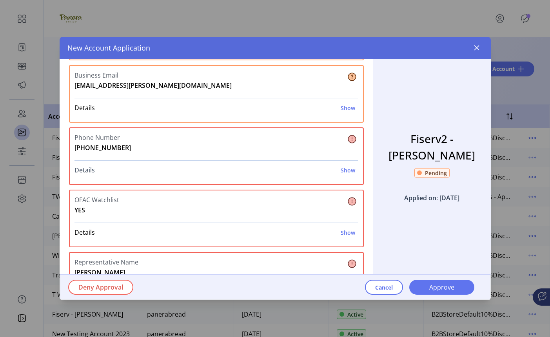
scroll to position [205, 0]
click at [342, 169] on h6 "Show" at bounding box center [348, 169] width 14 height 8
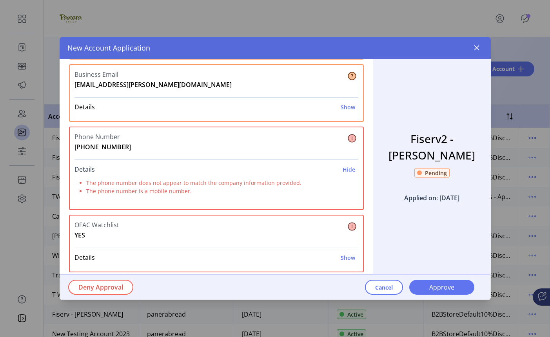
click at [342, 169] on h6 "Hide" at bounding box center [348, 169] width 13 height 8
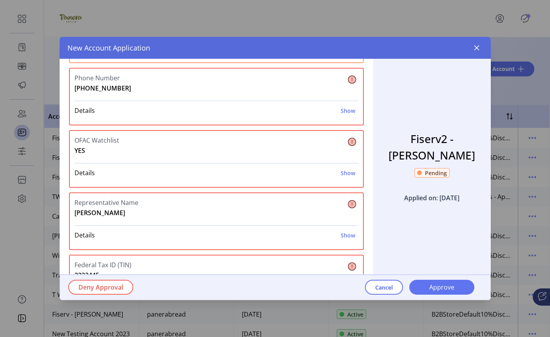
scroll to position [265, 0]
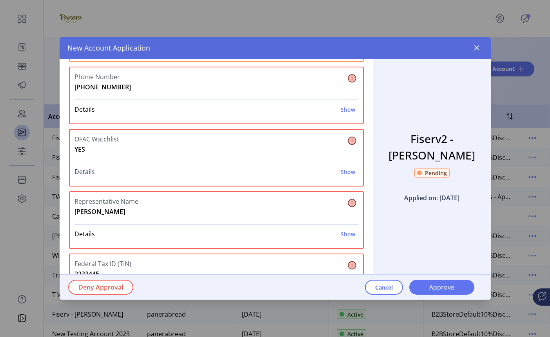
click at [341, 173] on h6 "Show" at bounding box center [348, 172] width 14 height 8
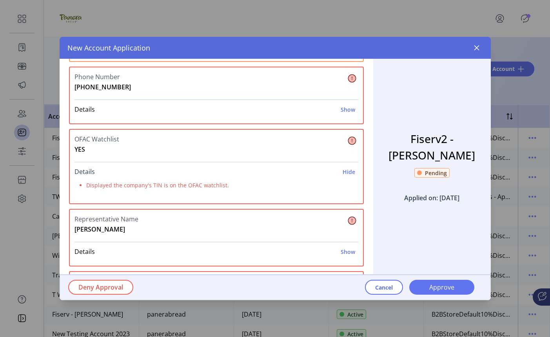
click at [342, 173] on h6 "Hide" at bounding box center [348, 172] width 13 height 8
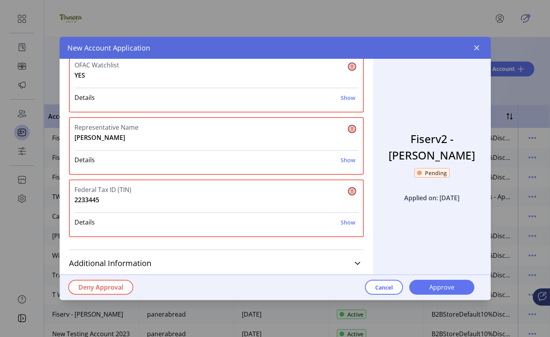
scroll to position [348, 0]
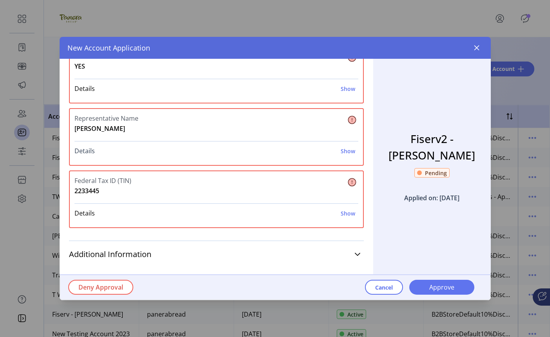
click at [344, 154] on h6 "Show" at bounding box center [348, 151] width 14 height 8
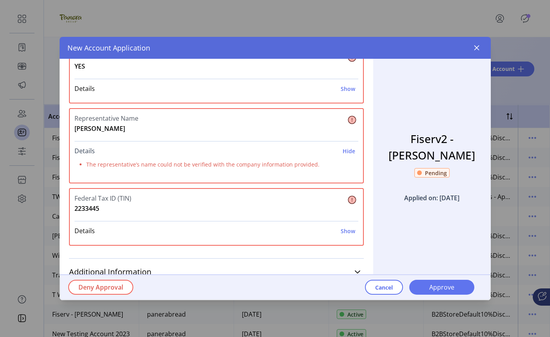
click at [344, 154] on h6 "Hide" at bounding box center [348, 151] width 13 height 8
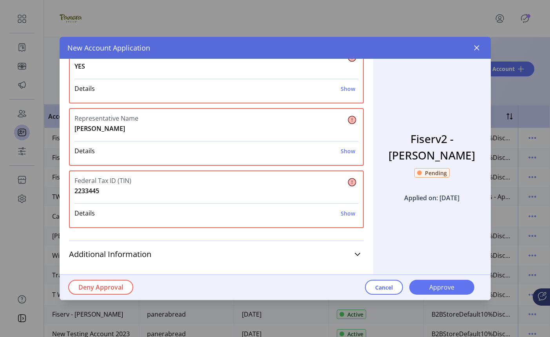
scroll to position [351, 0]
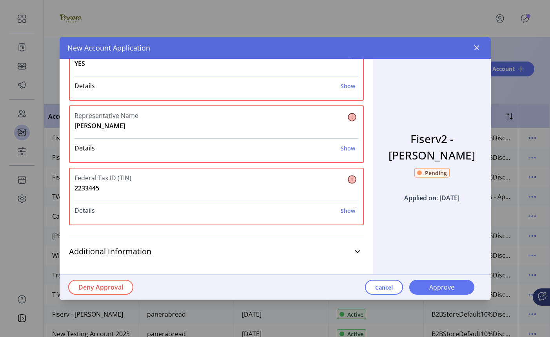
click at [342, 212] on h6 "Show" at bounding box center [348, 211] width 14 height 8
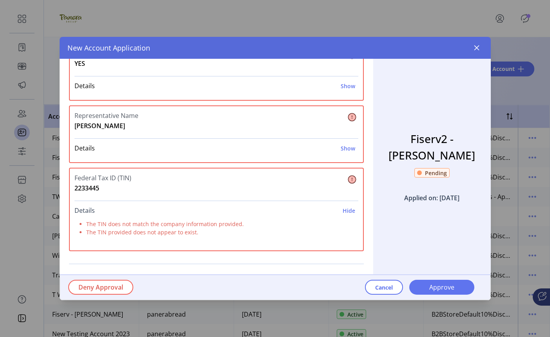
click at [342, 212] on h6 "Hide" at bounding box center [348, 211] width 13 height 8
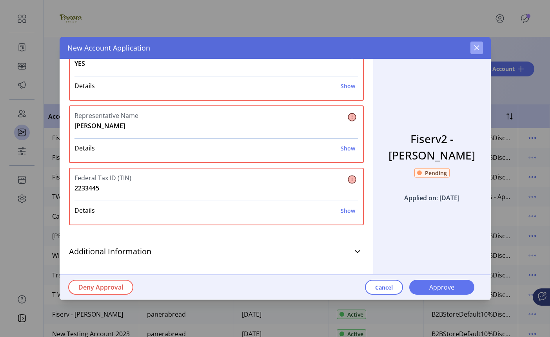
click at [473, 48] on button "button" at bounding box center [476, 48] width 13 height 13
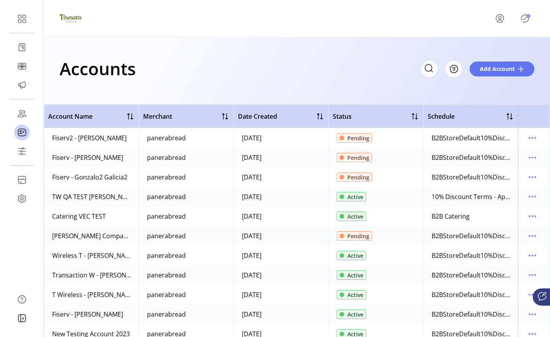
scroll to position [465, 0]
click at [528, 214] on icon "menu" at bounding box center [532, 216] width 13 height 13
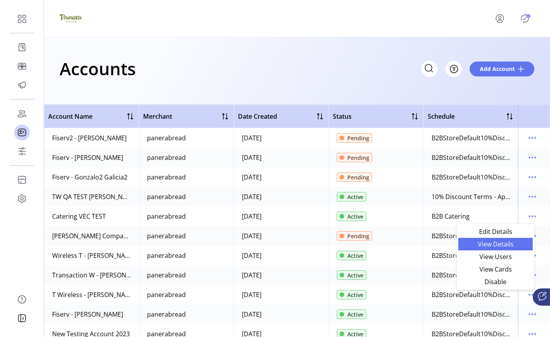
click at [509, 246] on span "View Details" at bounding box center [495, 244] width 65 height 6
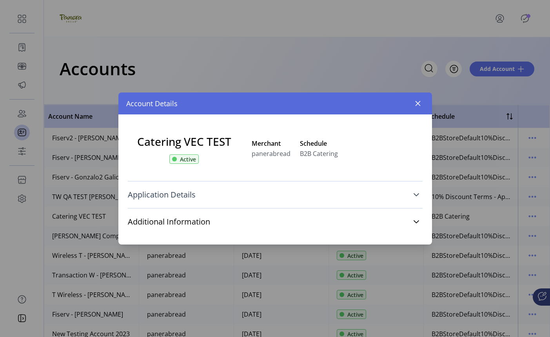
click at [292, 191] on link "Application Details" at bounding box center [275, 194] width 295 height 17
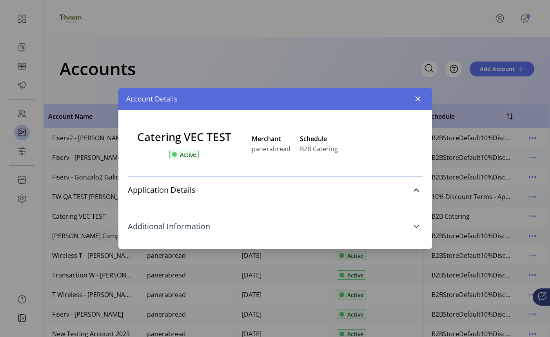
click at [296, 223] on link "Additional Information" at bounding box center [275, 226] width 295 height 17
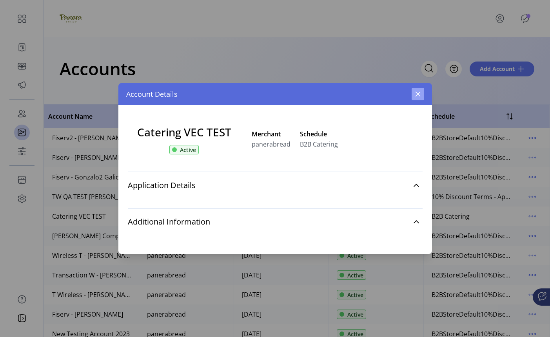
click at [415, 98] on button "button" at bounding box center [417, 94] width 13 height 13
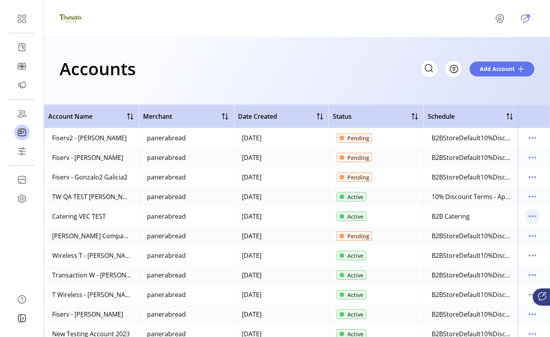
click at [529, 216] on icon "menu" at bounding box center [532, 216] width 13 height 13
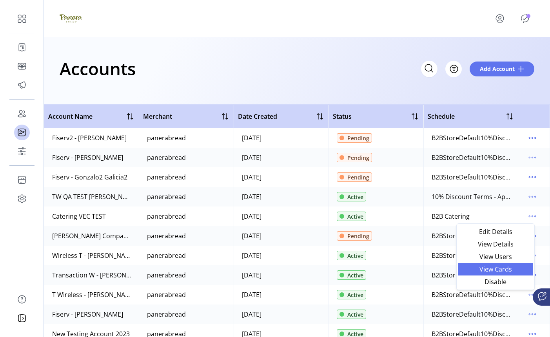
click at [508, 270] on span "View Cards" at bounding box center [495, 269] width 65 height 6
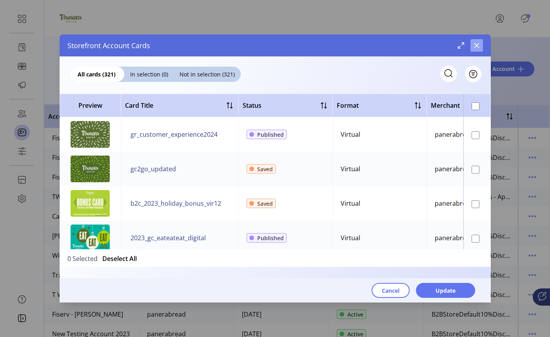
click at [475, 47] on icon "button" at bounding box center [476, 45] width 6 height 6
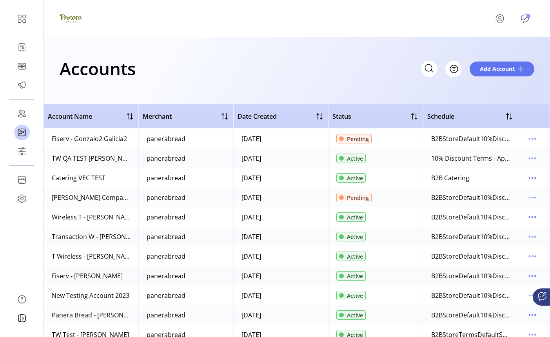
scroll to position [40, 4]
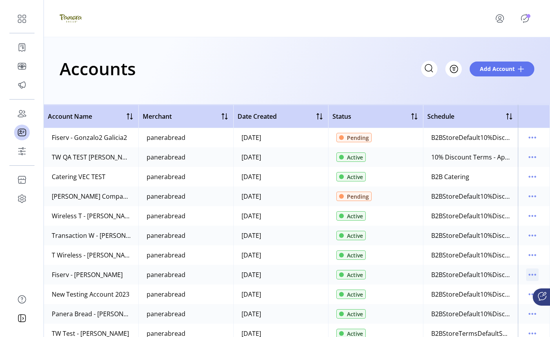
click at [526, 273] on icon "menu" at bounding box center [532, 274] width 13 height 13
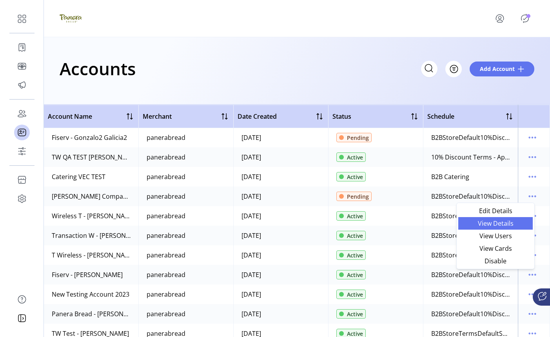
click at [504, 225] on span "View Details" at bounding box center [495, 223] width 65 height 6
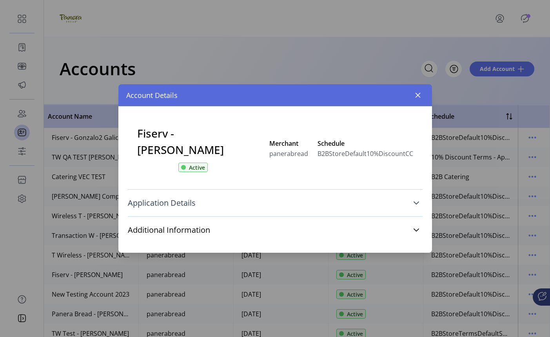
click at [391, 202] on link "Application Details" at bounding box center [275, 202] width 295 height 17
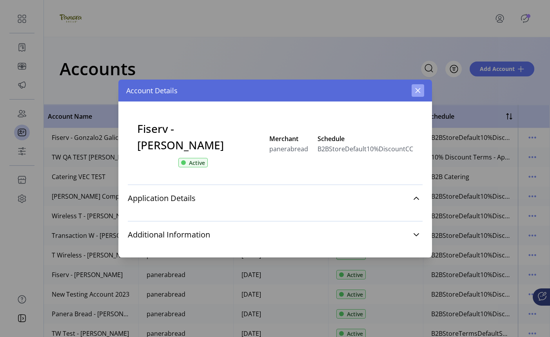
click at [420, 91] on icon "button" at bounding box center [418, 90] width 6 height 6
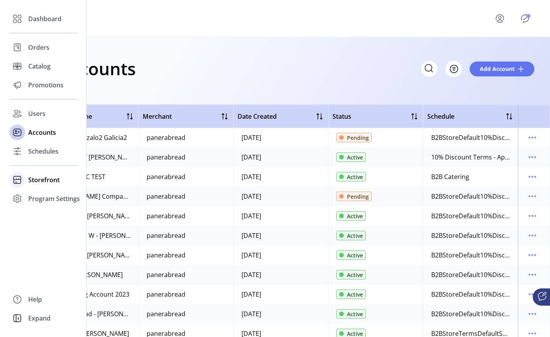
click at [16, 178] on icon at bounding box center [17, 180] width 13 height 13
click at [51, 196] on span "Configuration" at bounding box center [48, 195] width 41 height 9
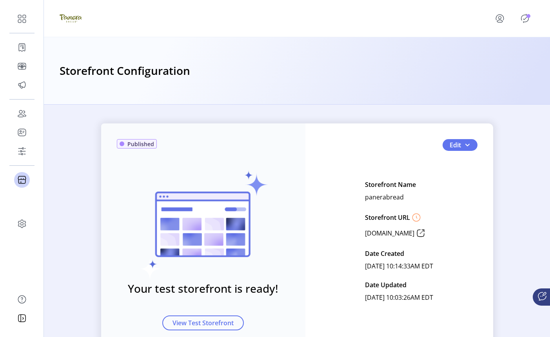
scroll to position [38, 0]
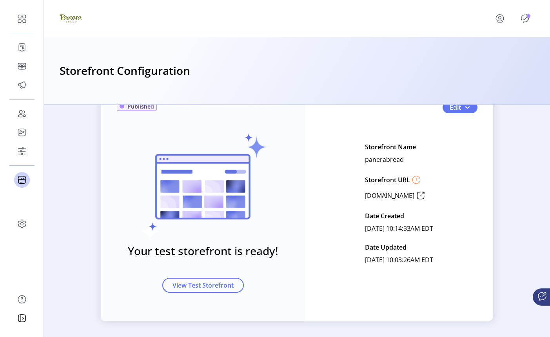
click at [451, 113] on div "Published Your test storefront is ready! View Test Storefront Edit Storefront N…" at bounding box center [297, 203] width 392 height 235
click at [458, 111] on span "Edit" at bounding box center [454, 107] width 11 height 9
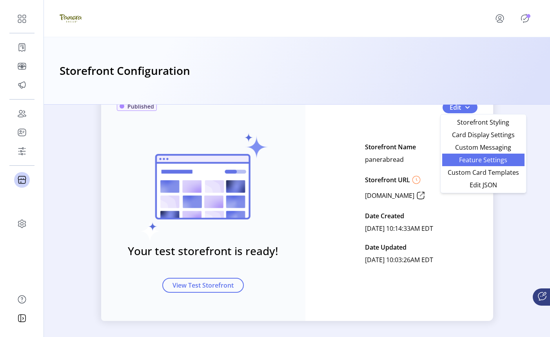
click at [510, 164] on link "Feature Settings" at bounding box center [483, 160] width 82 height 13
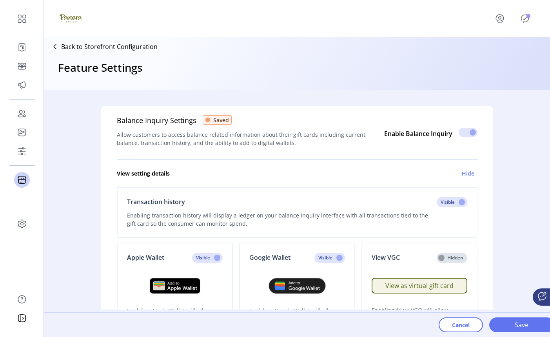
click at [112, 44] on p "Back to Storefront Configuration" at bounding box center [109, 46] width 96 height 9
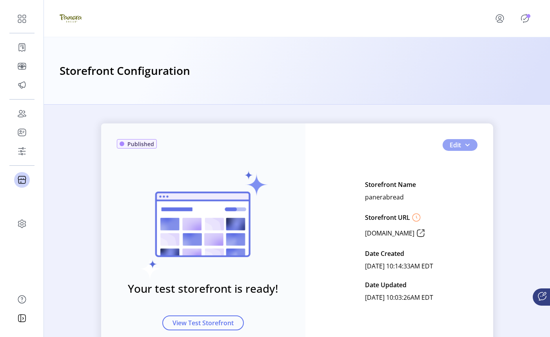
click at [464, 146] on span "button" at bounding box center [467, 145] width 6 height 6
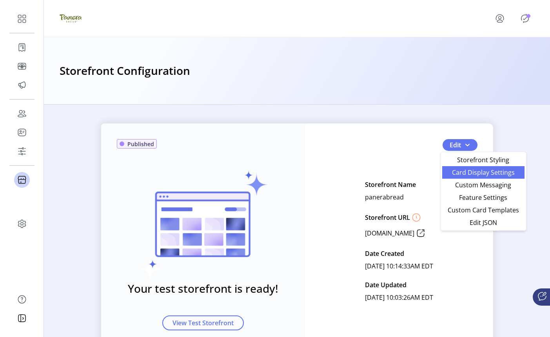
click at [506, 177] on link "Card Display Settings" at bounding box center [483, 172] width 82 height 13
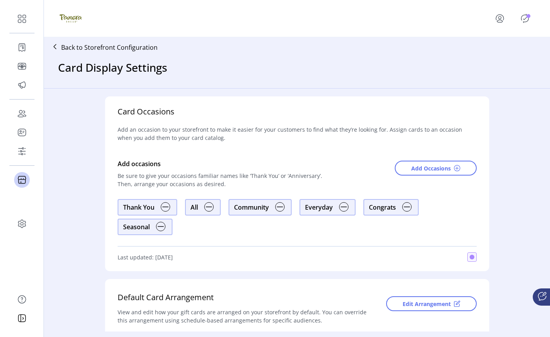
click at [57, 47] on icon at bounding box center [55, 46] width 13 height 13
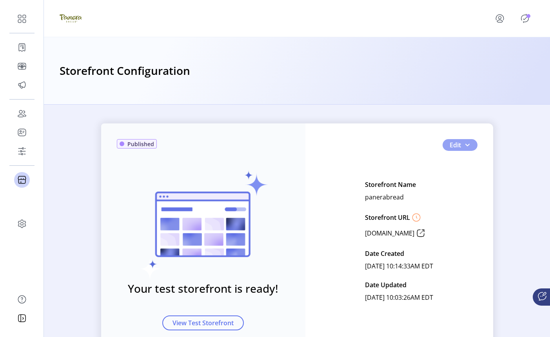
click at [468, 148] on button "Edit" at bounding box center [459, 145] width 35 height 12
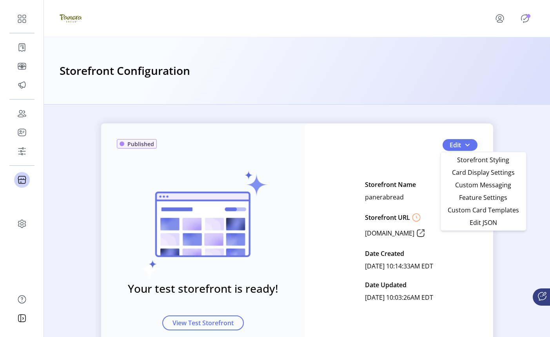
click at [72, 239] on div "Published Your test storefront is ready! View Test Storefront Edit Storefront N…" at bounding box center [297, 240] width 506 height 235
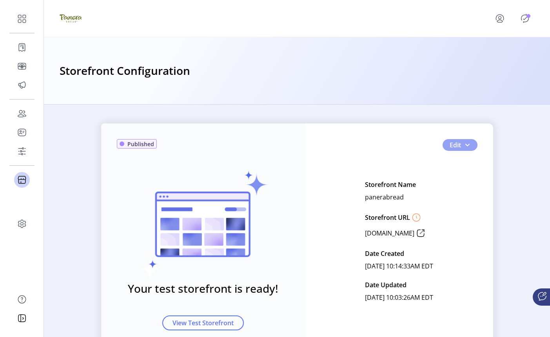
click at [464, 146] on span "button" at bounding box center [467, 145] width 6 height 6
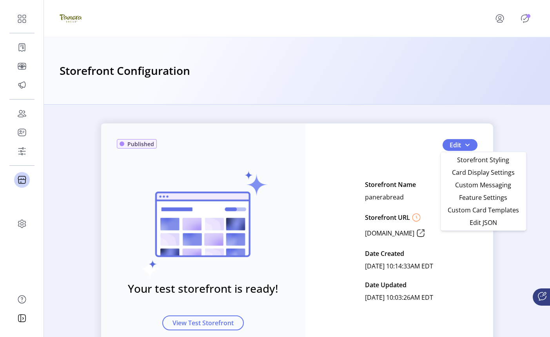
click at [514, 138] on div "Published Your test storefront is ready! View Test Storefront Edit Storefront N…" at bounding box center [297, 240] width 506 height 235
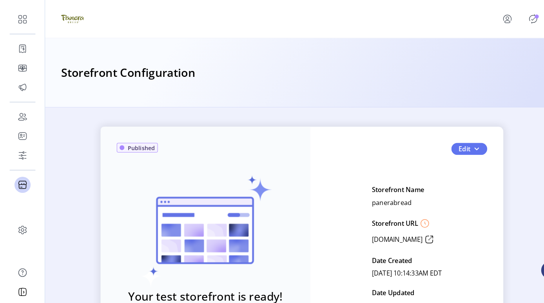
click at [470, 167] on div "Published Your test storefront is ready! View Test Storefront Edit Storefront N…" at bounding box center [294, 240] width 392 height 235
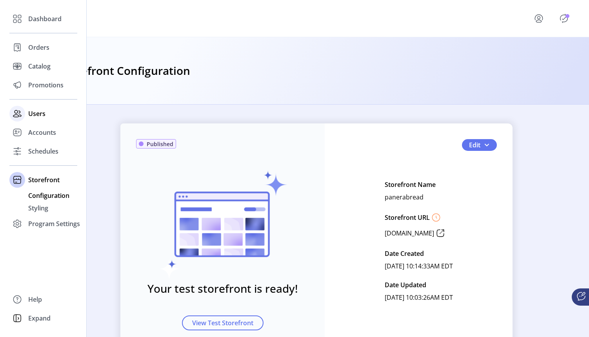
click at [19, 115] on icon at bounding box center [16, 113] width 6 height 7
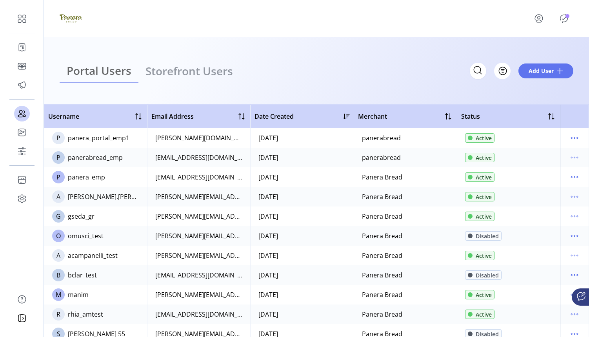
click at [183, 75] on ul "Portal Users Storefront Users" at bounding box center [150, 71] width 180 height 24
click at [194, 72] on ul "Portal Users Storefront Users" at bounding box center [150, 71] width 180 height 24
click at [230, 71] on ul "Portal Users Storefront Users" at bounding box center [150, 71] width 180 height 24
click at [292, 96] on div "Portal Users Storefront Users Filter Add User" at bounding box center [316, 70] width 545 height 67
click at [123, 72] on ul "Portal Users Storefront Users" at bounding box center [150, 71] width 180 height 24
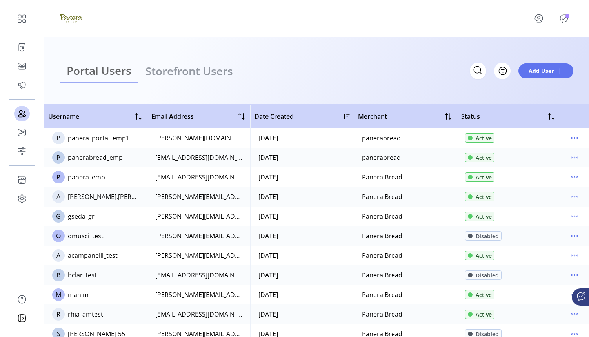
click at [155, 74] on ul "Portal Users Storefront Users" at bounding box center [150, 71] width 180 height 24
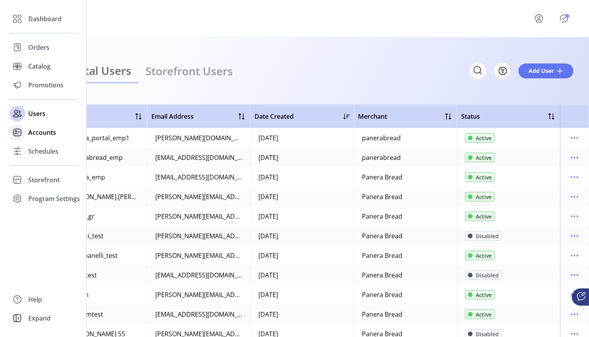
click at [19, 133] on icon at bounding box center [17, 132] width 13 height 13
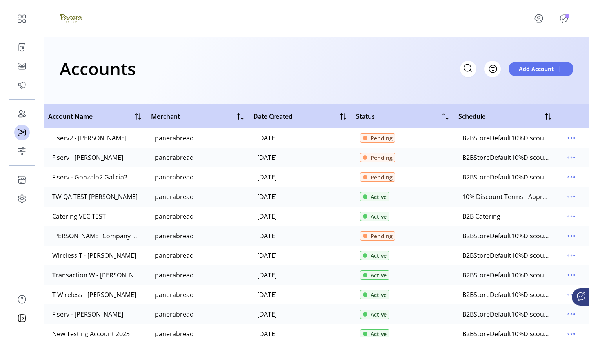
click at [541, 17] on icon "menu" at bounding box center [538, 18] width 13 height 13
click at [524, 51] on span "Sign Out" at bounding box center [522, 52] width 59 height 6
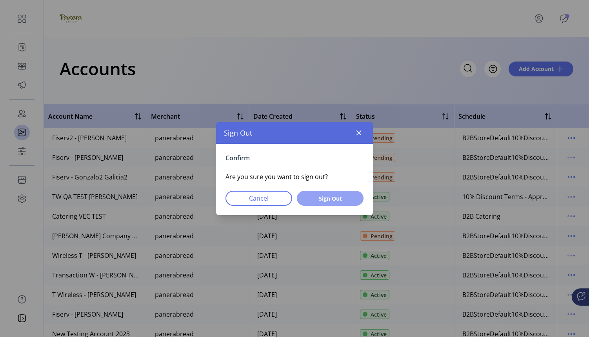
click at [330, 200] on span "Sign Out" at bounding box center [330, 198] width 46 height 8
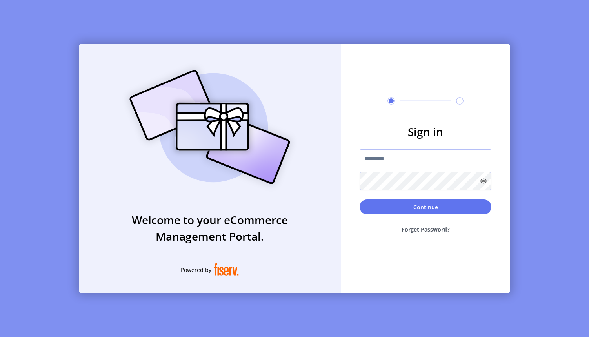
click at [404, 158] on input "text" at bounding box center [425, 158] width 132 height 18
type input "*********"
click at [440, 216] on div "Continue Forget Password?" at bounding box center [425, 219] width 132 height 40
click at [436, 208] on button "Continue" at bounding box center [425, 206] width 132 height 15
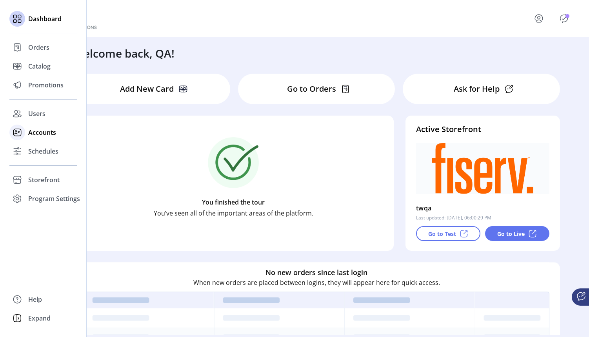
click at [20, 132] on icon at bounding box center [17, 132] width 13 height 13
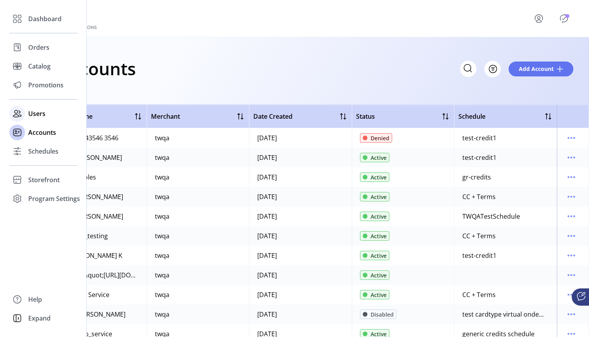
click at [22, 118] on icon at bounding box center [17, 113] width 13 height 13
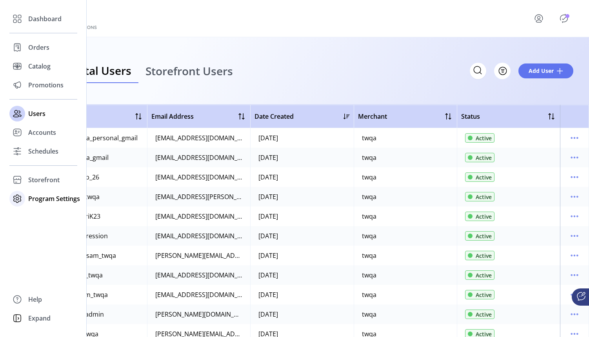
click at [20, 202] on icon at bounding box center [17, 198] width 13 height 13
click at [16, 199] on icon at bounding box center [17, 198] width 3 height 3
click at [39, 216] on span "Templates" at bounding box center [43, 214] width 31 height 9
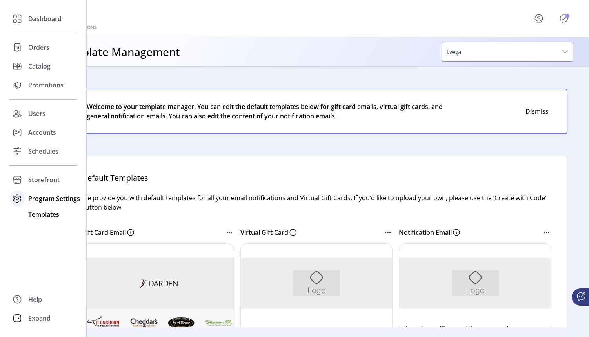
click at [40, 198] on span "Program Settings" at bounding box center [54, 198] width 52 height 9
click at [31, 183] on span "Storefront" at bounding box center [43, 179] width 31 height 9
click at [43, 196] on span "Configuration" at bounding box center [48, 195] width 41 height 9
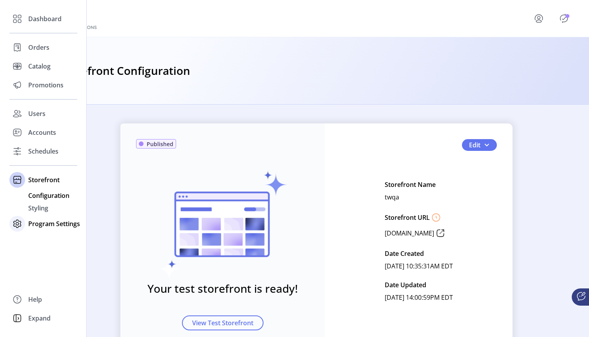
click at [20, 225] on icon at bounding box center [17, 223] width 13 height 13
click at [38, 184] on span "Storefront" at bounding box center [43, 179] width 31 height 9
click at [47, 209] on span "Styling" at bounding box center [38, 207] width 20 height 9
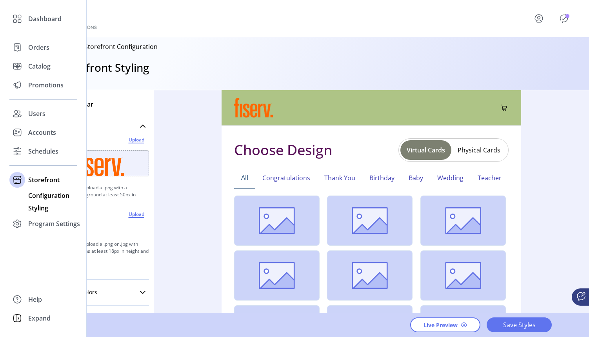
click at [48, 197] on span "Configuration" at bounding box center [48, 195] width 41 height 9
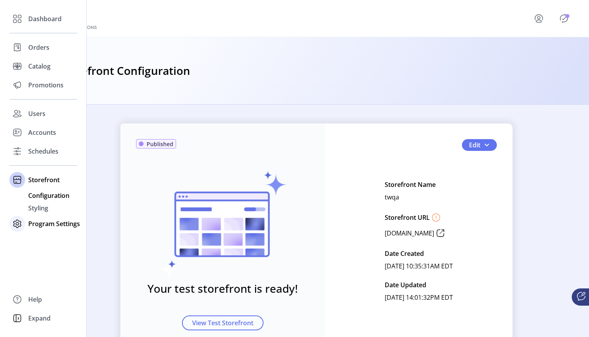
click at [16, 222] on icon at bounding box center [17, 223] width 13 height 13
click at [21, 196] on icon at bounding box center [17, 198] width 13 height 13
click at [33, 210] on span "Templates" at bounding box center [43, 214] width 31 height 9
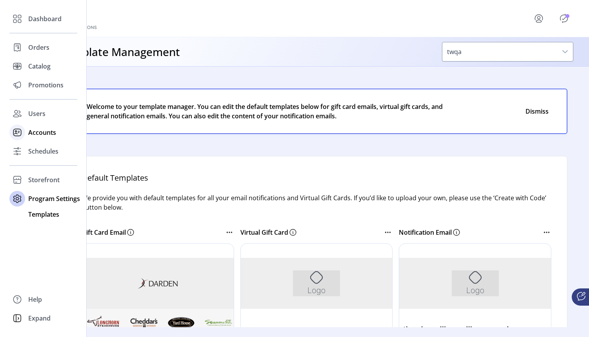
click at [20, 135] on rect at bounding box center [16, 132] width 7 height 7
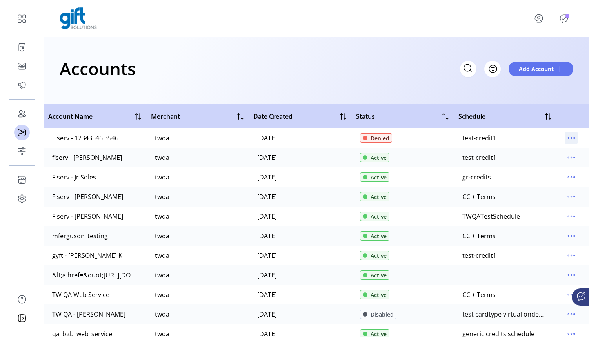
click at [549, 136] on icon "menu" at bounding box center [571, 138] width 13 height 13
click at [549, 154] on span "View Details" at bounding box center [534, 153] width 65 height 6
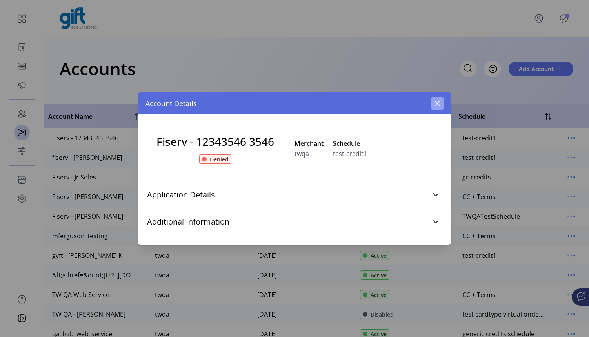
click at [438, 104] on icon "button" at bounding box center [437, 103] width 5 height 5
